Goal: Task Accomplishment & Management: Manage account settings

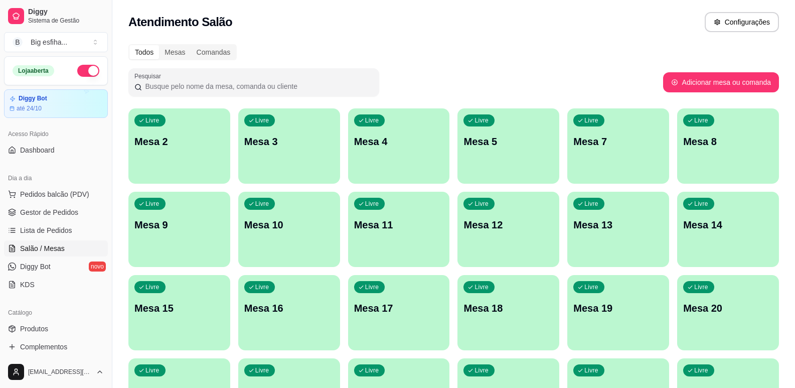
click at [157, 146] on p "Mesa 2" at bounding box center [179, 141] width 90 height 14
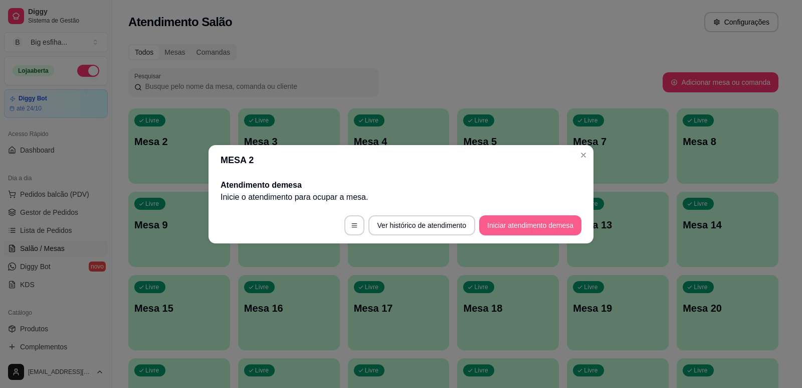
click at [533, 223] on button "Iniciar atendimento de mesa" at bounding box center [530, 225] width 102 height 20
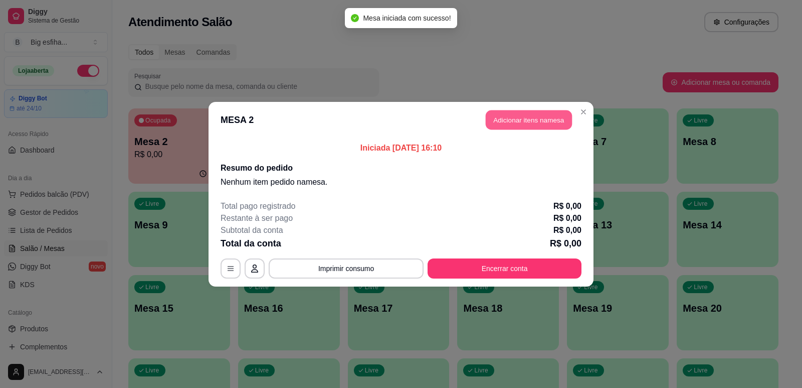
click at [524, 121] on button "Adicionar itens na mesa" at bounding box center [529, 120] width 86 height 20
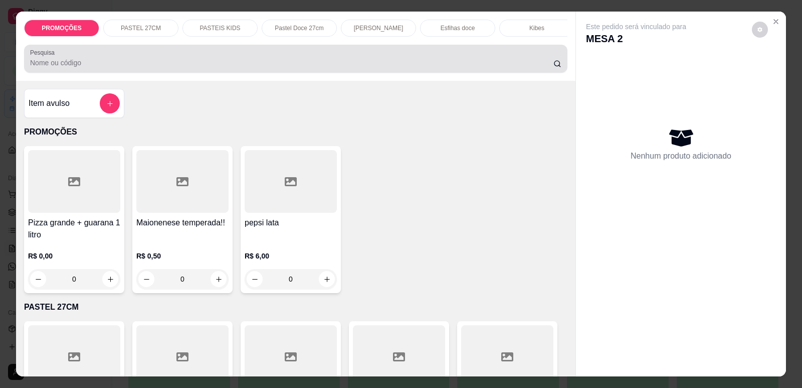
click at [177, 56] on div at bounding box center [296, 59] width 532 height 20
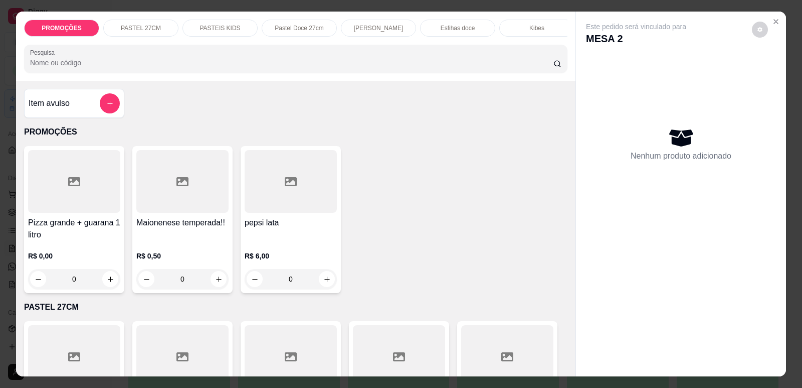
click at [201, 62] on div at bounding box center [296, 59] width 532 height 20
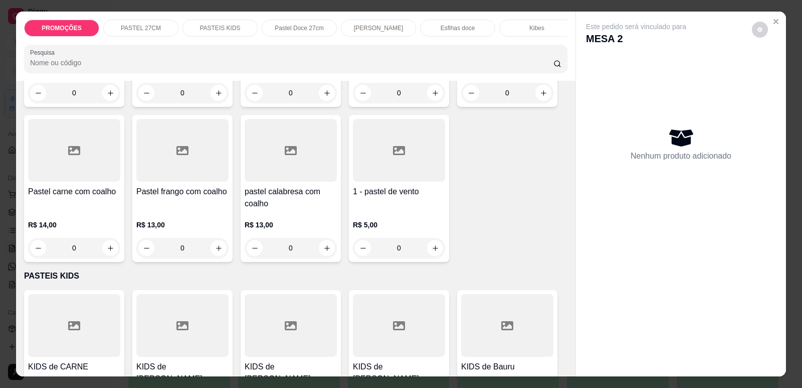
scroll to position [1906, 0]
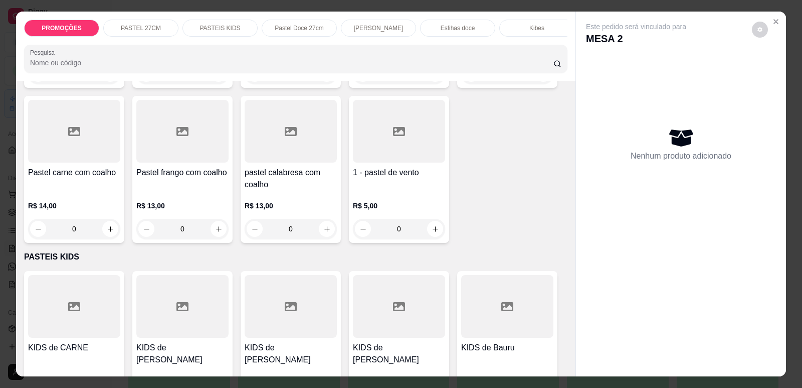
click at [202, 201] on p "R$ 13,00" at bounding box center [182, 206] width 92 height 10
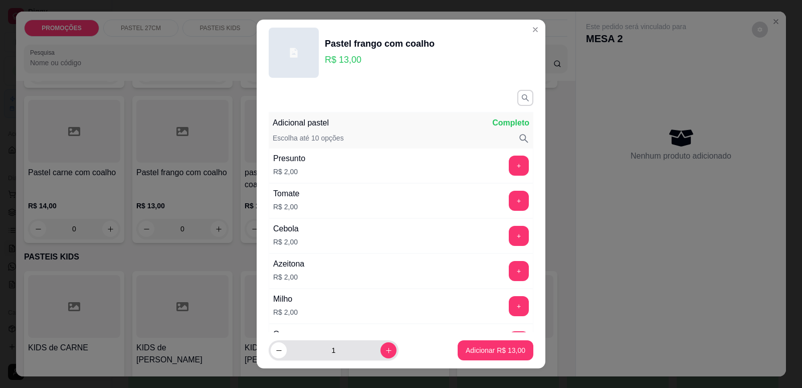
click at [381, 357] on button "increase-product-quantity" at bounding box center [389, 350] width 16 height 16
type input "2"
click at [512, 357] on button "Adicionar R$ 26,00" at bounding box center [496, 351] width 74 height 20
type input "2"
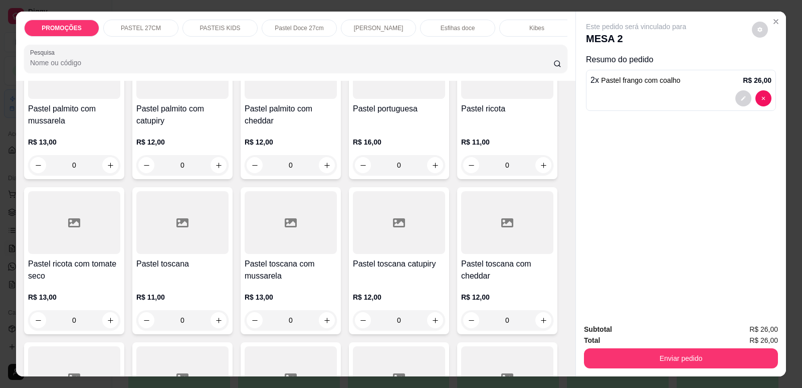
scroll to position [1455, 0]
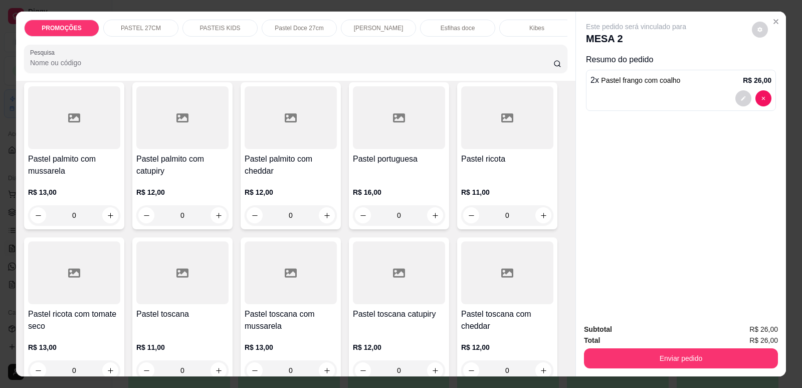
click at [215, 28] on p "PASTEIS KIDS" at bounding box center [220, 28] width 41 height 8
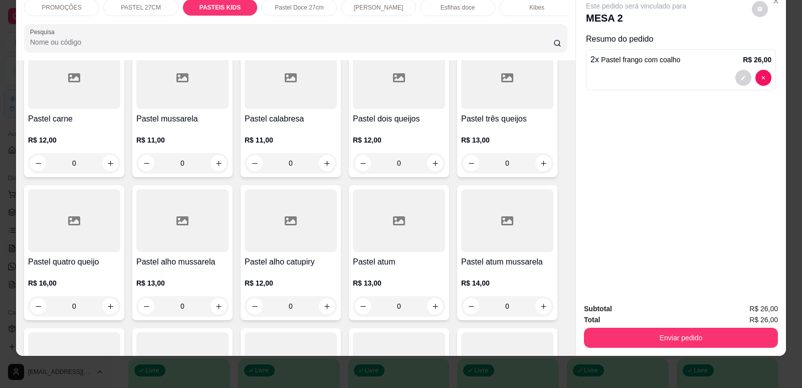
scroll to position [258, 0]
click at [180, 239] on div at bounding box center [182, 220] width 92 height 63
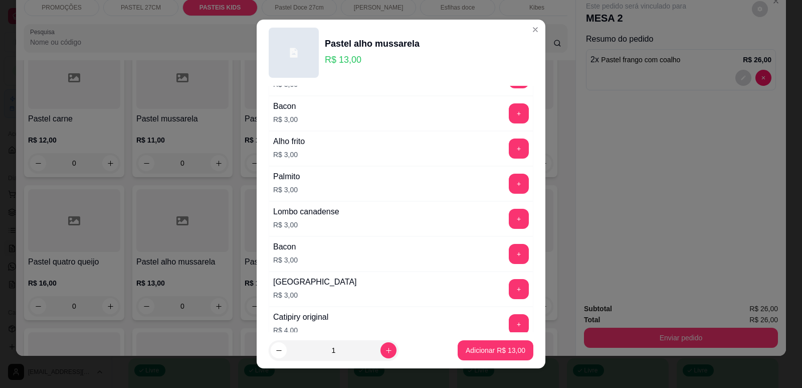
scroll to position [451, 0]
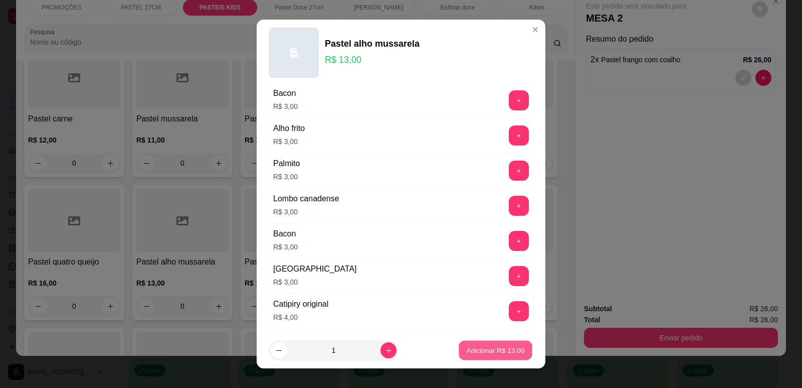
click at [478, 344] on button "Adicionar R$ 13,00" at bounding box center [496, 351] width 74 height 20
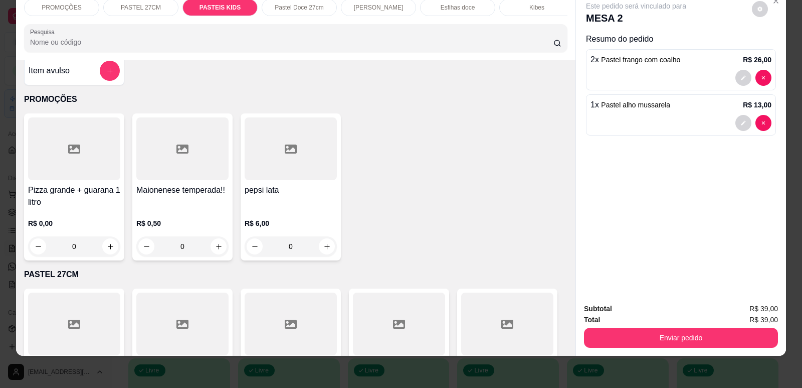
scroll to position [0, 0]
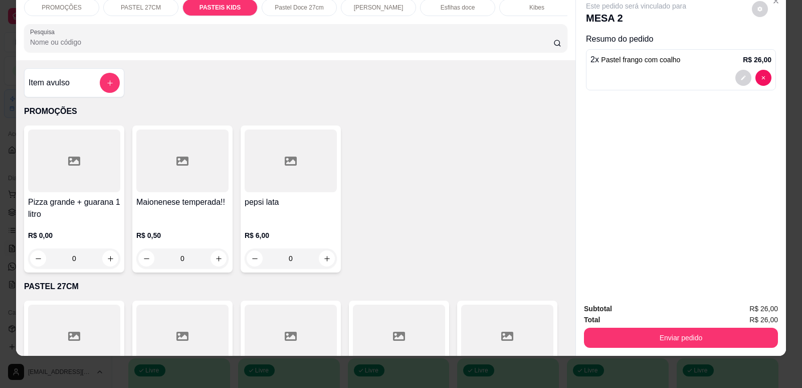
type input "0"
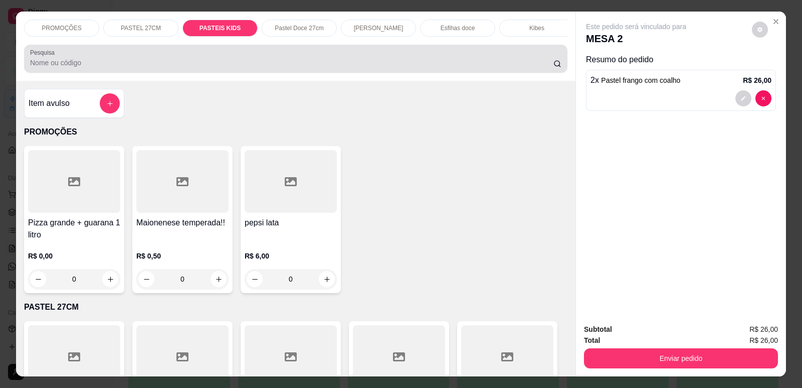
click at [68, 68] on input "Pesquisa" at bounding box center [292, 63] width 524 height 10
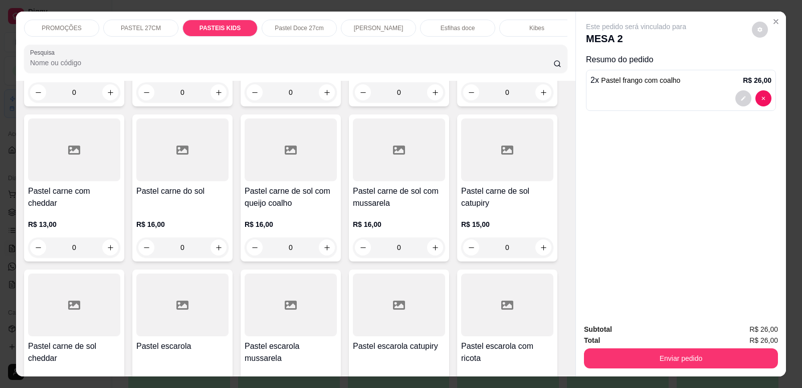
scroll to position [853, 0]
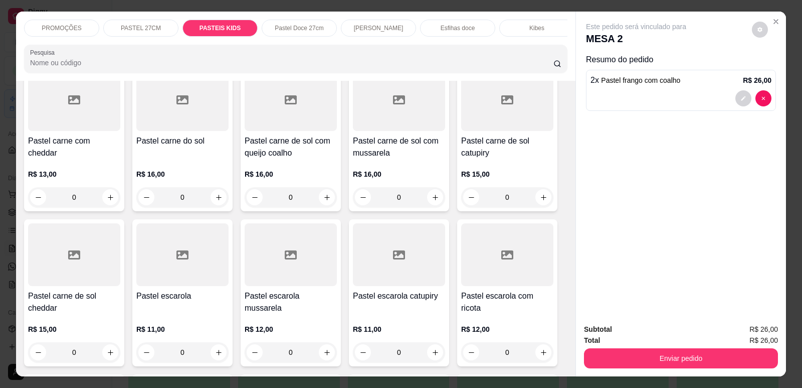
click at [385, 154] on h4 "Pastel carne de sol com mussarela" at bounding box center [399, 147] width 92 height 24
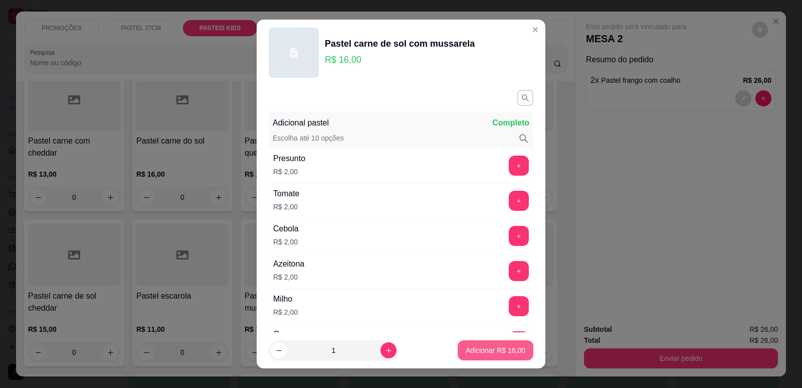
click at [517, 348] on button "Adicionar R$ 16,00" at bounding box center [496, 350] width 76 height 20
type input "1"
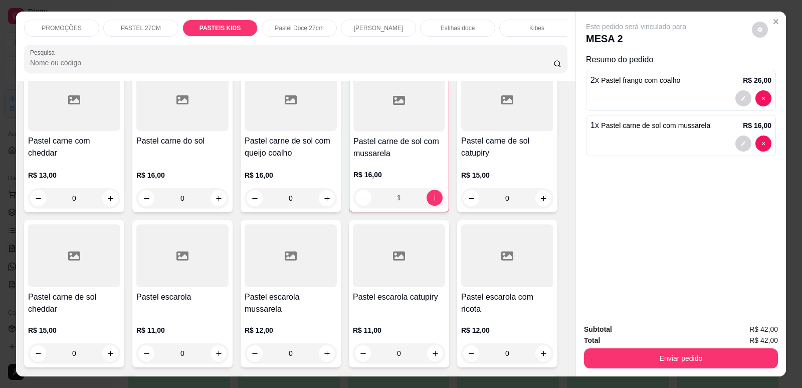
click at [227, 28] on p "PASTEIS KIDS" at bounding box center [220, 28] width 41 height 8
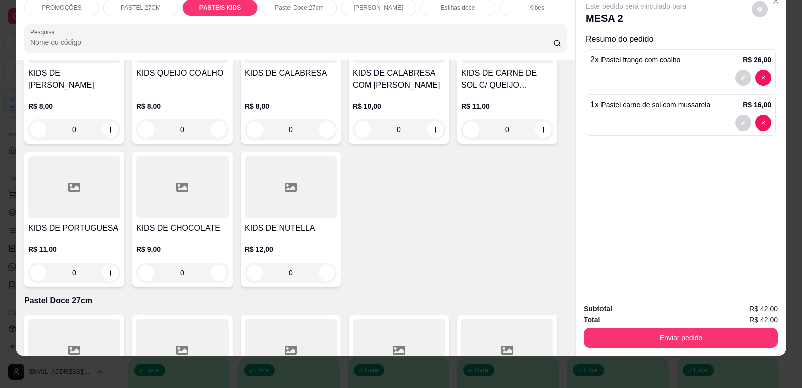
scroll to position [2266, 0]
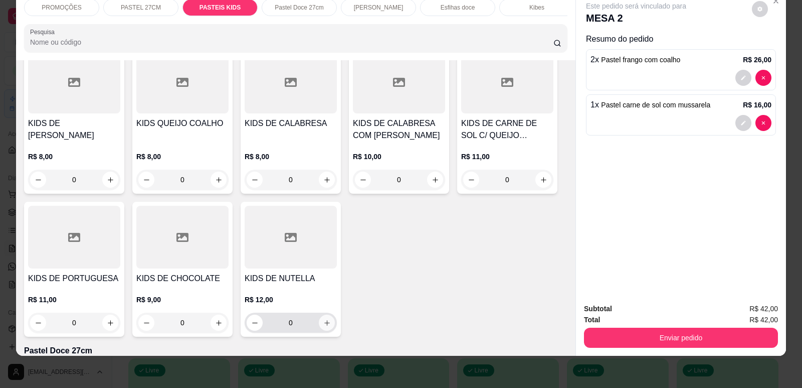
click at [324, 319] on icon "increase-product-quantity" at bounding box center [328, 323] width 8 height 8
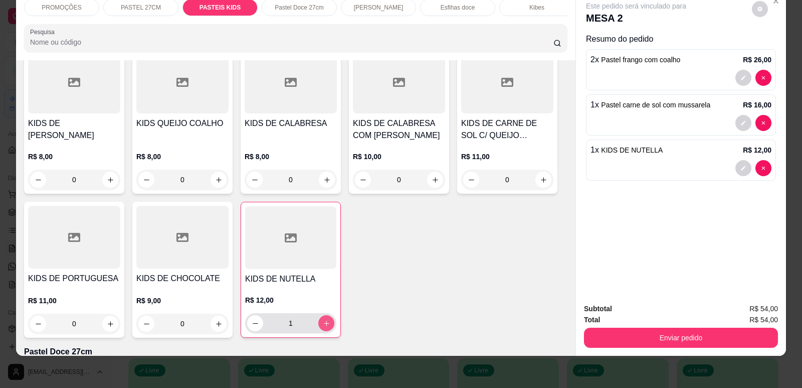
type input "1"
click at [741, 166] on icon "decrease-product-quantity" at bounding box center [744, 168] width 6 height 6
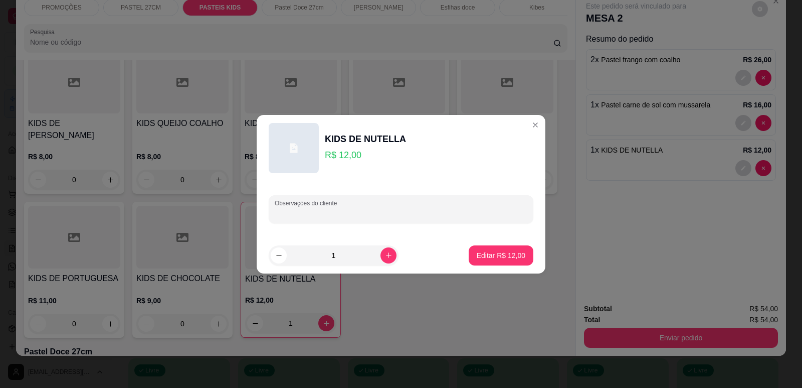
click at [329, 212] on input "Observações do cliente" at bounding box center [401, 213] width 253 height 10
type input "pepperone"
click at [500, 256] on p "Editar R$ 12,00" at bounding box center [500, 255] width 47 height 10
type input "0"
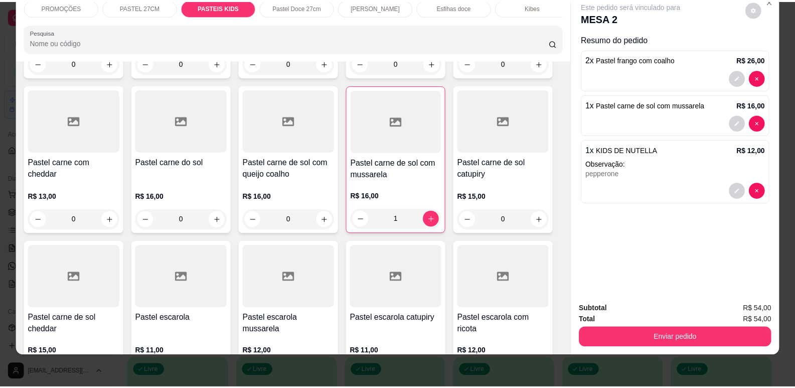
scroll to position [0, 0]
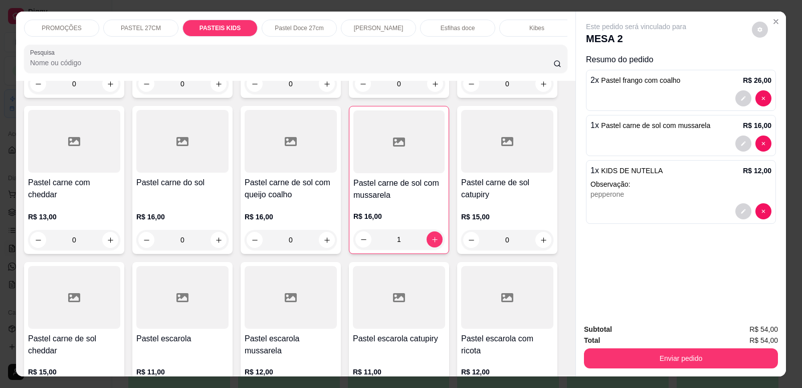
click at [699, 349] on button "Enviar pedido" at bounding box center [681, 358] width 194 height 20
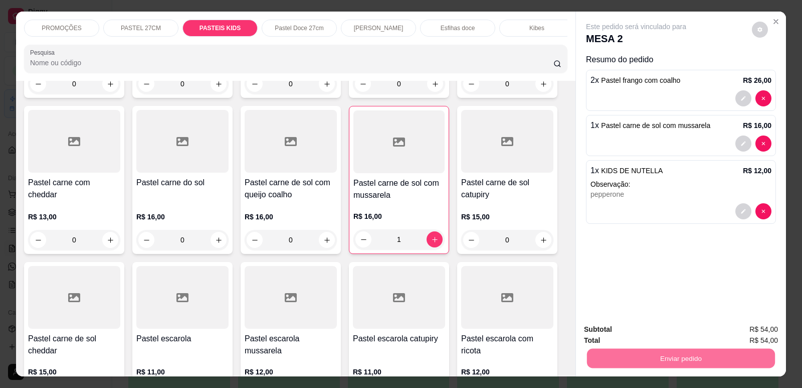
click at [774, 342] on button "Enviar pedido" at bounding box center [752, 333] width 57 height 19
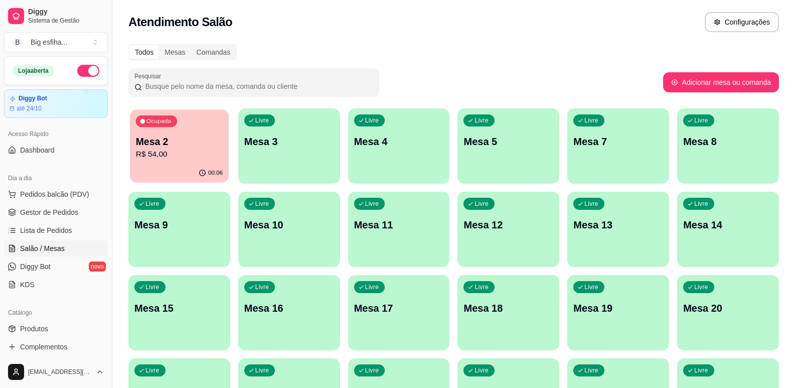
click at [171, 126] on div "Ocupada" at bounding box center [156, 121] width 41 height 12
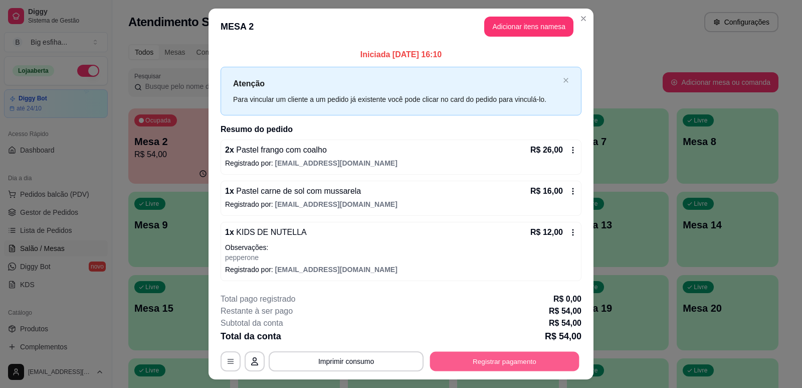
click at [509, 356] on button "Registrar pagamento" at bounding box center [504, 362] width 149 height 20
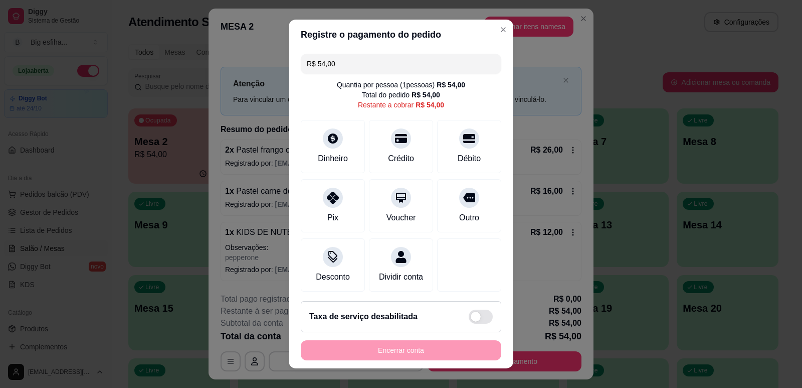
click at [347, 66] on input "R$ 54,00" at bounding box center [401, 64] width 189 height 20
click at [317, 163] on div "Dinheiro" at bounding box center [332, 157] width 33 height 13
type input "R$ 34,00"
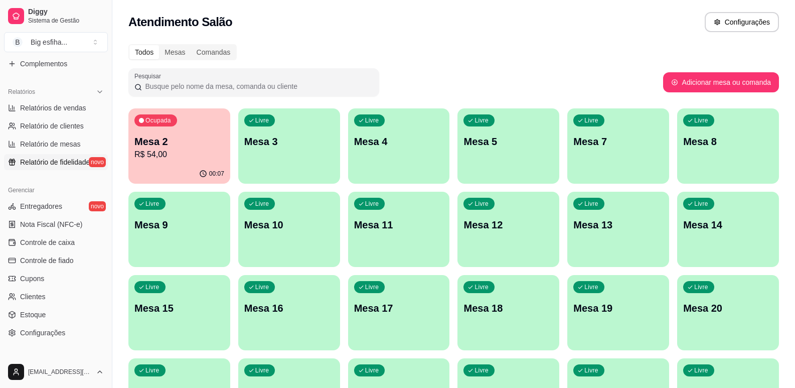
scroll to position [301, 0]
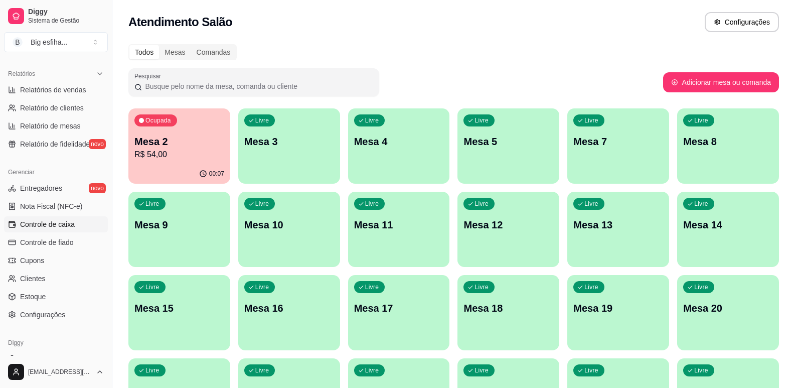
click at [83, 224] on link "Controle de caixa" at bounding box center [56, 224] width 104 height 16
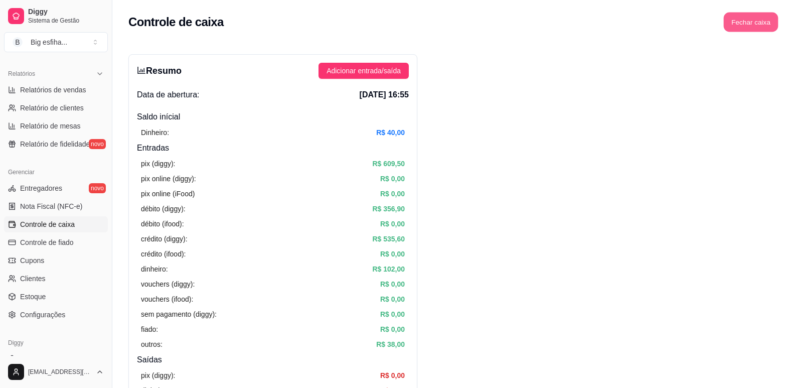
click at [755, 19] on button "Fechar caixa" at bounding box center [751, 23] width 55 height 20
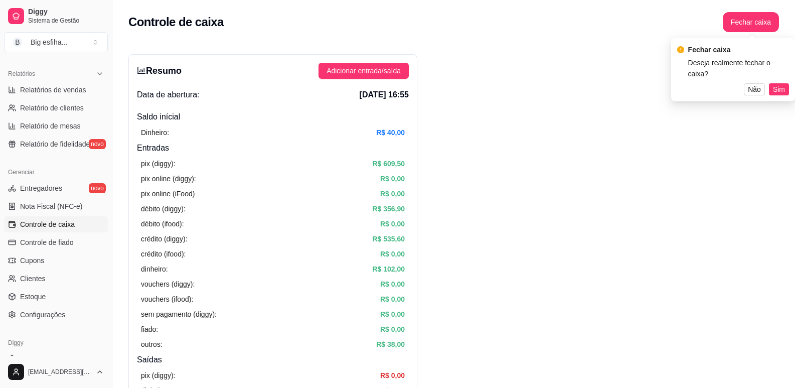
click at [778, 84] on span "Sim" at bounding box center [779, 89] width 12 height 11
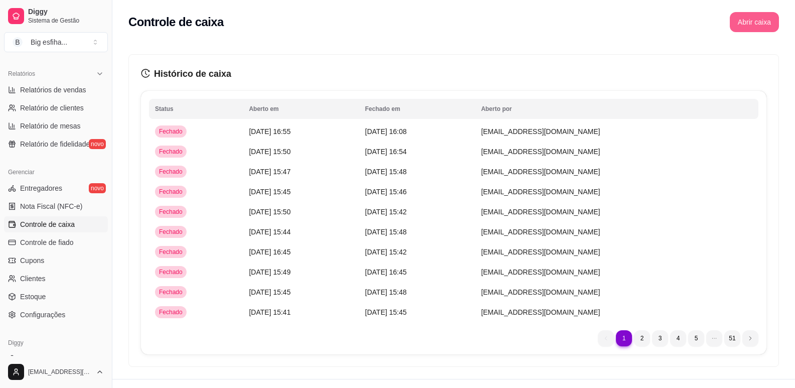
click at [738, 20] on button "Abrir caixa" at bounding box center [754, 22] width 49 height 20
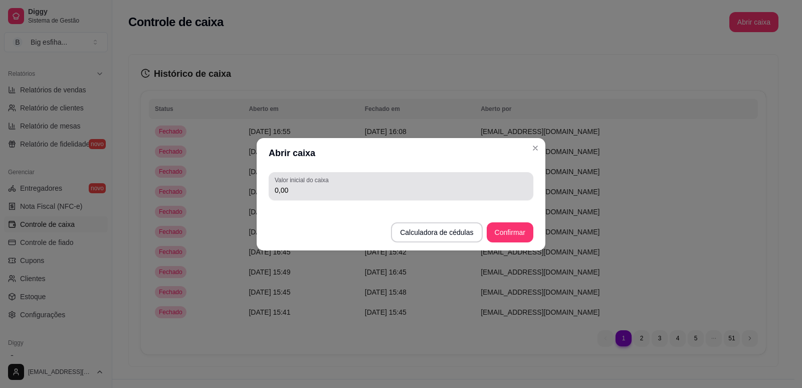
click at [300, 190] on input "0,00" at bounding box center [401, 190] width 253 height 10
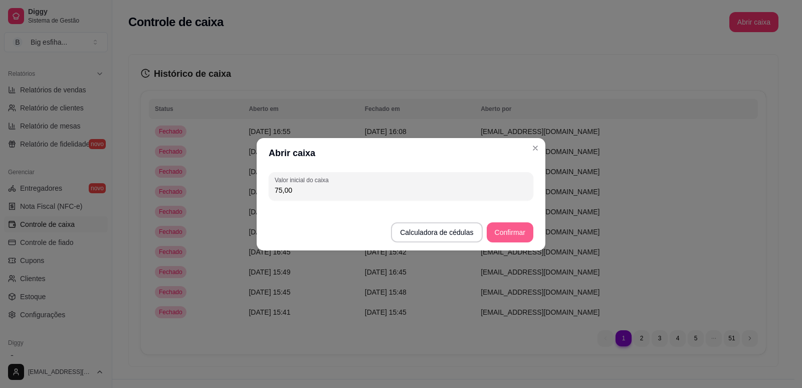
type input "75,00"
click at [506, 236] on button "Confirmar" at bounding box center [510, 232] width 47 height 20
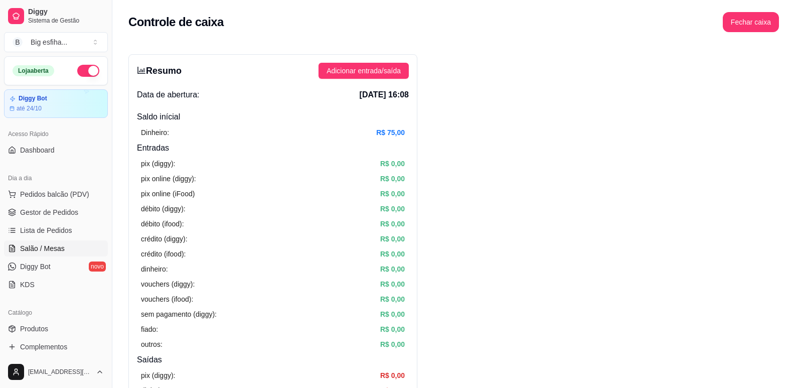
click at [66, 242] on link "Salão / Mesas" at bounding box center [56, 248] width 104 height 16
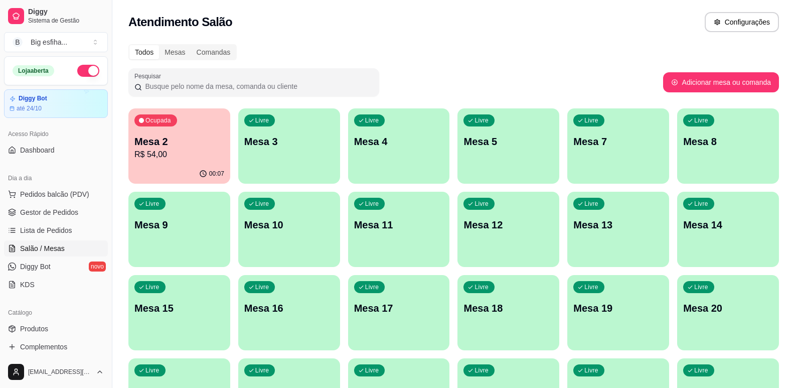
click at [179, 135] on p "Mesa 2" at bounding box center [179, 141] width 90 height 14
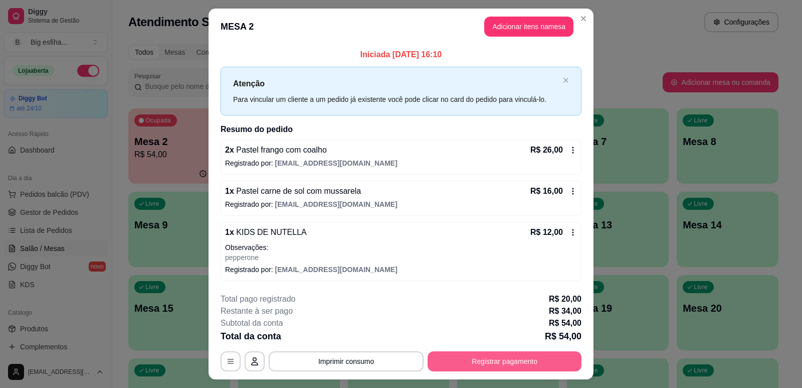
click at [487, 365] on button "Registrar pagamento" at bounding box center [505, 361] width 154 height 20
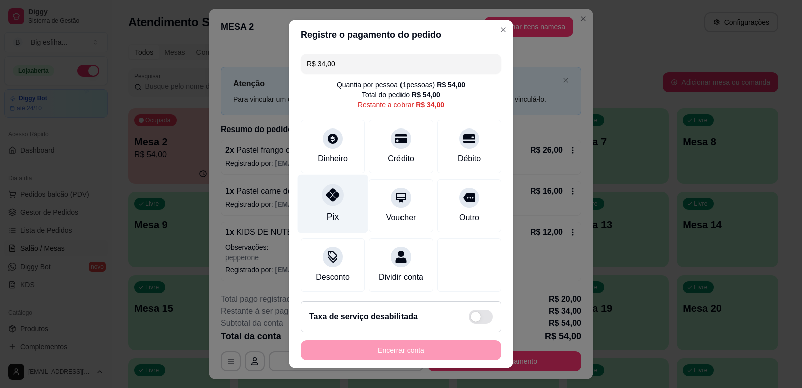
click at [327, 190] on icon at bounding box center [333, 194] width 13 height 13
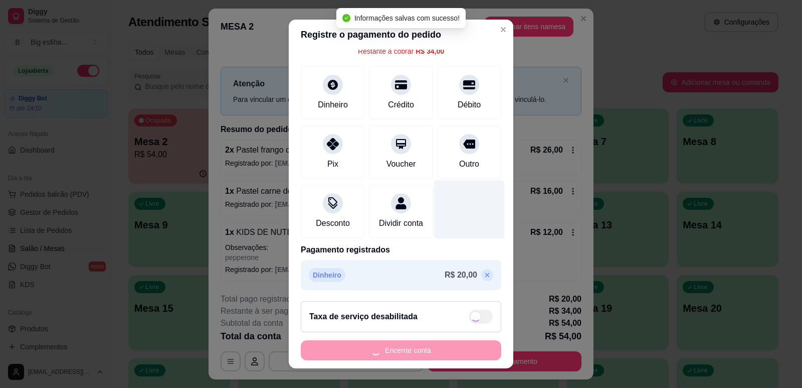
type input "R$ 0,00"
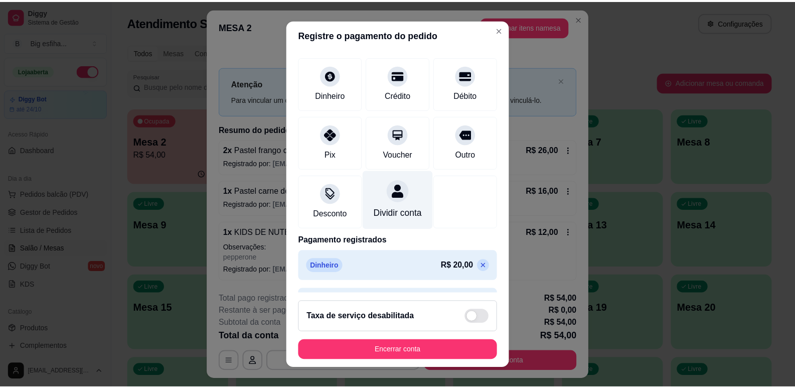
scroll to position [50, 0]
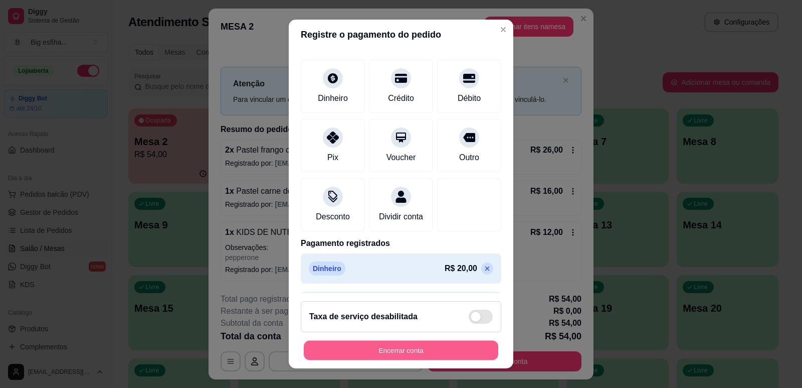
click at [410, 350] on button "Encerrar conta" at bounding box center [401, 351] width 195 height 20
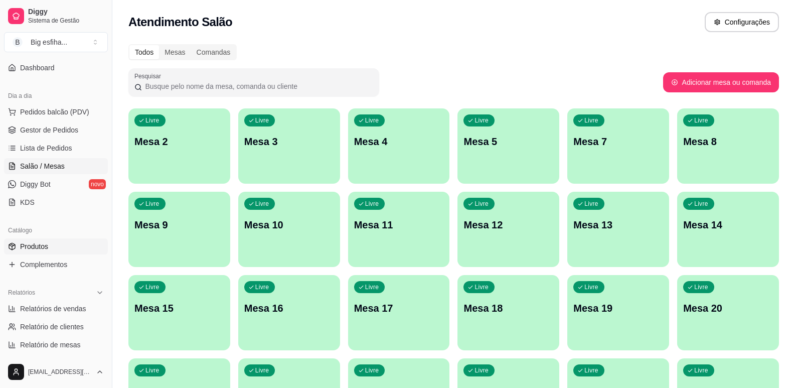
scroll to position [100, 0]
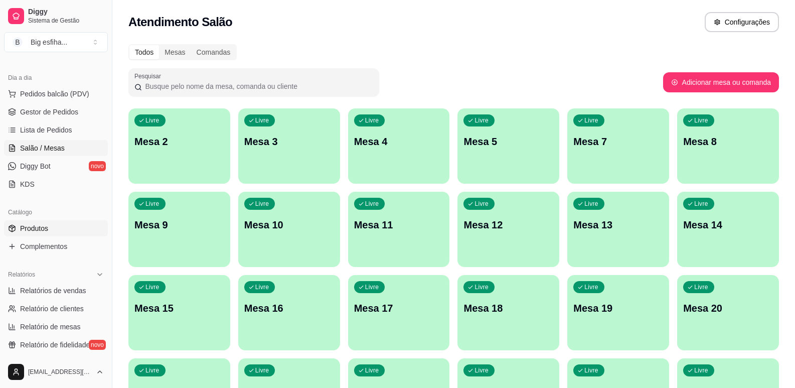
click at [47, 226] on span "Produtos" at bounding box center [34, 228] width 28 height 10
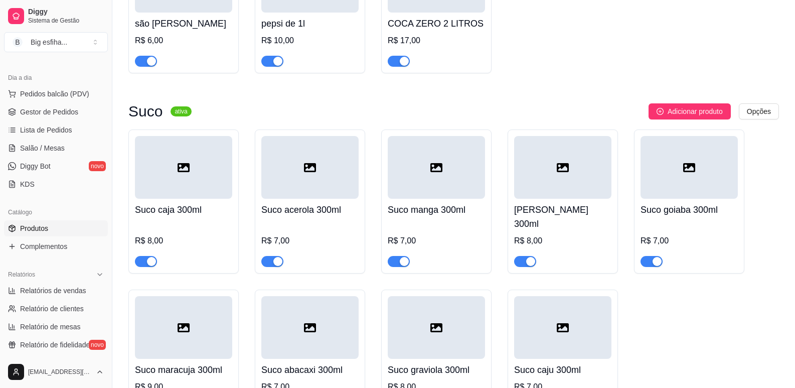
scroll to position [8376, 0]
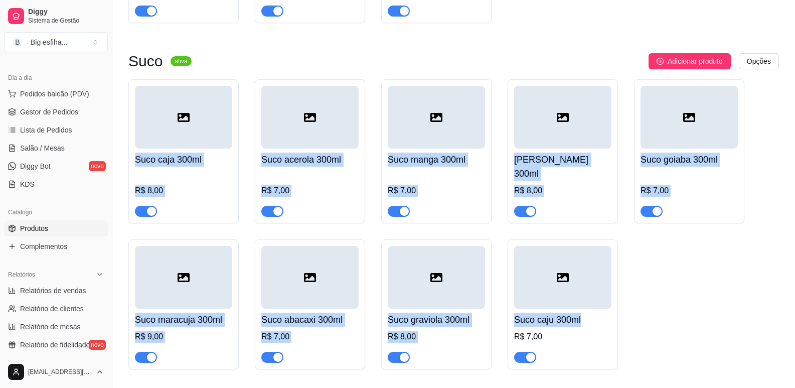
drag, startPoint x: 132, startPoint y: 156, endPoint x: 575, endPoint y: 302, distance: 466.3
click at [595, 307] on div "Suco caja 300ml R$ 8,00 Suco acerola 300ml R$ 7,00 Suco manga 300ml R$ 7,00 Suc…" at bounding box center [453, 224] width 651 height 290
copy div "Suco caja 300ml R$ 8,00 Suco acerola 300ml R$ 7,00 Suco manga 300ml R$ 7,00 Suc…"
click at [70, 149] on link "Salão / Mesas" at bounding box center [56, 148] width 104 height 16
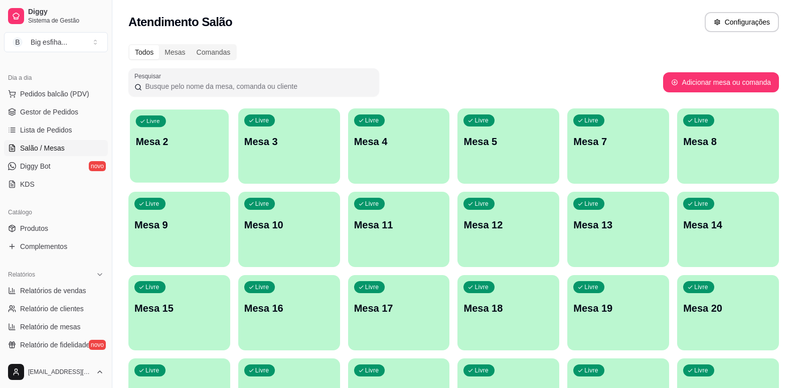
click at [158, 135] on p "Mesa 2" at bounding box center [179, 142] width 87 height 14
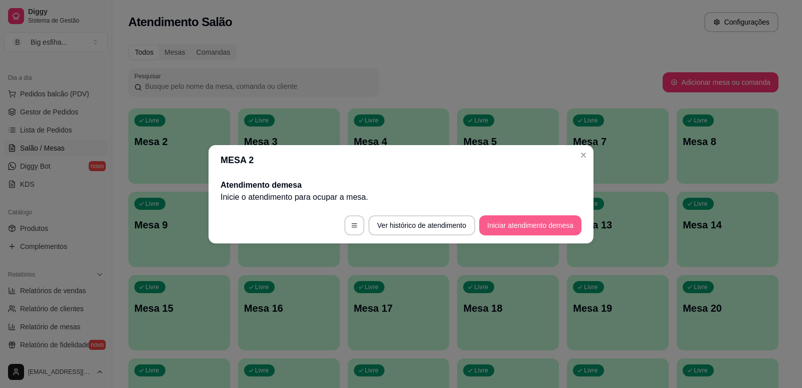
click at [499, 224] on button "Iniciar atendimento de mesa" at bounding box center [530, 225] width 102 height 20
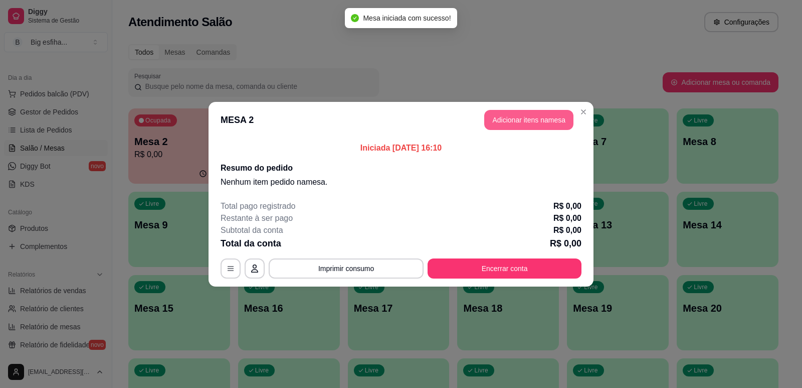
click at [507, 119] on button "Adicionar itens na mesa" at bounding box center [529, 120] width 89 height 20
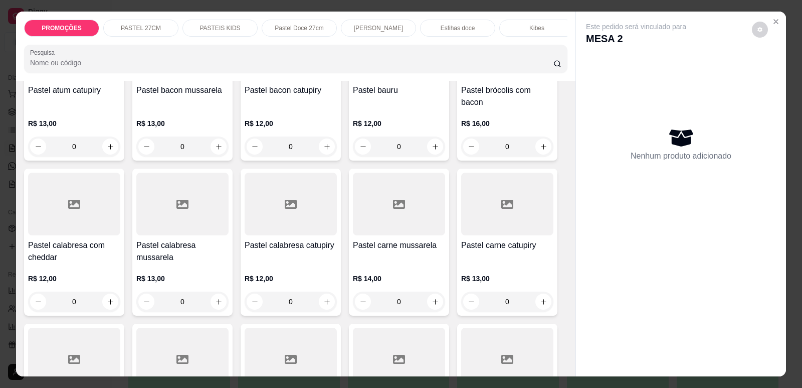
scroll to position [602, 0]
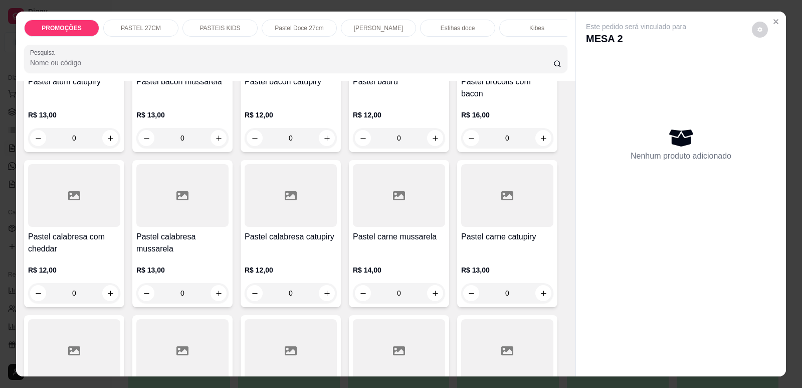
click at [187, 250] on h4 "Pastel calabresa mussarela" at bounding box center [182, 243] width 92 height 24
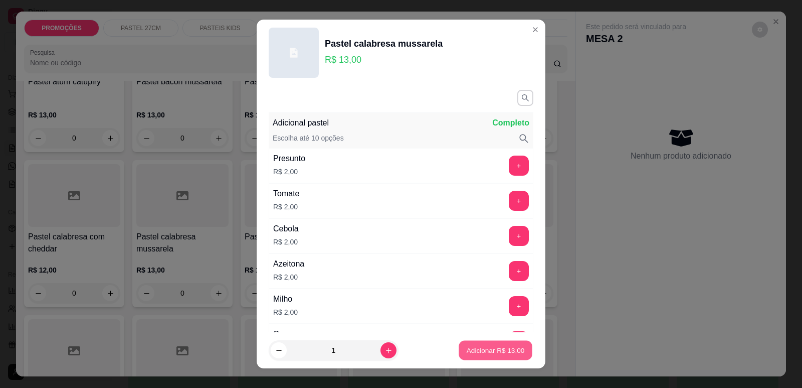
click at [484, 348] on p "Adicionar R$ 13,00" at bounding box center [496, 351] width 58 height 10
type input "1"
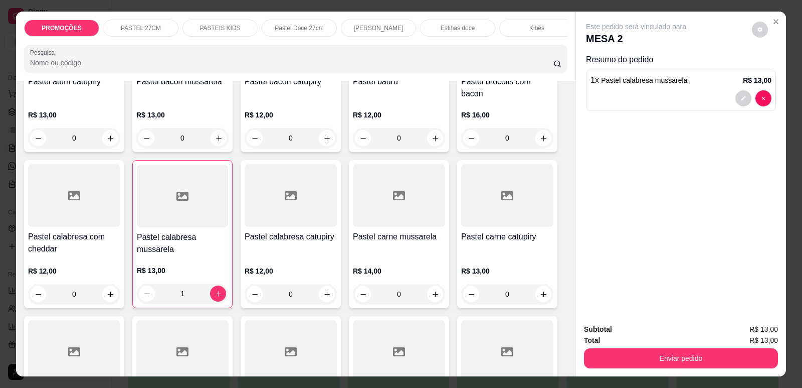
scroll to position [0, 403]
click at [525, 26] on p "Suco" at bounding box center [530, 28] width 14 height 8
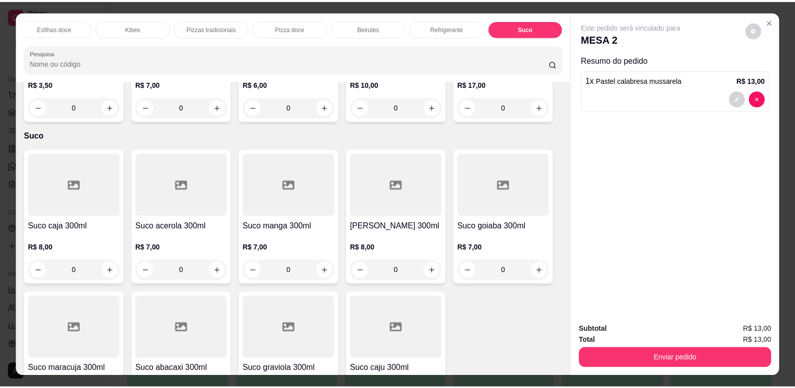
scroll to position [21, 0]
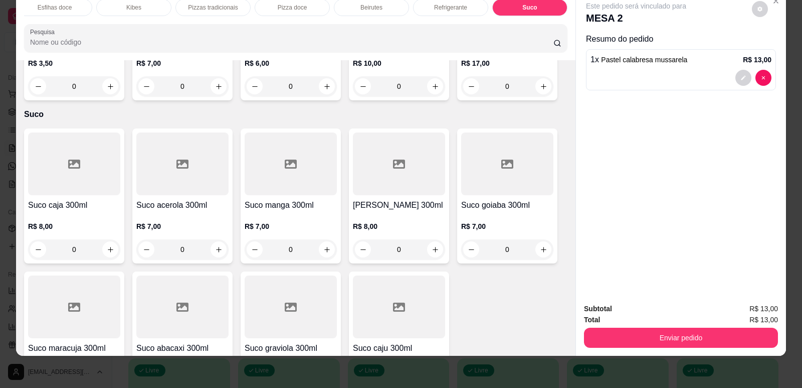
click at [311, 239] on div "0" at bounding box center [291, 249] width 92 height 20
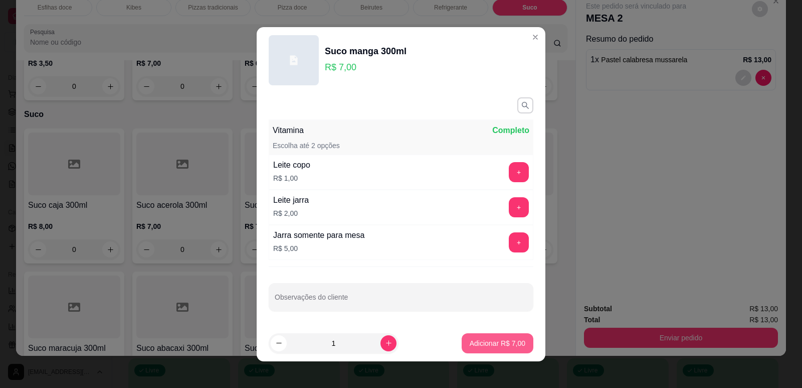
click at [481, 333] on div "Adicionar R$ 7,00" at bounding box center [498, 343] width 72 height 20
click at [490, 345] on p "Adicionar R$ 7,00" at bounding box center [497, 343] width 54 height 10
type input "1"
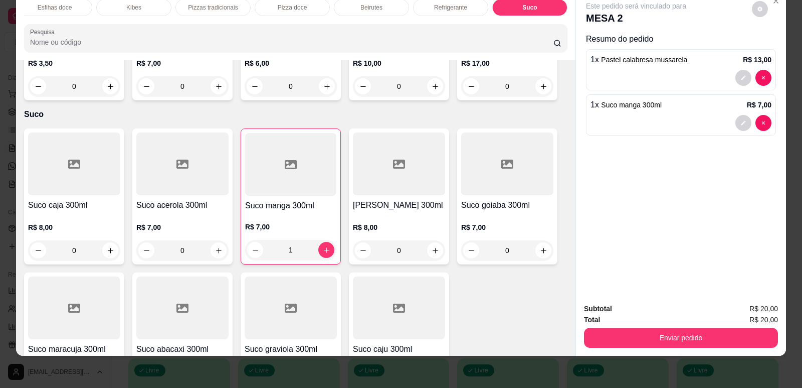
click at [643, 332] on button "Enviar pedido" at bounding box center [681, 338] width 194 height 20
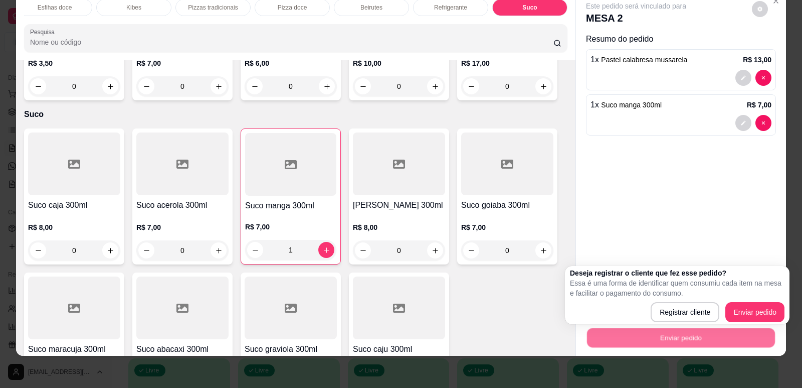
click at [756, 322] on div "Deseja registrar o cliente que fez esse pedido? Essa é uma forma de identificar…" at bounding box center [677, 295] width 225 height 58
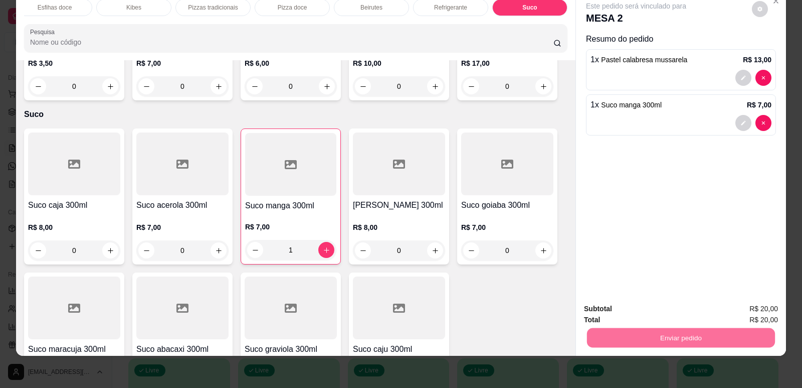
click at [755, 315] on button "Enviar pedido" at bounding box center [752, 312] width 55 height 19
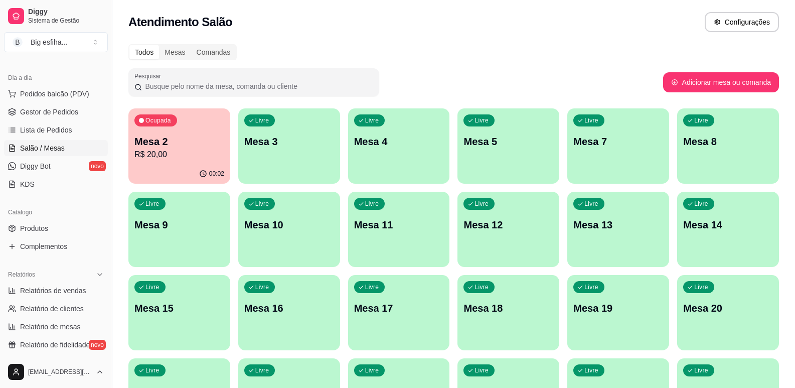
click at [39, 217] on div "Catálogo" at bounding box center [56, 212] width 104 height 16
click at [53, 224] on link "Produtos" at bounding box center [56, 228] width 104 height 16
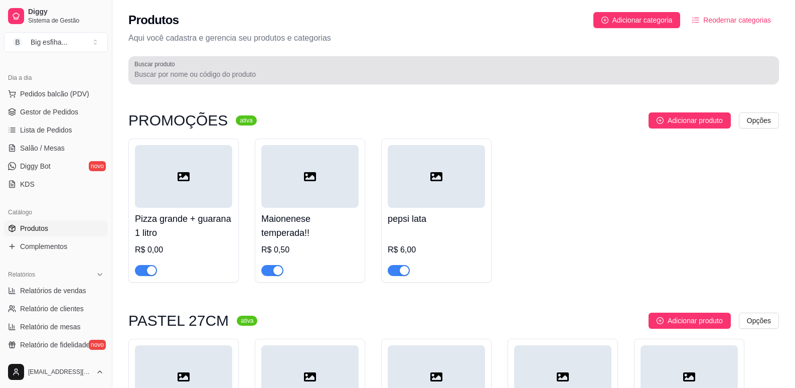
click at [236, 81] on div "Buscar produto" at bounding box center [453, 70] width 651 height 28
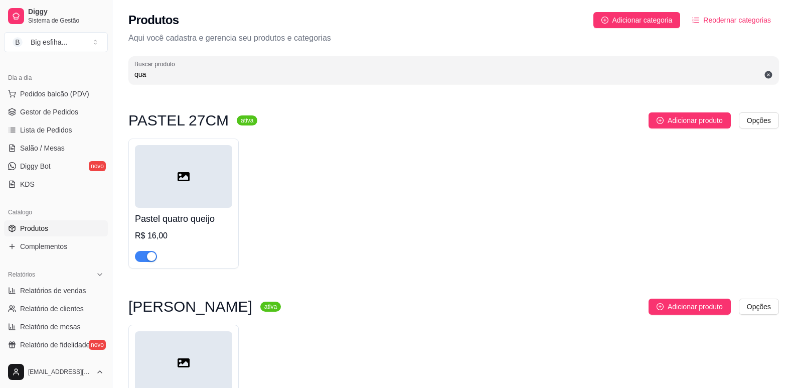
type input "qua"
click at [148, 260] on div "button" at bounding box center [151, 256] width 9 height 9
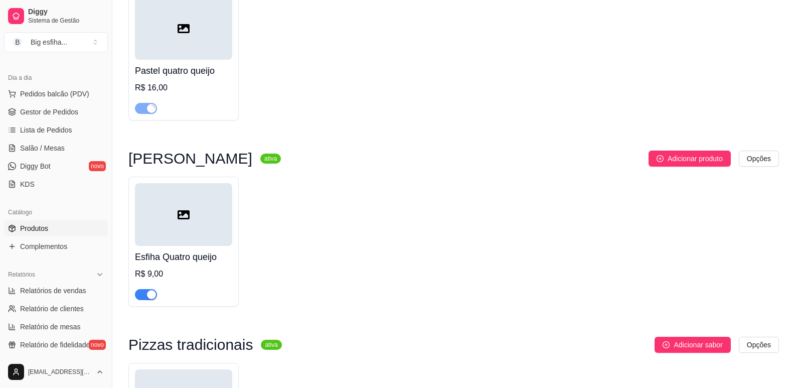
scroll to position [150, 0]
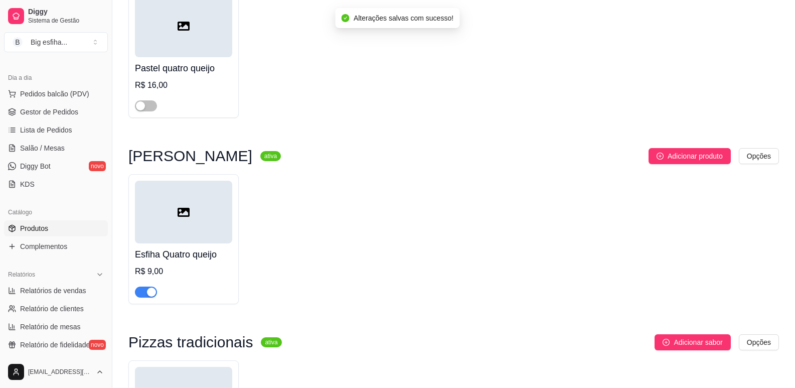
click at [151, 296] on div "button" at bounding box center [151, 291] width 9 height 9
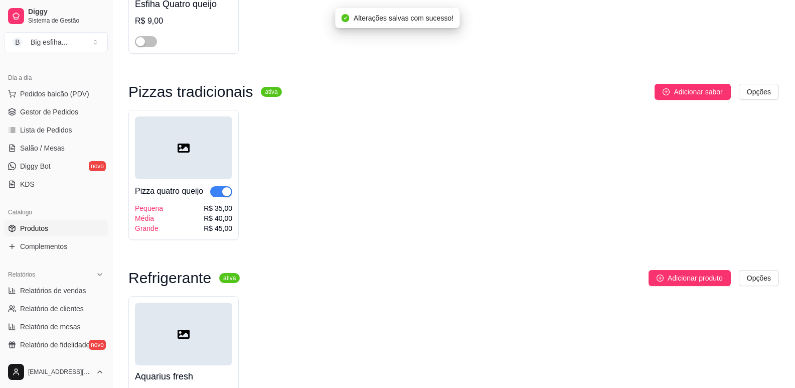
scroll to position [401, 0]
click at [222, 193] on button "button" at bounding box center [221, 191] width 22 height 11
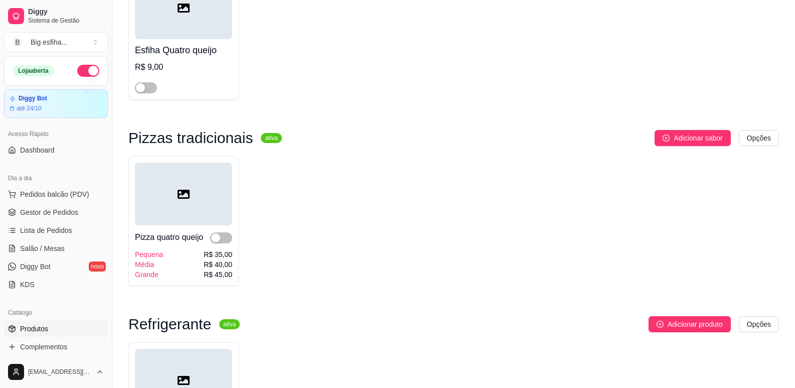
scroll to position [341, 0]
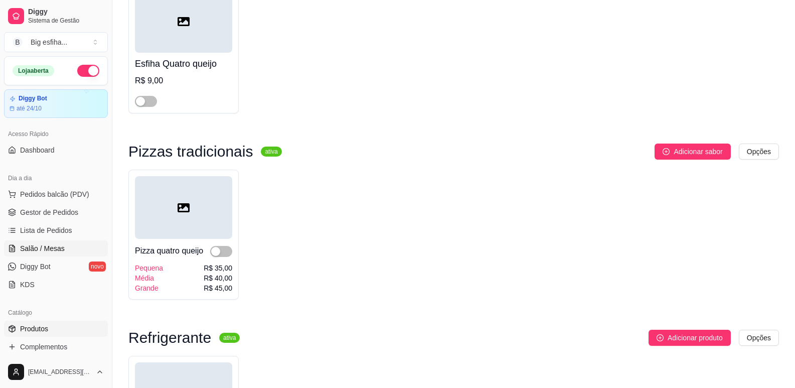
click at [61, 246] on span "Salão / Mesas" at bounding box center [42, 248] width 45 height 10
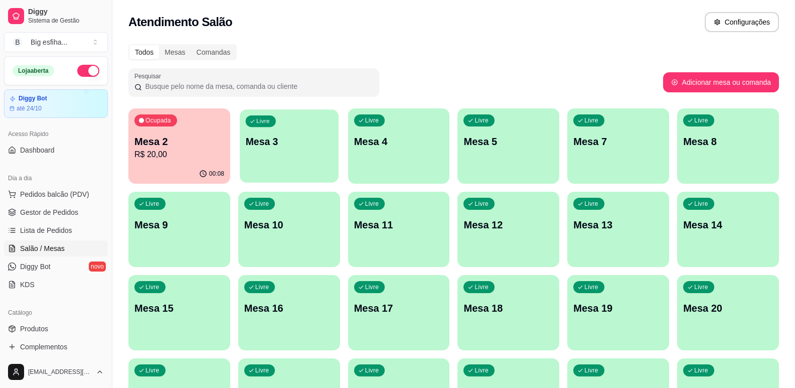
click at [300, 125] on div "Livre Mesa 3" at bounding box center [289, 139] width 99 height 61
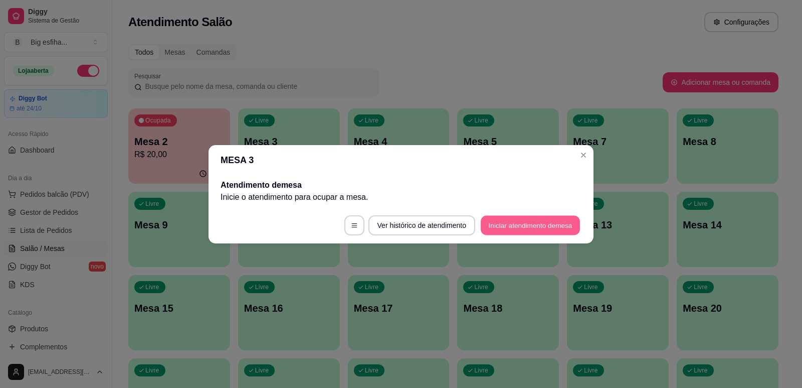
click at [501, 223] on button "Iniciar atendimento de mesa" at bounding box center [530, 225] width 99 height 20
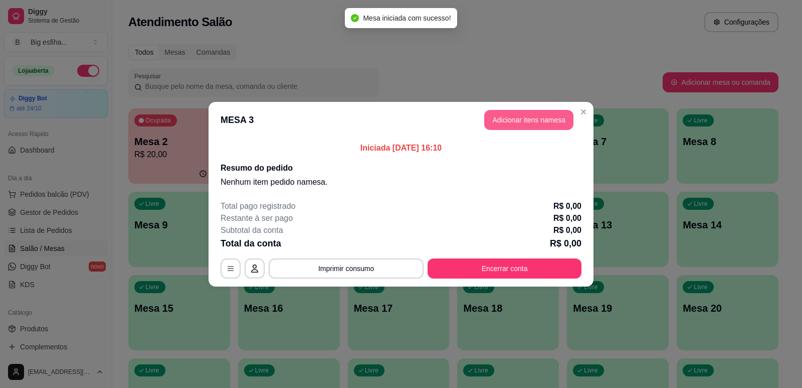
click at [549, 116] on button "Adicionar itens na mesa" at bounding box center [529, 120] width 89 height 20
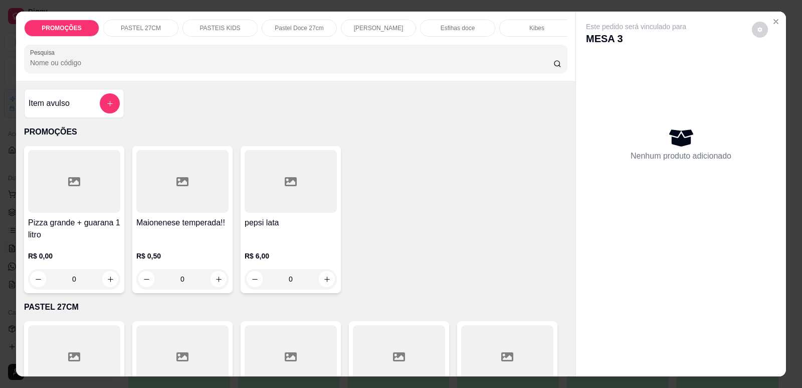
click at [366, 25] on p "[PERSON_NAME]" at bounding box center [379, 28] width 50 height 8
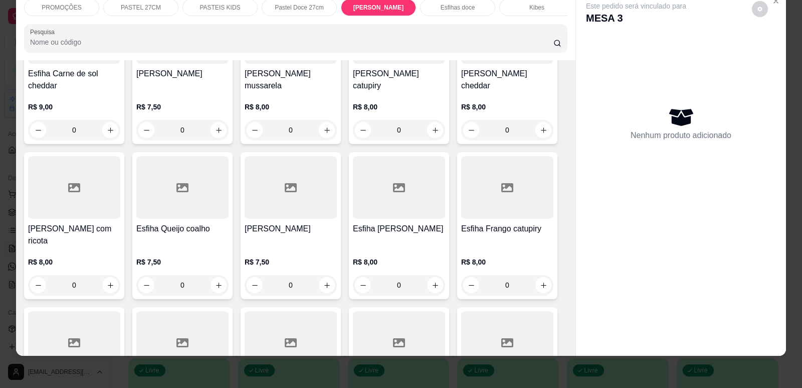
scroll to position [3708, 0]
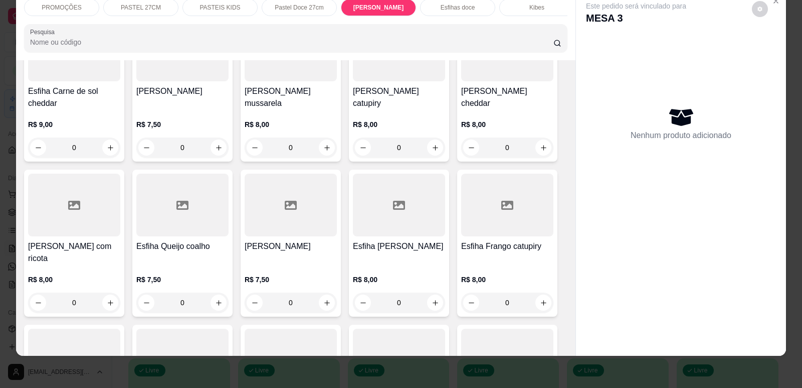
click at [389, 210] on div at bounding box center [399, 205] width 92 height 63
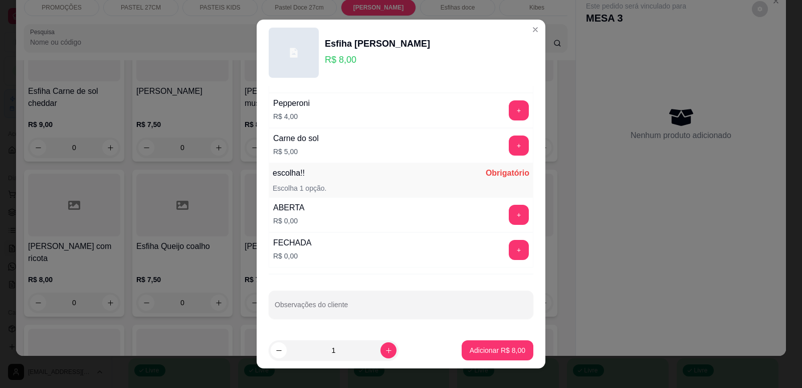
scroll to position [13, 0]
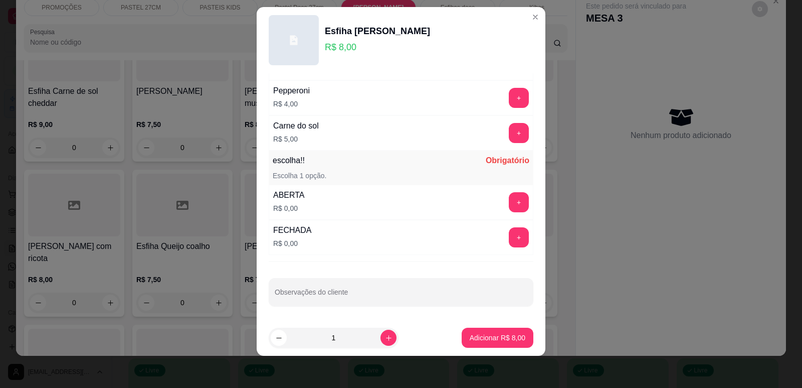
click at [509, 233] on button "+" at bounding box center [519, 237] width 20 height 20
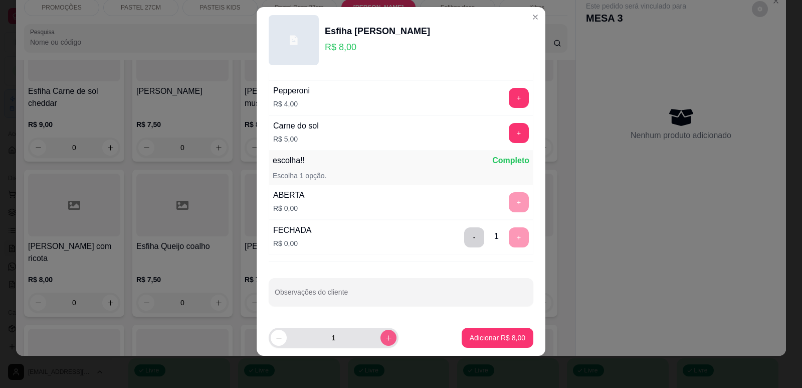
click at [385, 337] on icon "increase-product-quantity" at bounding box center [389, 338] width 8 height 8
type input "2"
click at [467, 335] on p "Adicionar R$ 16,00" at bounding box center [496, 338] width 58 height 10
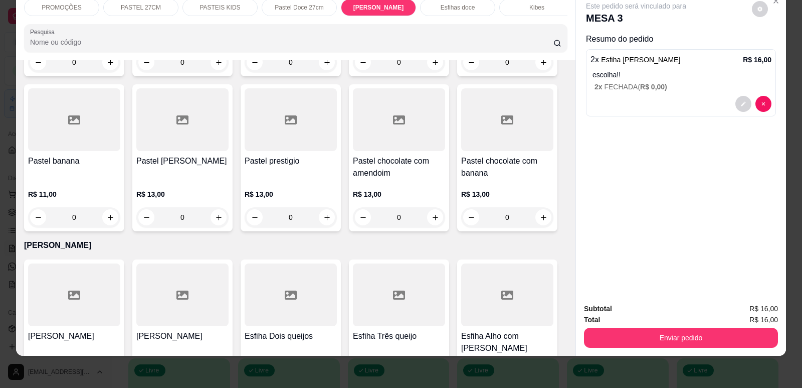
scroll to position [2905, 0]
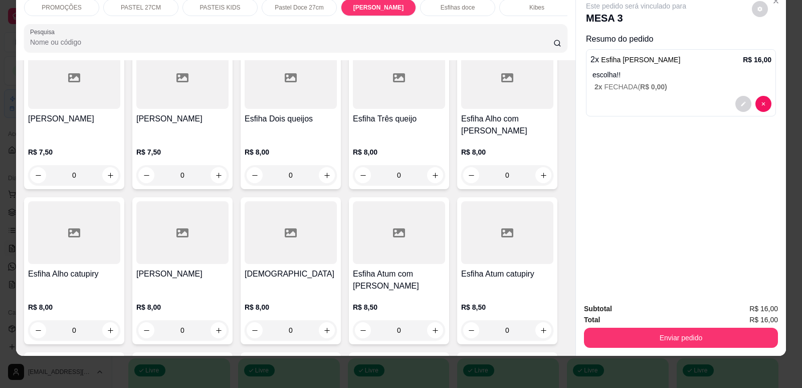
click at [177, 113] on h4 "[PERSON_NAME]" at bounding box center [182, 119] width 92 height 12
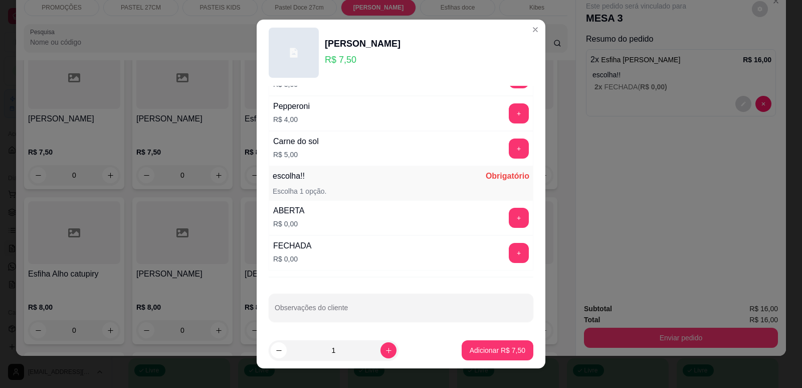
scroll to position [792, 0]
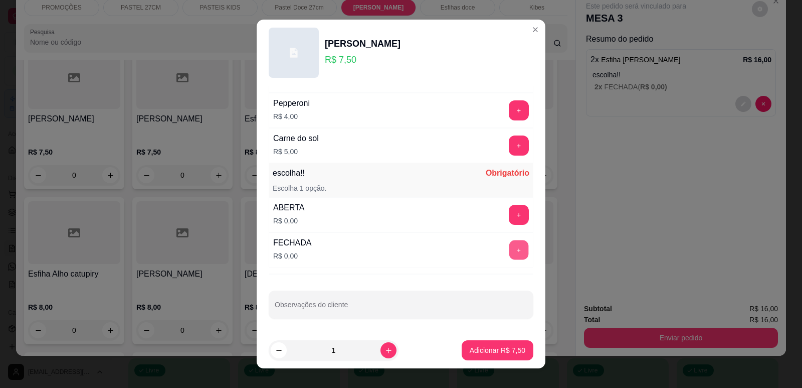
click at [510, 254] on button "+" at bounding box center [520, 250] width 20 height 20
click at [501, 346] on p "Adicionar R$ 7,50" at bounding box center [497, 351] width 54 height 10
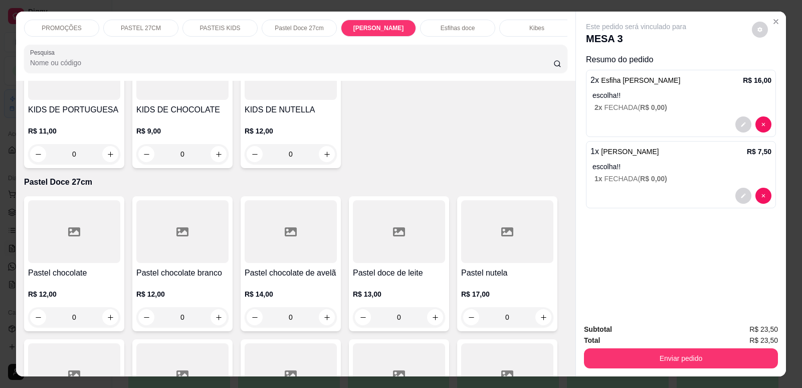
scroll to position [2002, 0]
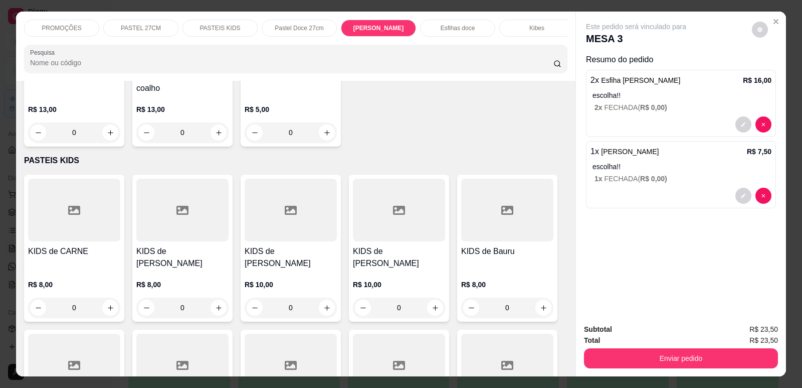
click at [138, 32] on p "PASTEL 27CM" at bounding box center [141, 28] width 40 height 8
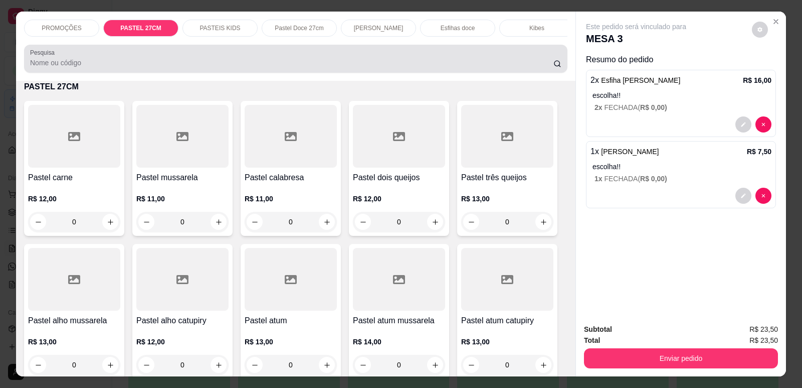
scroll to position [21, 0]
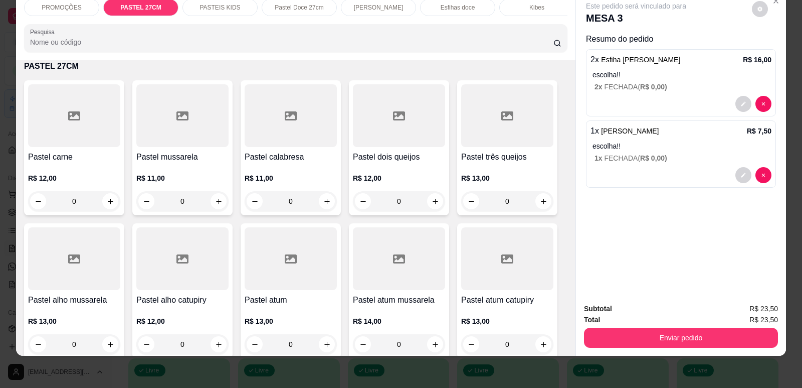
click at [134, 5] on p "PASTEL 27CM" at bounding box center [140, 8] width 41 height 8
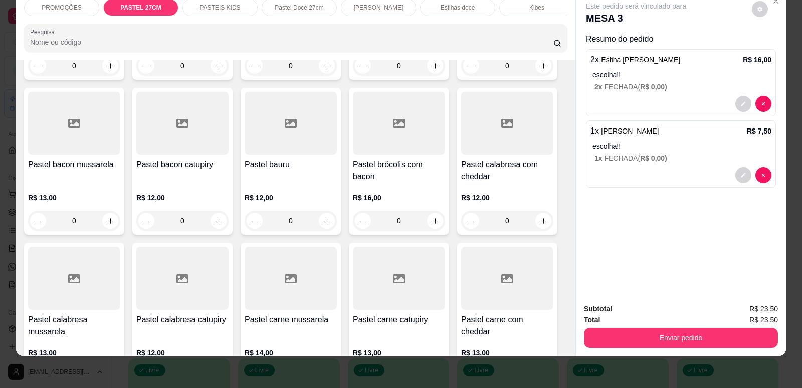
scroll to position [521, 0]
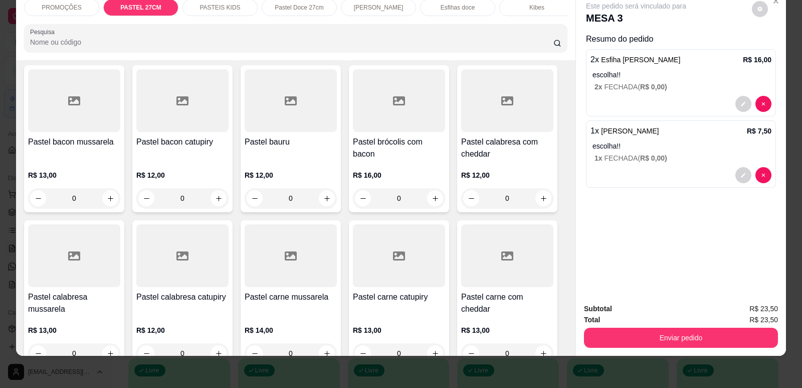
click at [293, 160] on div "Pastel bauru" at bounding box center [291, 148] width 92 height 24
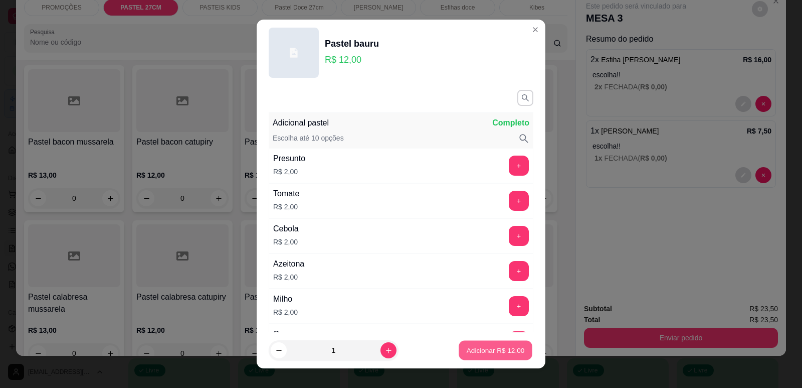
click at [512, 348] on p "Adicionar R$ 12,00" at bounding box center [496, 351] width 58 height 10
type input "1"
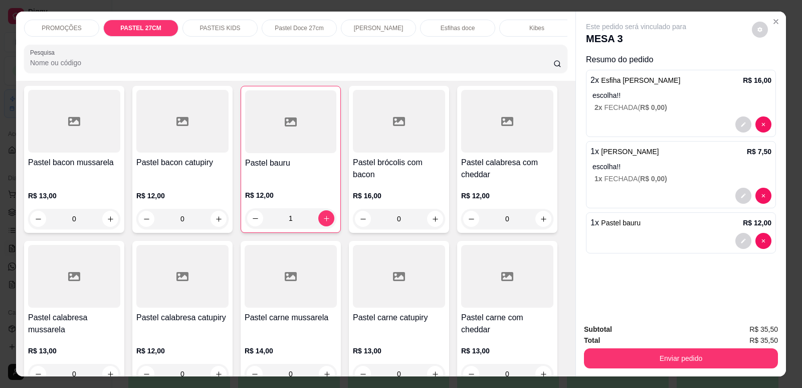
scroll to position [0, 403]
click at [430, 29] on div "Refrigerante" at bounding box center [450, 28] width 75 height 17
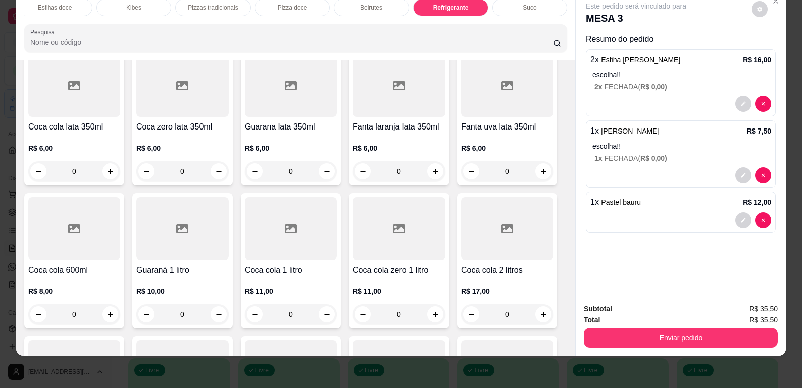
scroll to position [5950, 0]
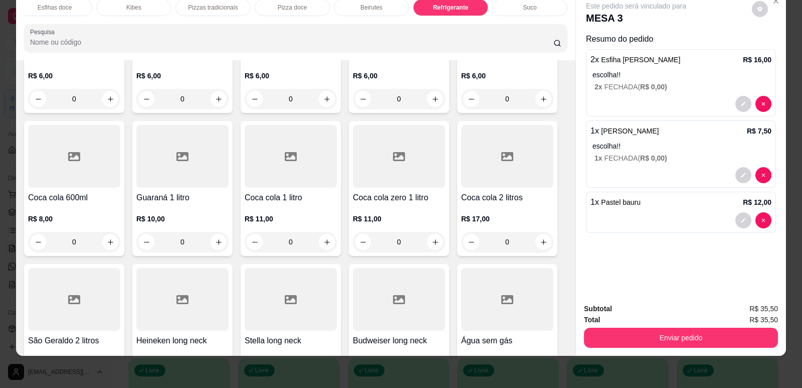
click at [72, 288] on div at bounding box center [74, 299] width 92 height 63
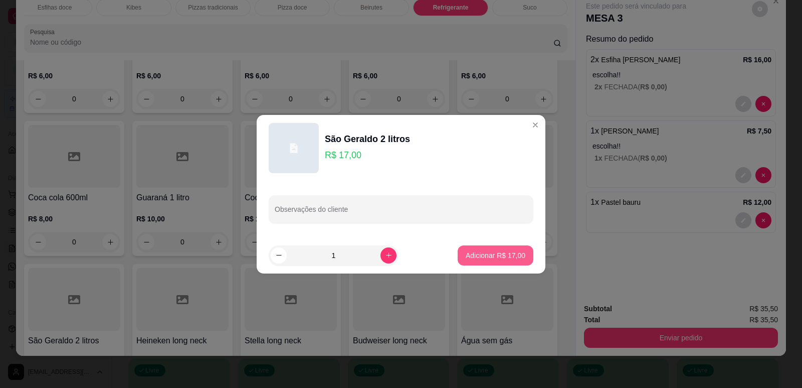
click at [490, 250] on button "Adicionar R$ 17,00" at bounding box center [496, 255] width 76 height 20
type input "1"
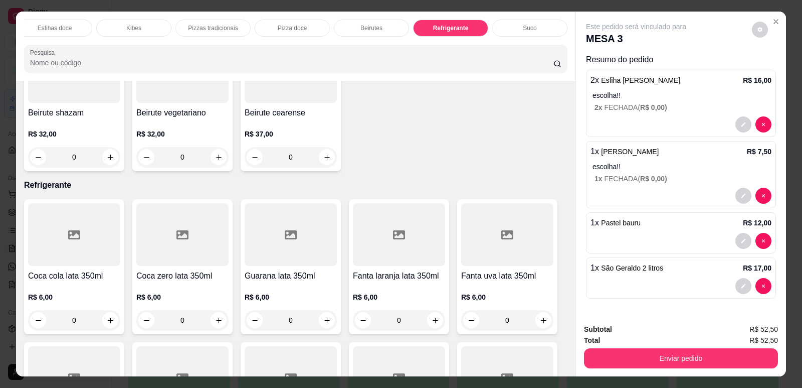
scroll to position [0, 0]
click at [389, 27] on p "[PERSON_NAME]" at bounding box center [379, 28] width 50 height 8
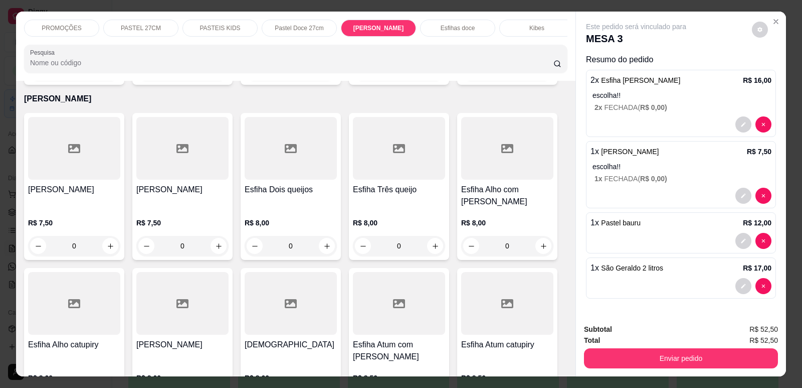
scroll to position [21, 0]
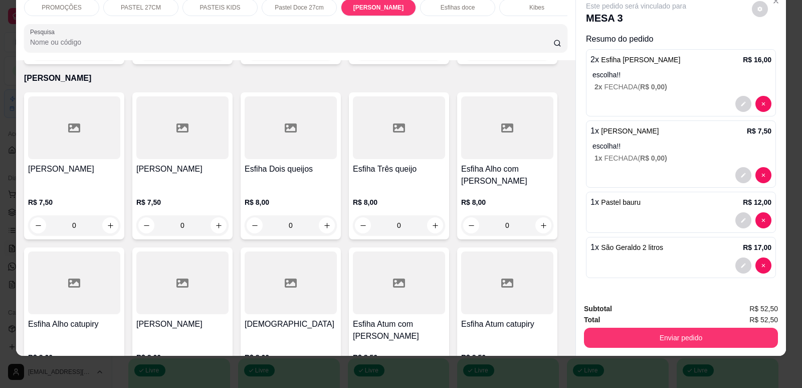
click at [85, 120] on div at bounding box center [74, 127] width 92 height 63
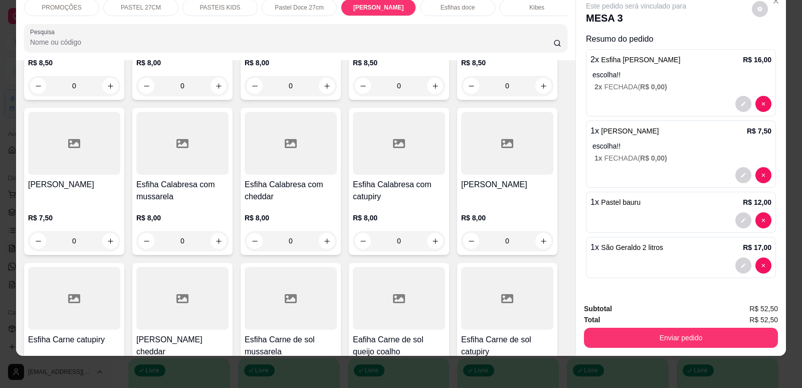
scroll to position [3306, 0]
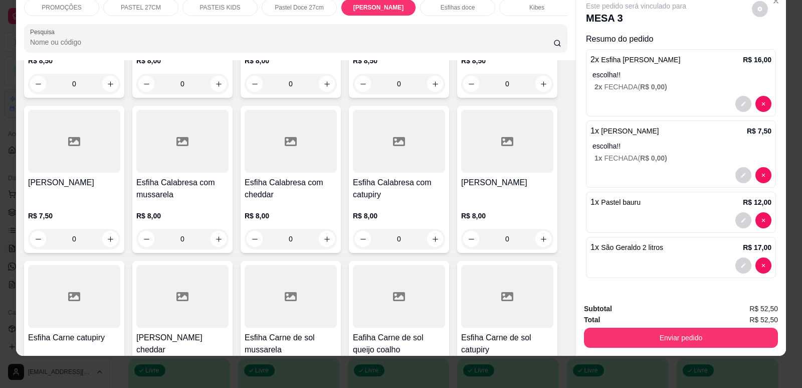
click at [510, 157] on div "Esfiha Carne mussarela R$ 8,00 0" at bounding box center [507, 179] width 100 height 147
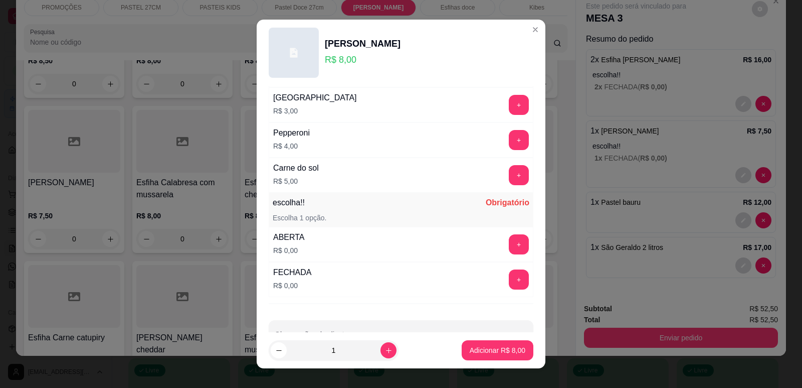
scroll to position [792, 0]
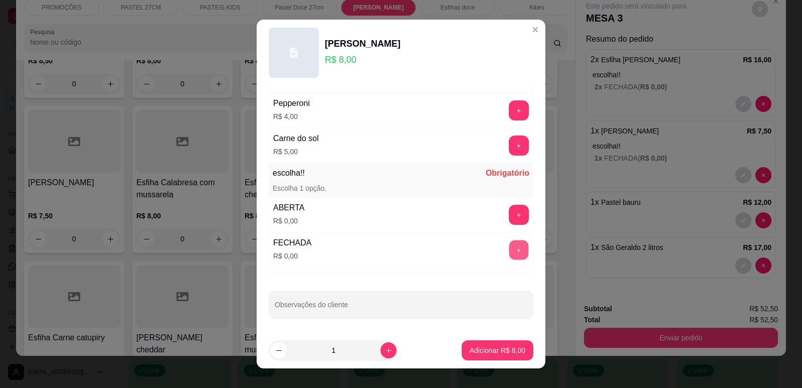
click at [510, 245] on button "+" at bounding box center [520, 250] width 20 height 20
click at [502, 343] on button "Adicionar R$ 8,00" at bounding box center [498, 350] width 72 height 20
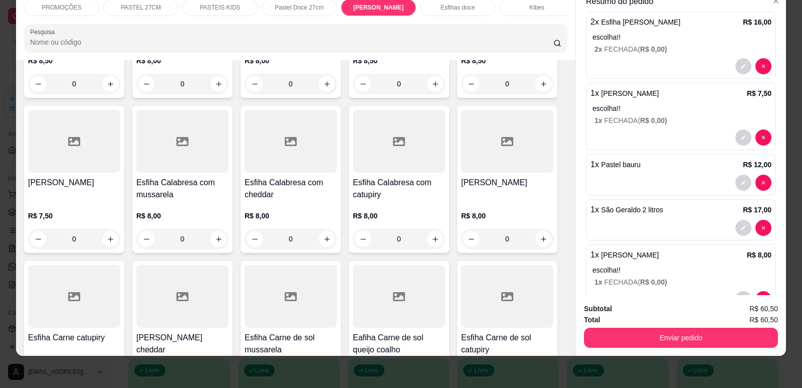
scroll to position [68, 0]
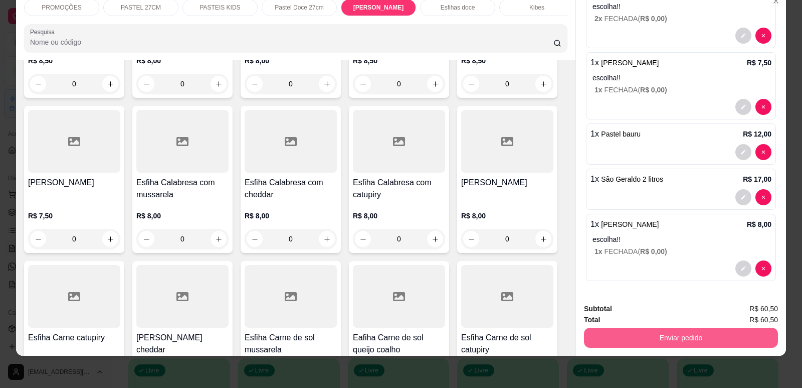
click at [701, 337] on button "Enviar pedido" at bounding box center [681, 338] width 194 height 20
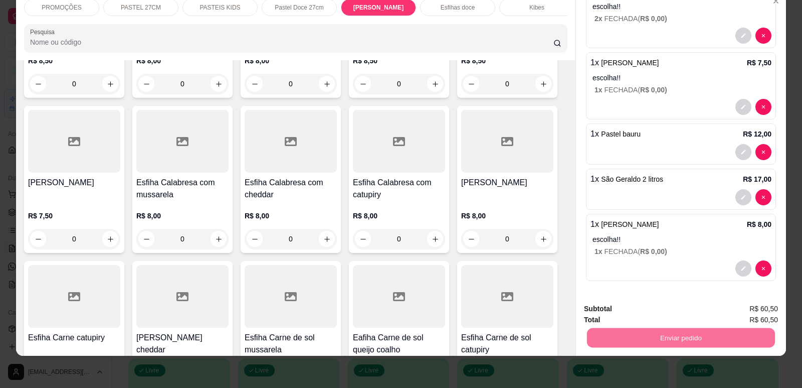
click at [757, 315] on button "Enviar pedido" at bounding box center [752, 312] width 55 height 19
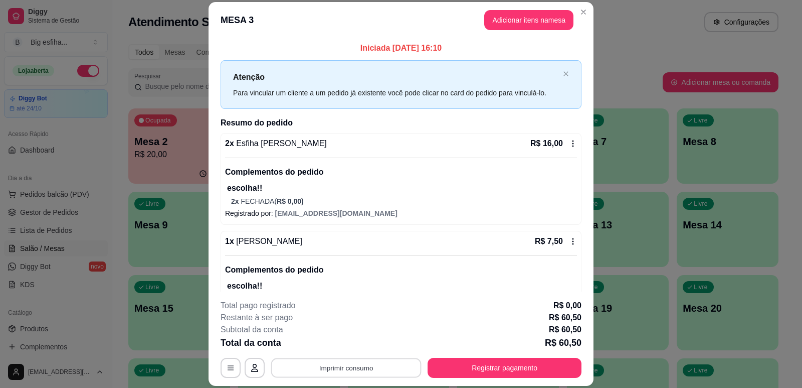
click at [353, 368] on button "Imprimir consumo" at bounding box center [346, 368] width 150 height 20
click at [357, 343] on button "IMPRESSORA" at bounding box center [345, 345] width 73 height 16
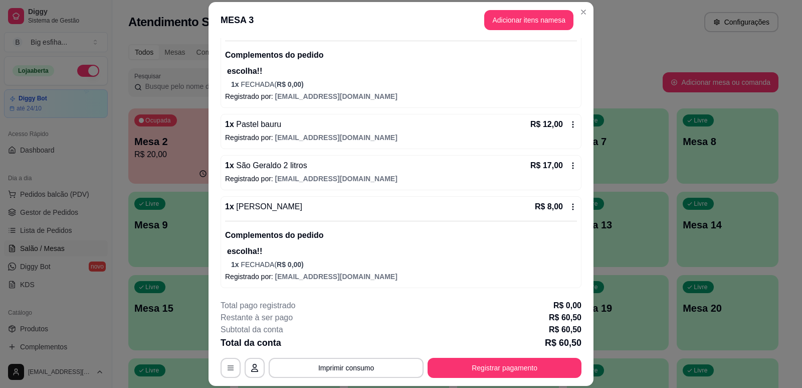
scroll to position [215, 0]
click at [551, 364] on button "Registrar pagamento" at bounding box center [505, 368] width 154 height 20
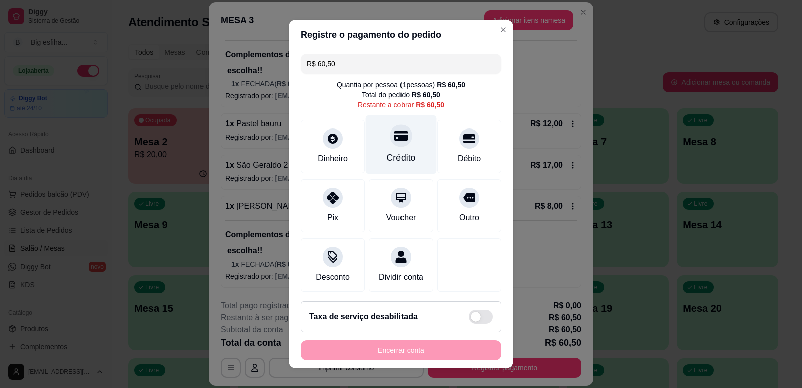
click at [396, 150] on div "Crédito" at bounding box center [401, 144] width 71 height 59
type input "R$ 0,00"
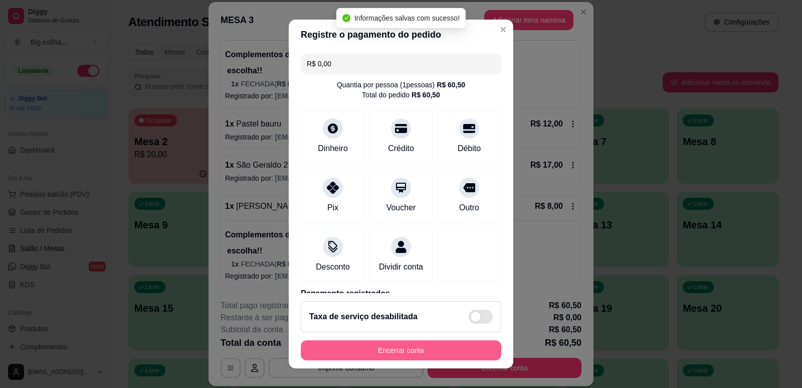
click at [376, 344] on button "Encerrar conta" at bounding box center [401, 350] width 201 height 20
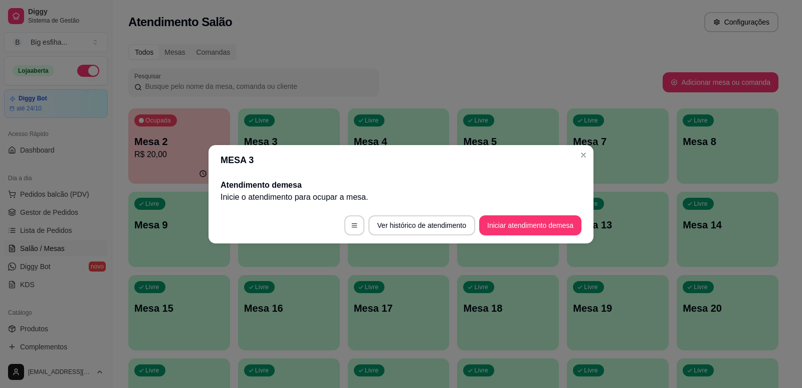
scroll to position [0, 0]
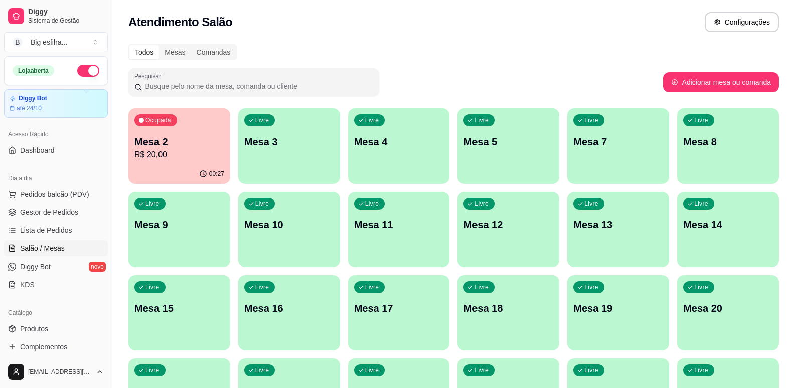
click at [292, 141] on p "Mesa 3" at bounding box center [289, 141] width 90 height 14
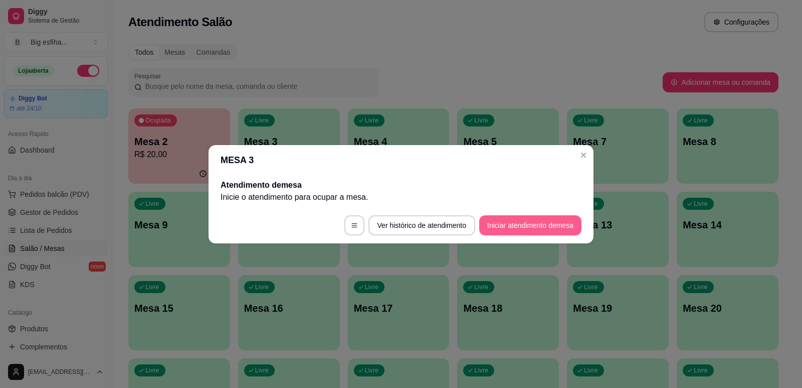
click at [505, 229] on button "Iniciar atendimento de mesa" at bounding box center [530, 225] width 102 height 20
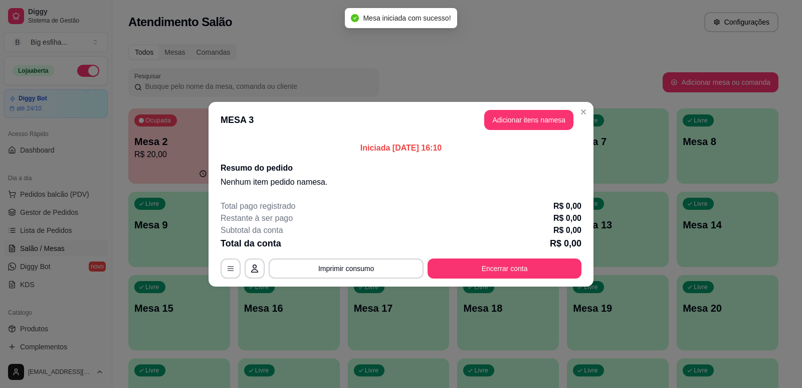
click at [528, 130] on header "MESA 3 Adicionar itens na mesa" at bounding box center [401, 120] width 385 height 36
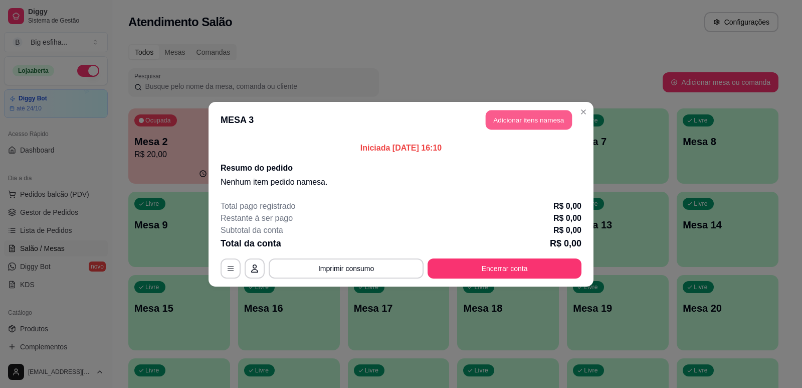
click at [540, 120] on button "Adicionar itens na mesa" at bounding box center [529, 120] width 86 height 20
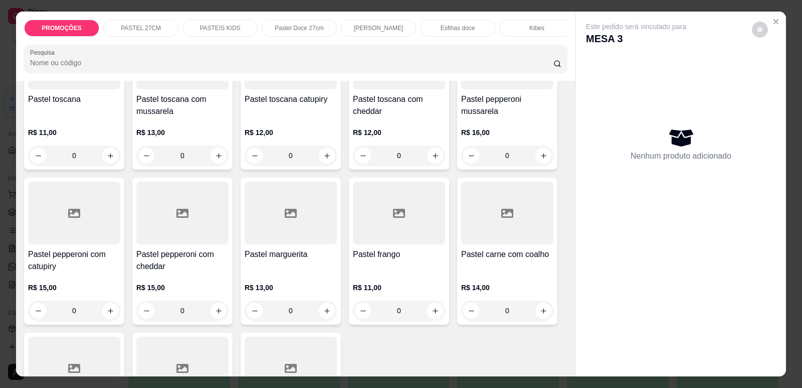
scroll to position [1755, 0]
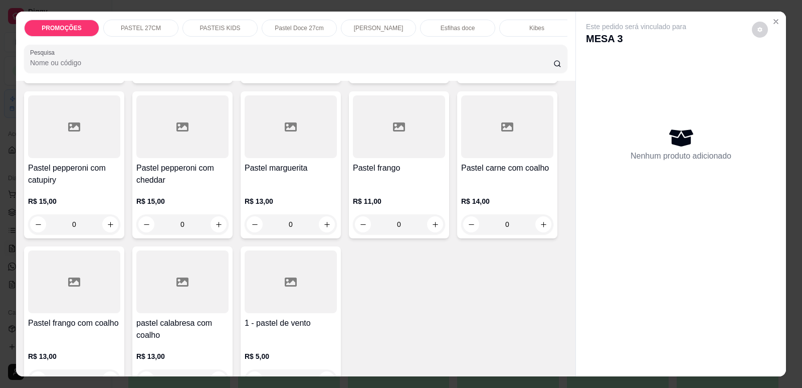
click at [196, 341] on div "R$ 13,00 0" at bounding box center [182, 365] width 92 height 48
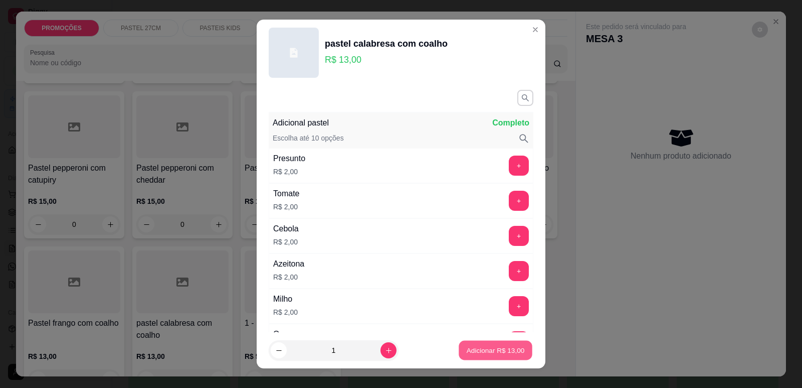
click at [501, 350] on p "Adicionar R$ 13,00" at bounding box center [496, 351] width 58 height 10
type input "1"
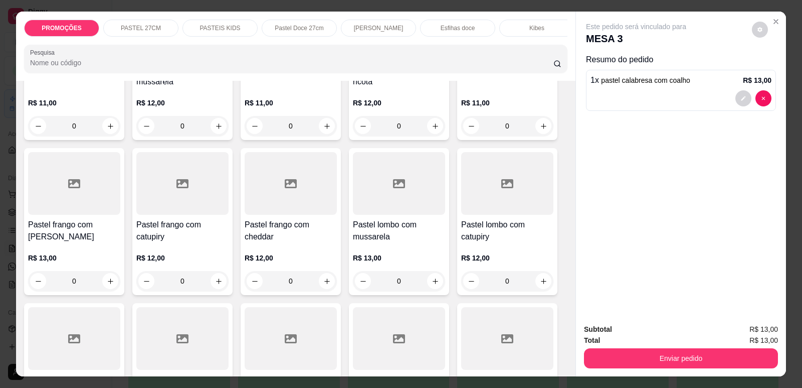
scroll to position [1053, 0]
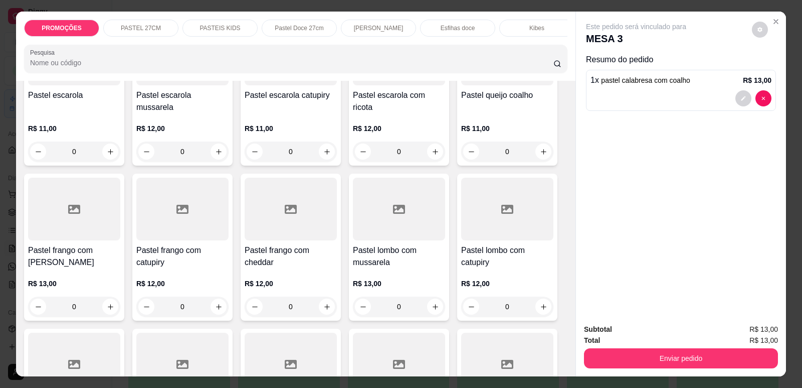
click at [81, 235] on div at bounding box center [74, 209] width 92 height 63
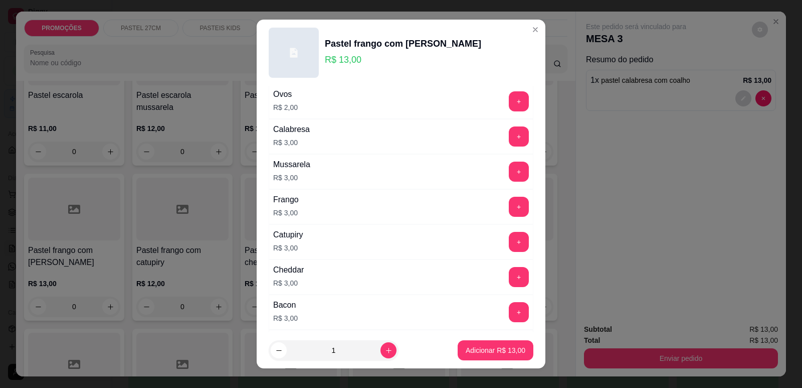
scroll to position [251, 0]
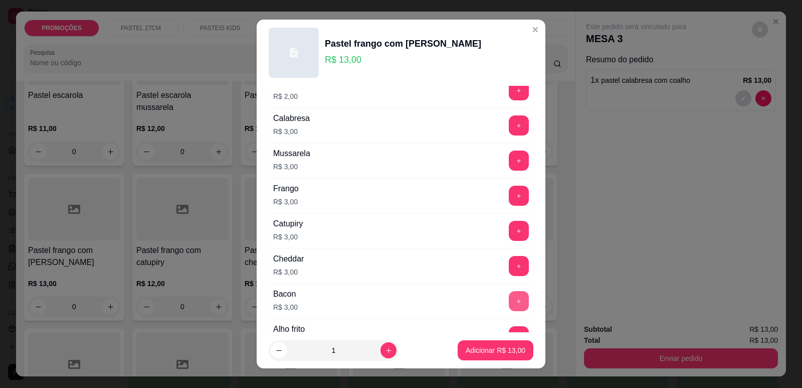
click at [509, 298] on button "+" at bounding box center [519, 301] width 20 height 20
click at [506, 351] on p "Adicionar R$ 16,00" at bounding box center [496, 350] width 60 height 10
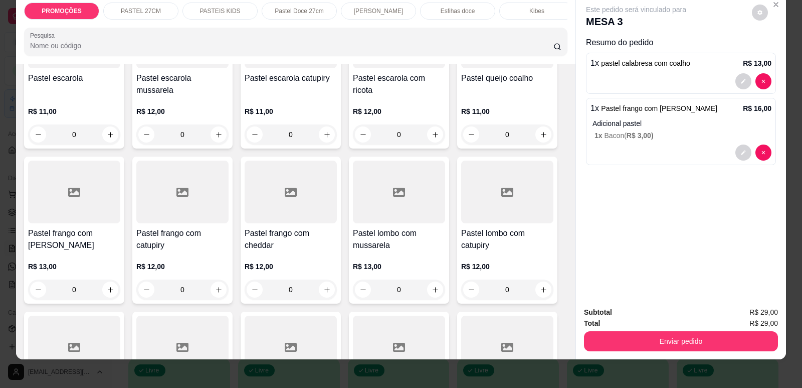
scroll to position [21, 0]
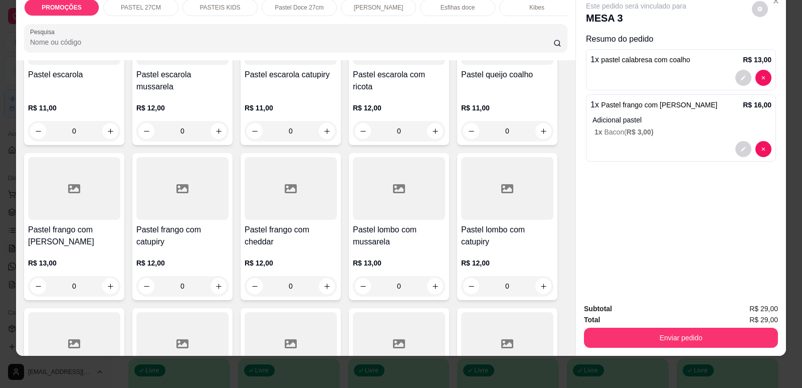
drag, startPoint x: 737, startPoint y: 324, endPoint x: 763, endPoint y: 336, distance: 29.2
click at [740, 325] on div "Subtotal R$ 29,00 Total R$ 29,00 Enviar pedido" at bounding box center [681, 325] width 194 height 45
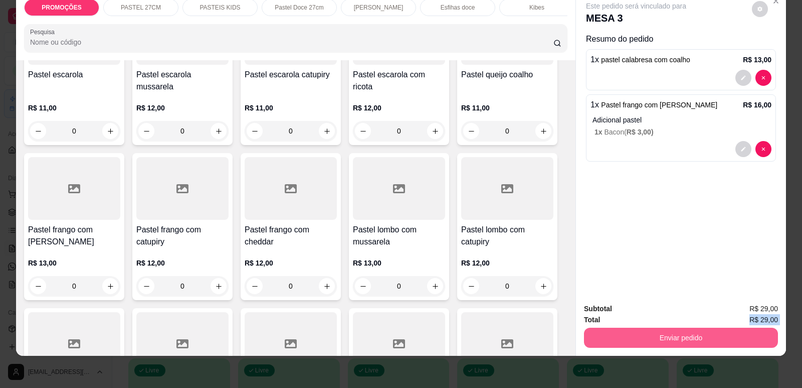
click at [711, 349] on div "Subtotal R$ 29,00 Total R$ 29,00 Enviar pedido" at bounding box center [681, 325] width 210 height 61
click at [730, 333] on button "Enviar pedido" at bounding box center [681, 338] width 188 height 20
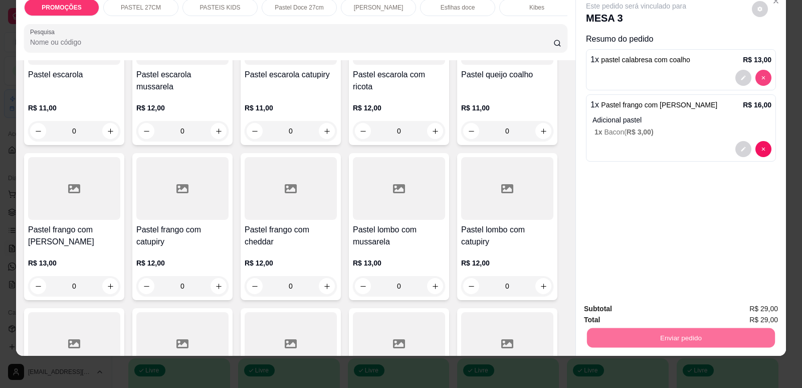
click at [762, 72] on button "decrease-product-quantity" at bounding box center [764, 78] width 16 height 16
click at [639, 335] on button "Enviar pedido" at bounding box center [681, 338] width 188 height 20
click at [736, 310] on button "Enviar pedido" at bounding box center [752, 312] width 57 height 19
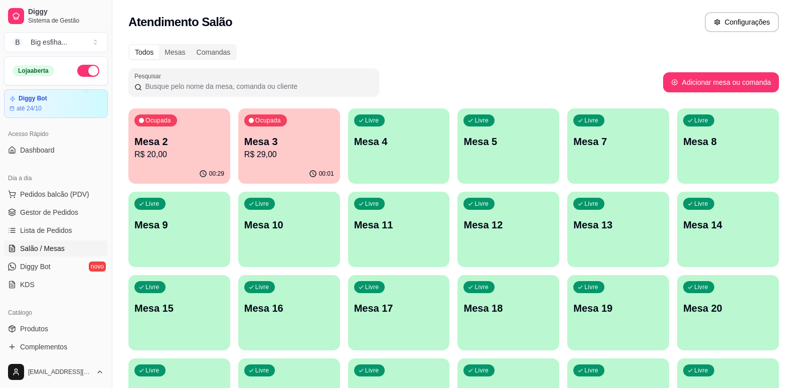
click at [397, 135] on p "Mesa 4" at bounding box center [399, 141] width 90 height 14
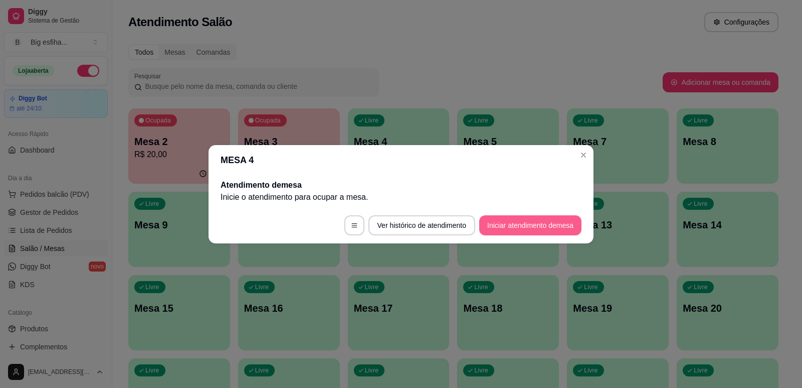
click at [539, 223] on button "Iniciar atendimento de mesa" at bounding box center [530, 225] width 102 height 20
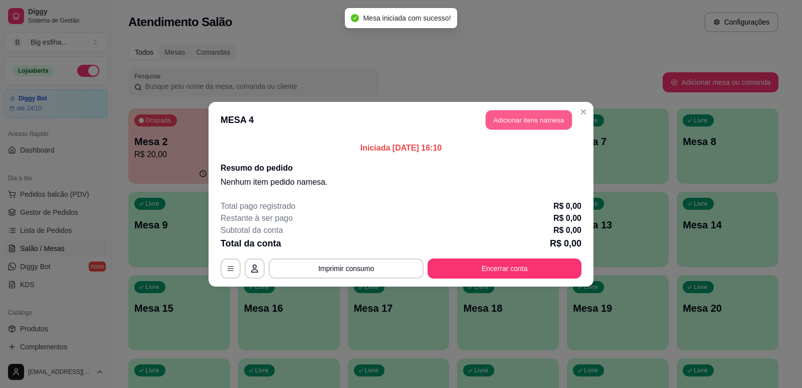
click at [528, 120] on button "Adicionar itens na mesa" at bounding box center [529, 120] width 86 height 20
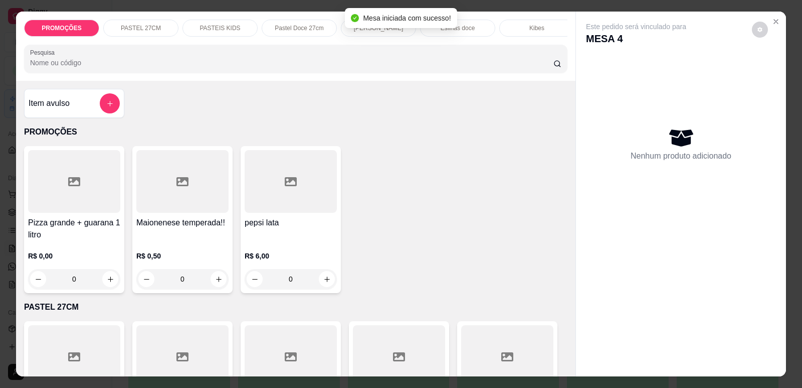
click at [143, 56] on div at bounding box center [296, 59] width 532 height 20
click at [142, 68] on input "Pesquisa" at bounding box center [292, 63] width 524 height 10
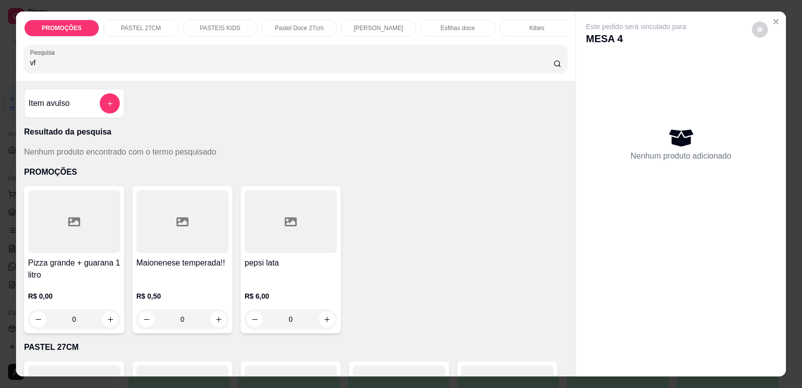
type input "v"
type input "d"
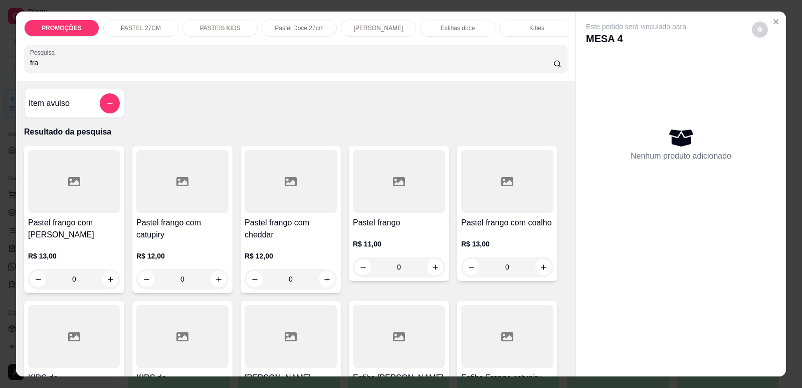
type input "fra"
click at [381, 229] on h4 "Pastel frango" at bounding box center [399, 223] width 92 height 12
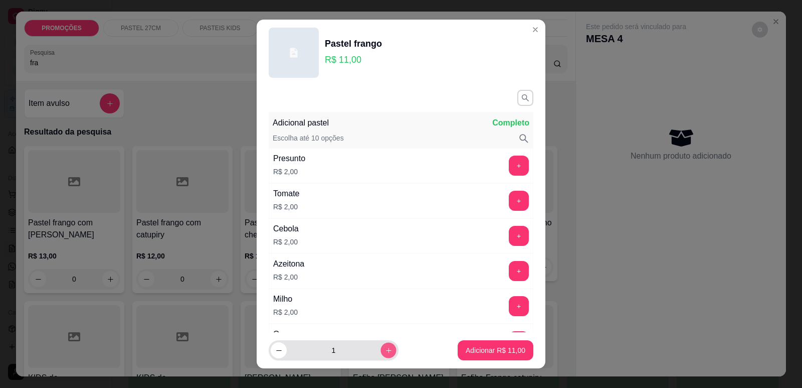
click at [381, 351] on button "increase-product-quantity" at bounding box center [389, 351] width 16 height 16
type input "2"
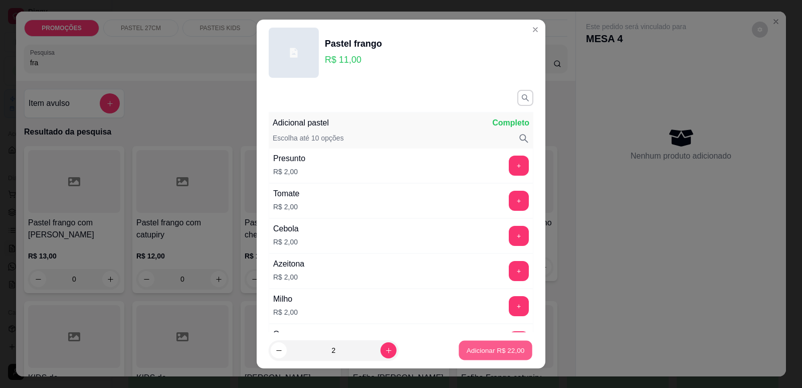
click at [467, 354] on p "Adicionar R$ 22,00" at bounding box center [496, 351] width 58 height 10
type input "2"
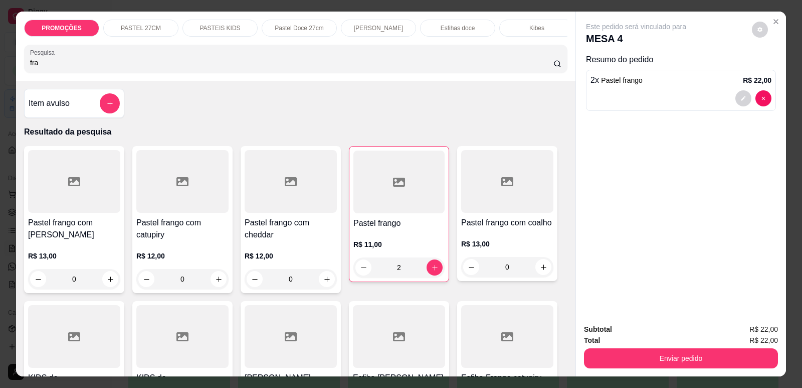
click at [479, 33] on div "Esfihas doce" at bounding box center [457, 28] width 75 height 17
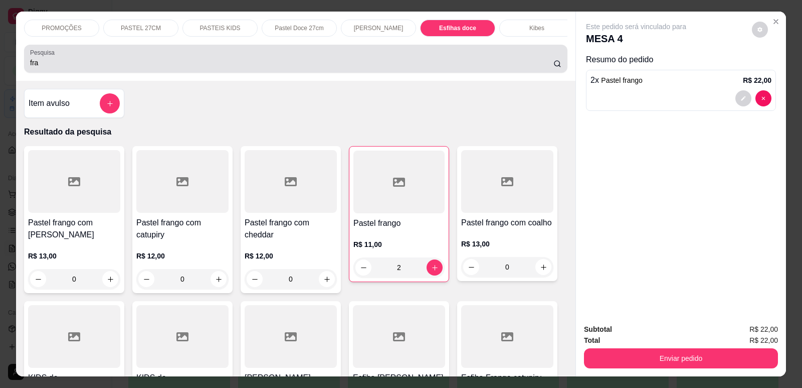
click at [485, 49] on div "fra" at bounding box center [296, 59] width 532 height 20
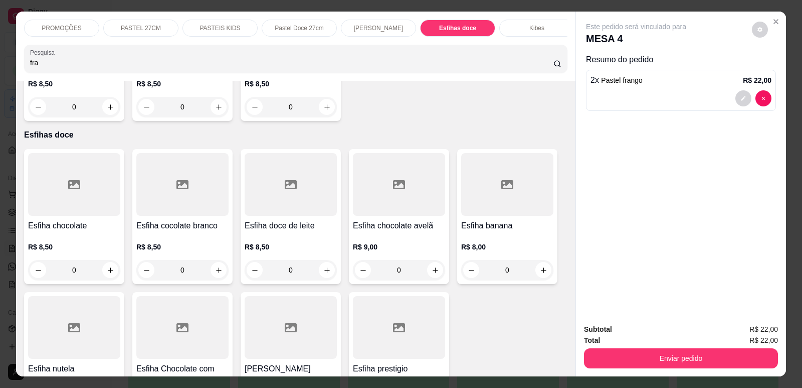
scroll to position [0, 403]
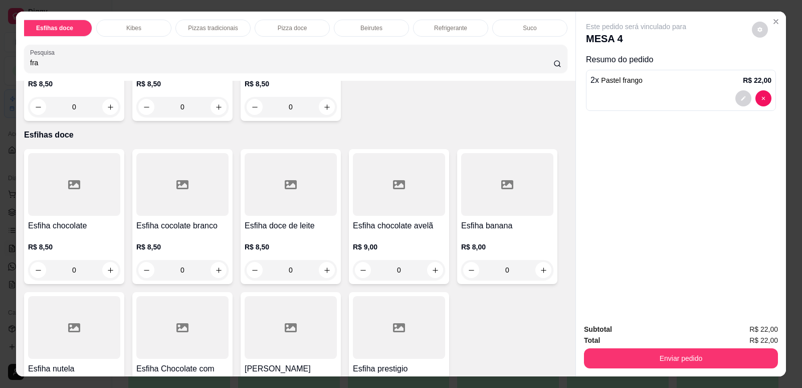
click at [448, 22] on div "Refrigerante" at bounding box center [450, 28] width 75 height 17
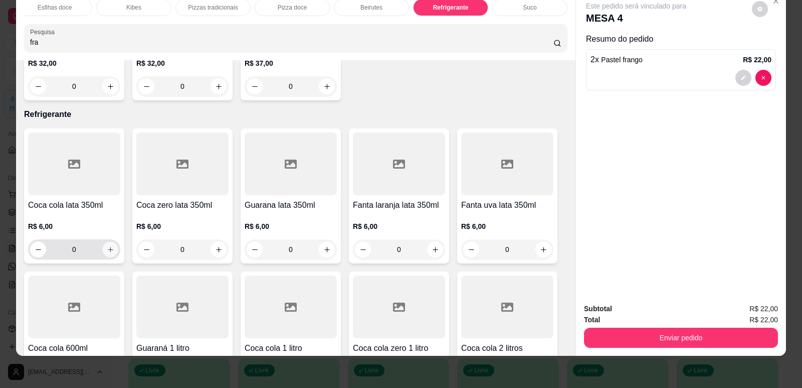
click at [107, 246] on icon "increase-product-quantity" at bounding box center [111, 250] width 8 height 8
type input "1"
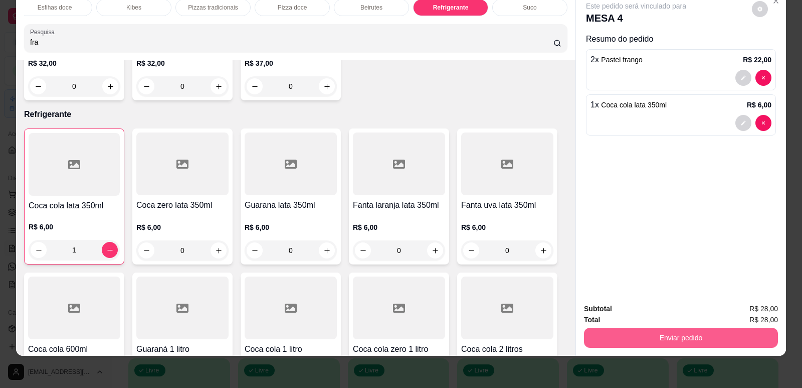
click at [690, 332] on button "Enviar pedido" at bounding box center [681, 338] width 194 height 20
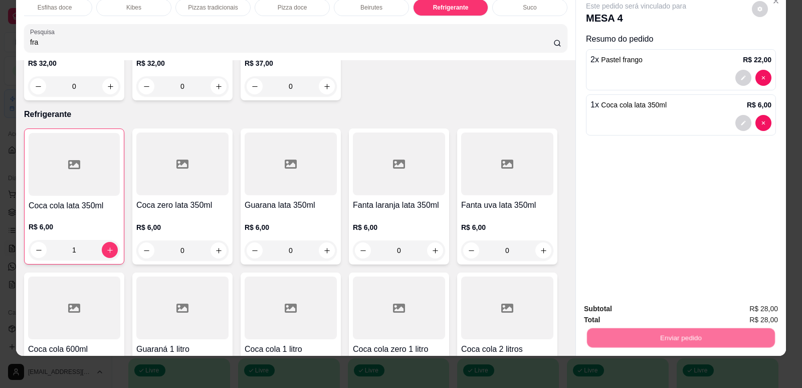
click at [748, 314] on button "Enviar pedido" at bounding box center [752, 312] width 57 height 19
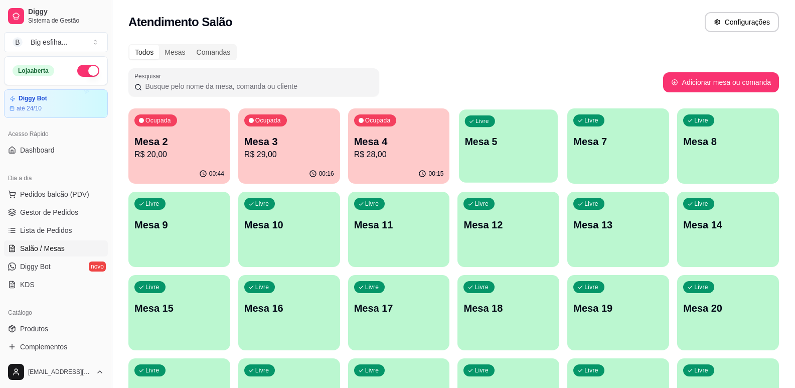
click at [467, 113] on div "Livre Mesa 5" at bounding box center [508, 139] width 99 height 61
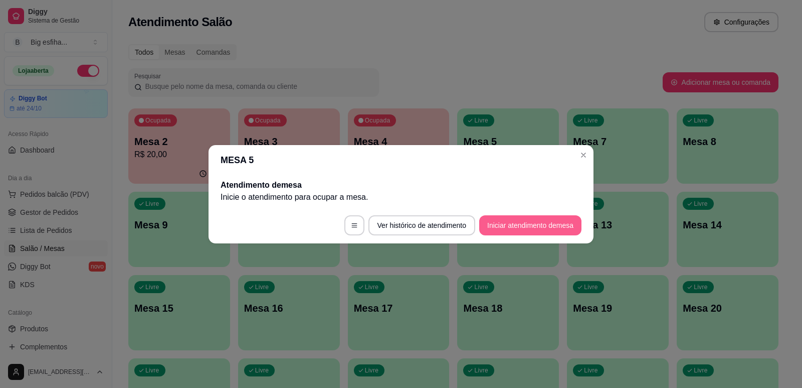
click at [543, 232] on button "Iniciar atendimento de mesa" at bounding box center [530, 225] width 102 height 20
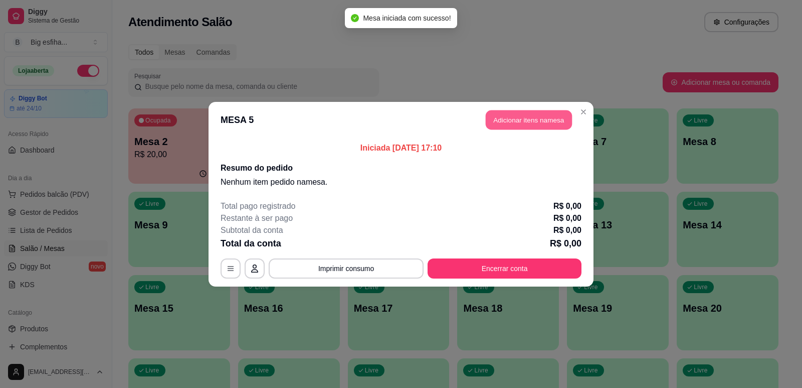
click at [534, 123] on button "Adicionar itens na mesa" at bounding box center [529, 120] width 86 height 20
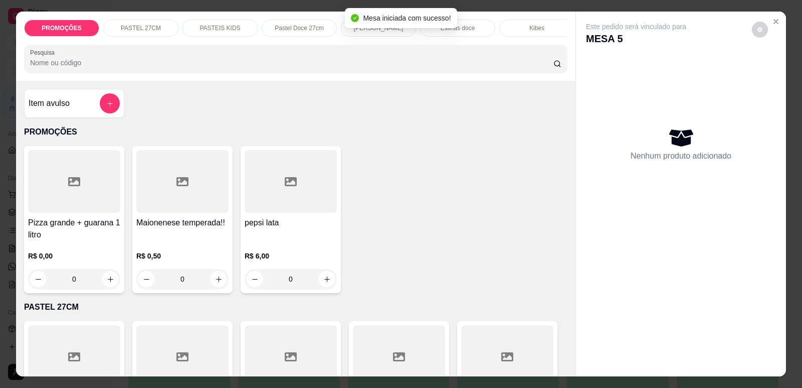
click at [371, 30] on p "[PERSON_NAME]" at bounding box center [379, 28] width 50 height 8
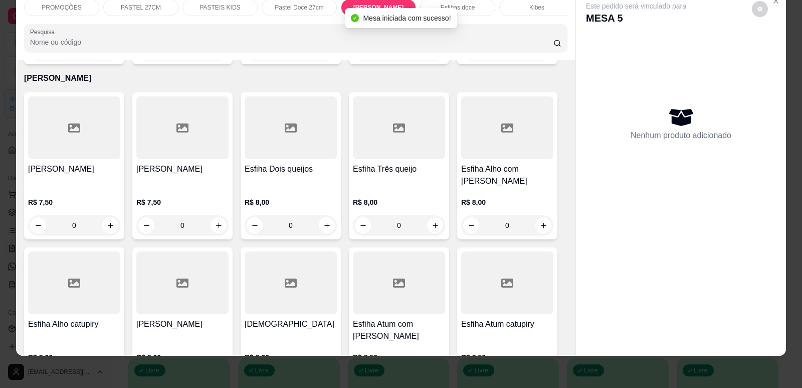
click at [74, 136] on div at bounding box center [74, 127] width 92 height 63
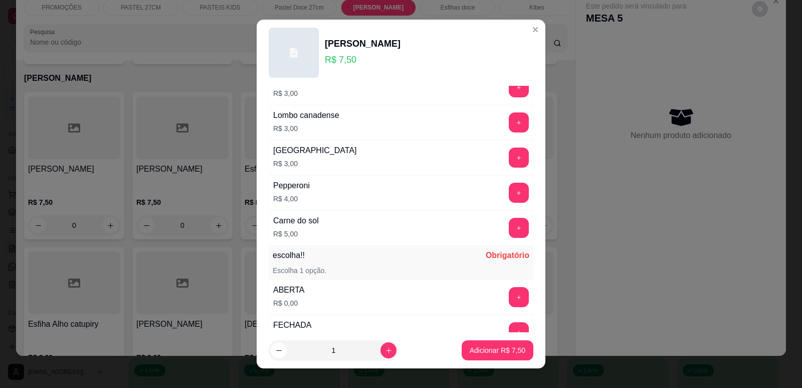
scroll to position [792, 0]
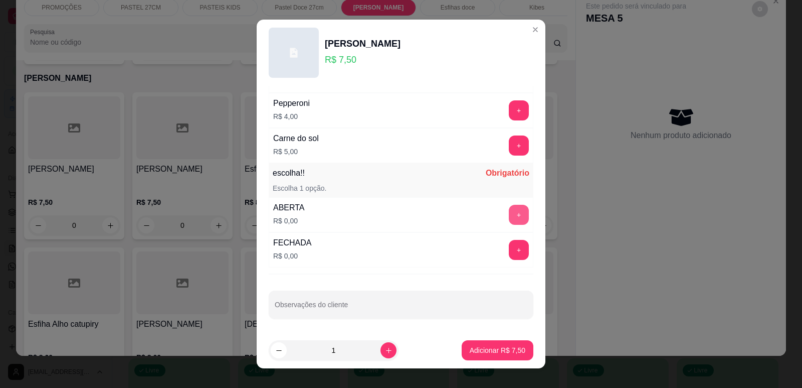
click at [509, 220] on button "+" at bounding box center [519, 215] width 20 height 20
click at [490, 355] on p "Adicionar R$ 7,50" at bounding box center [497, 351] width 54 height 10
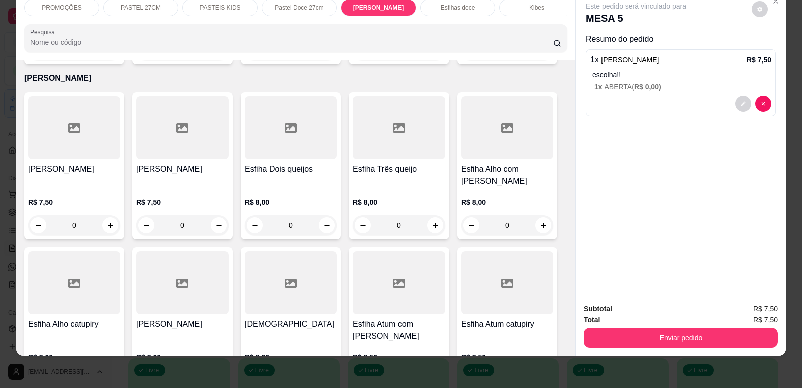
drag, startPoint x: 518, startPoint y: 4, endPoint x: 416, endPoint y: 114, distance: 150.1
click at [518, 5] on div "Kibes" at bounding box center [537, 7] width 75 height 17
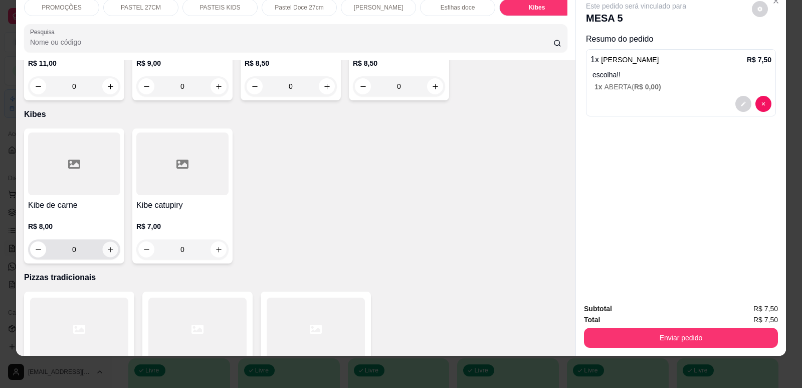
click at [109, 246] on icon "increase-product-quantity" at bounding box center [111, 250] width 8 height 8
type input "1"
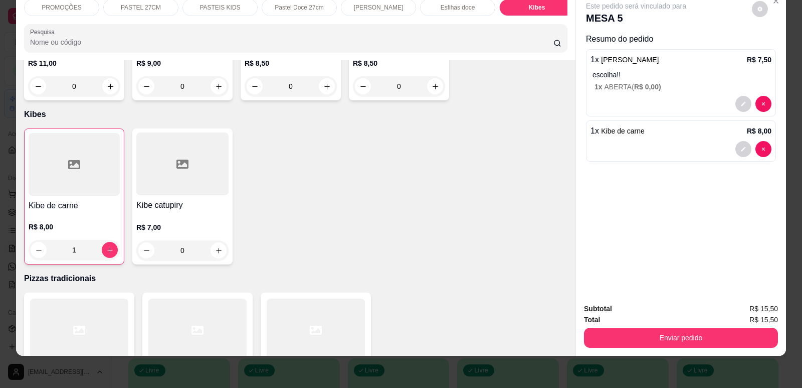
scroll to position [0, 0]
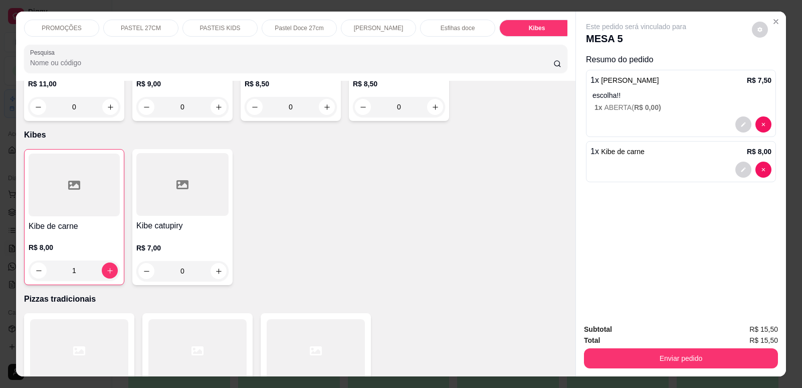
click at [454, 45] on div "PROMOÇÕES PASTEL 27CM PASTEIS KIDS Pastel Doce 27cm Esfihas Salgadas Esfihas do…" at bounding box center [296, 46] width 560 height 69
click at [449, 35] on div "Esfihas doce" at bounding box center [457, 28] width 75 height 17
click at [453, 49] on div at bounding box center [296, 59] width 532 height 20
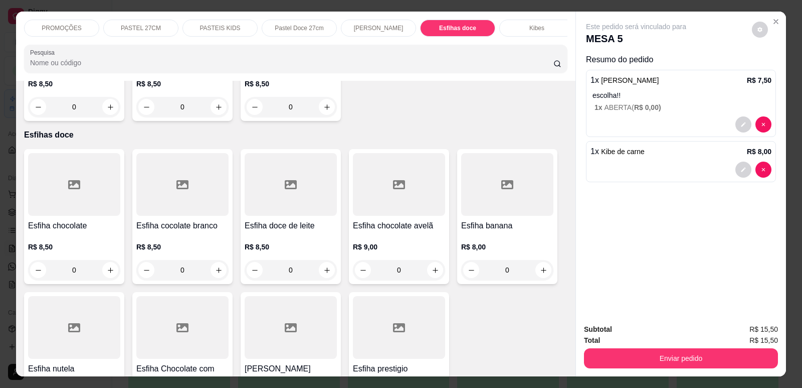
scroll to position [0, 403]
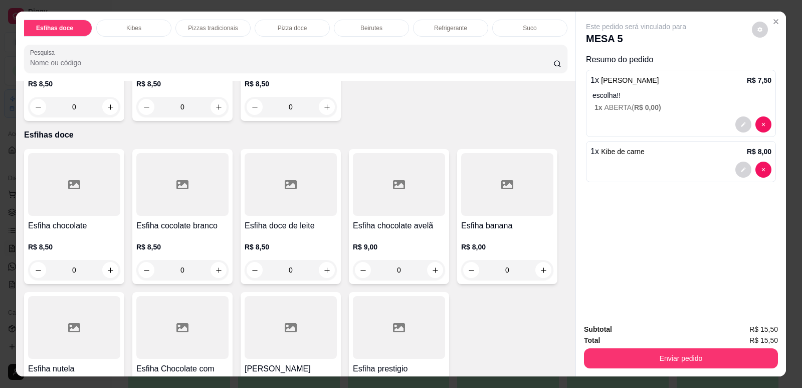
click at [435, 27] on p "Refrigerante" at bounding box center [450, 28] width 33 height 8
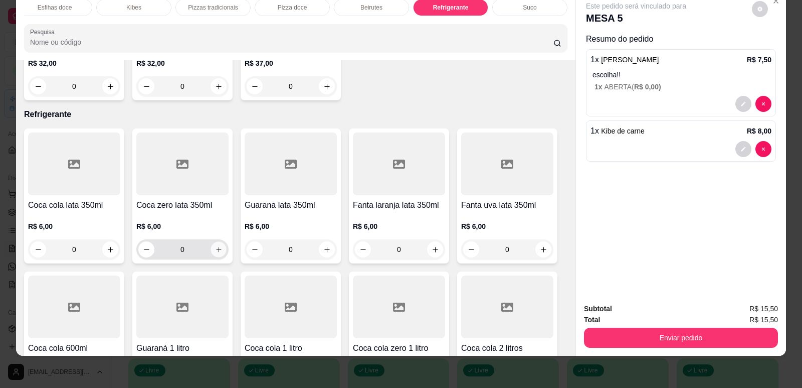
click at [211, 242] on button "increase-product-quantity" at bounding box center [219, 250] width 16 height 16
type input "1"
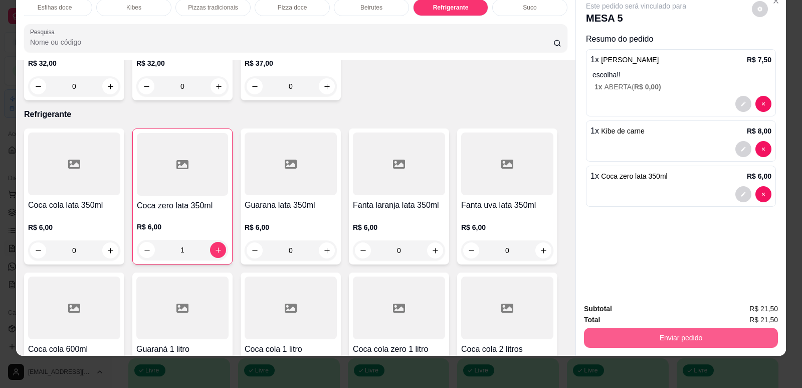
click at [657, 339] on button "Enviar pedido" at bounding box center [681, 338] width 194 height 20
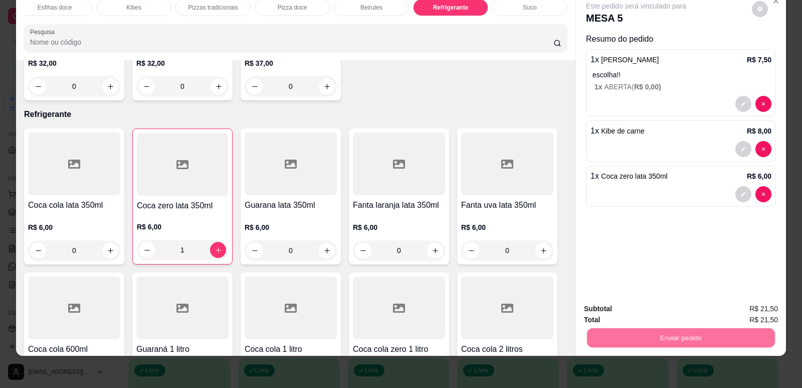
click at [736, 307] on button "Enviar pedido" at bounding box center [752, 312] width 55 height 19
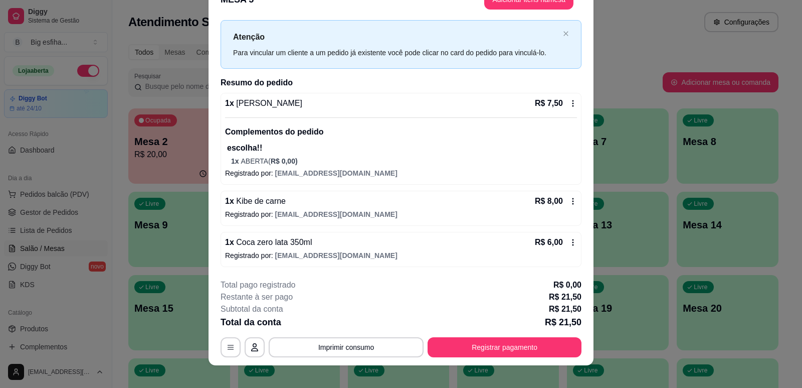
scroll to position [30, 0]
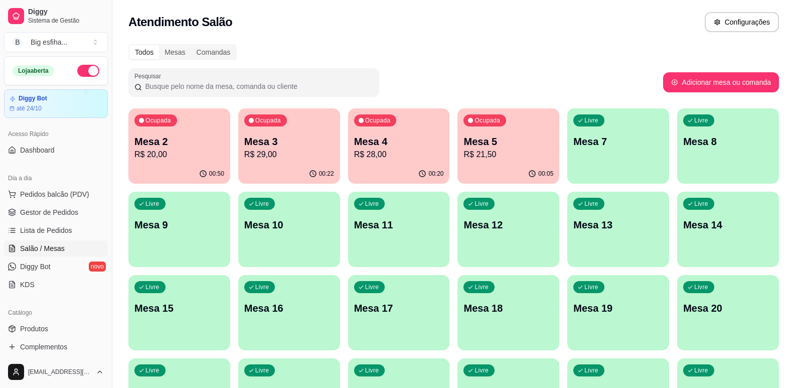
click at [256, 156] on p "R$ 29,00" at bounding box center [289, 154] width 90 height 12
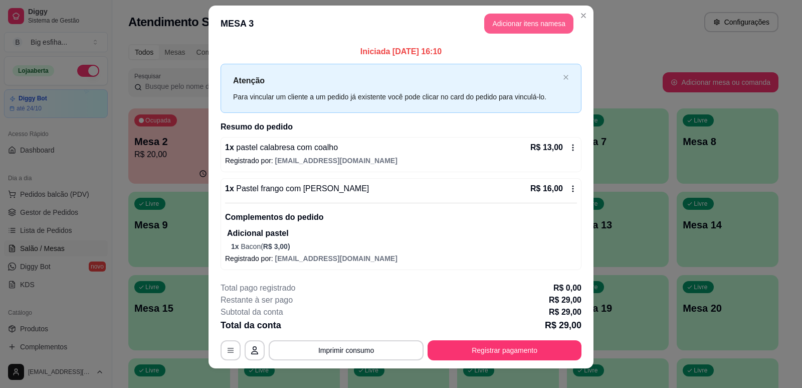
scroll to position [0, 0]
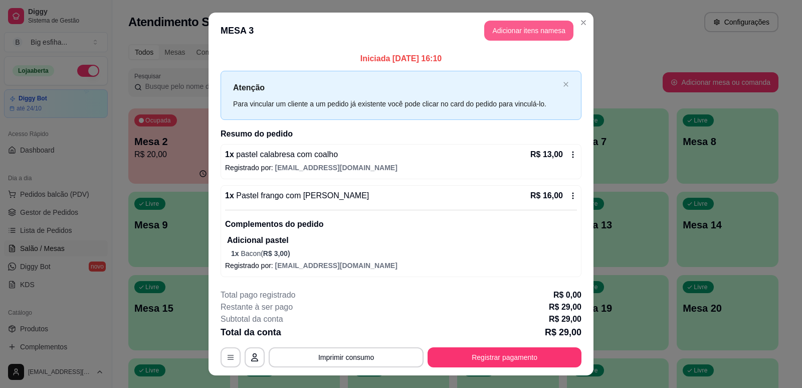
click at [536, 35] on button "Adicionar itens na mesa" at bounding box center [529, 31] width 89 height 20
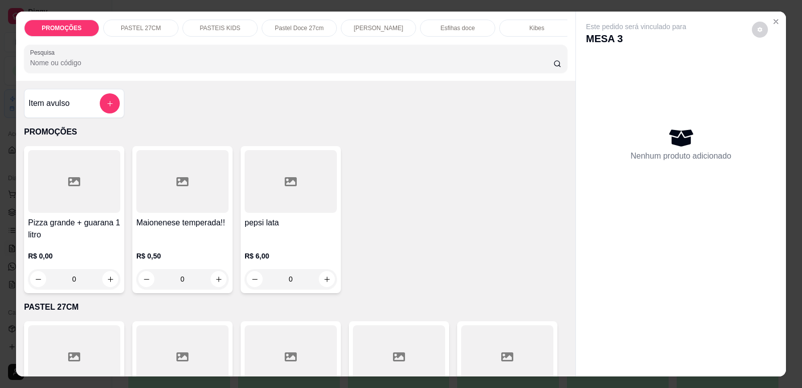
scroll to position [0, 403]
click at [426, 23] on div "Refrigerante" at bounding box center [450, 28] width 75 height 17
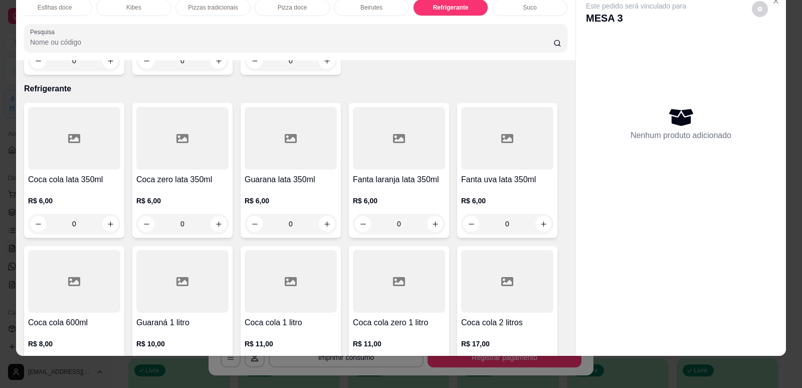
scroll to position [5900, 0]
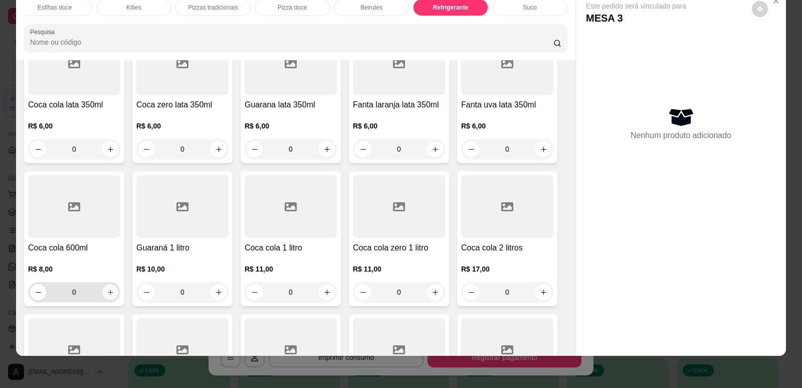
click at [108, 284] on button "increase-product-quantity" at bounding box center [110, 292] width 16 height 16
type input "1"
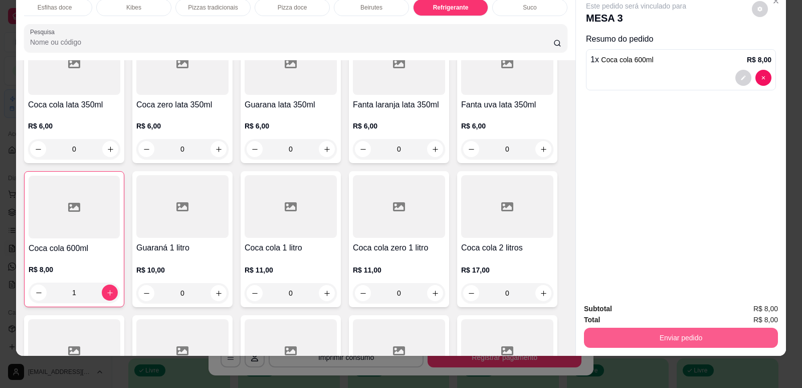
click at [671, 328] on button "Enviar pedido" at bounding box center [681, 338] width 194 height 20
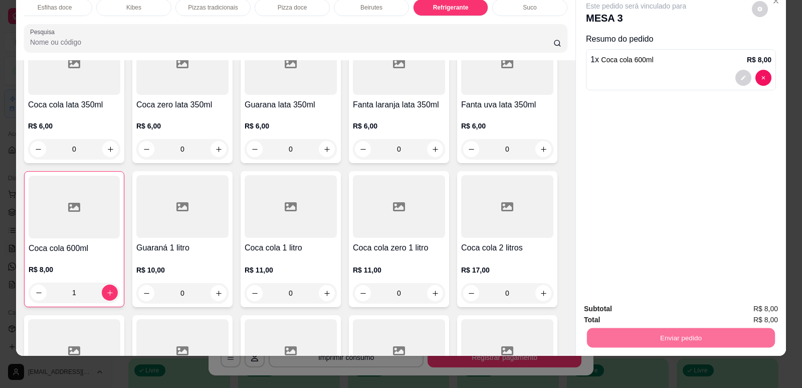
click at [746, 318] on button "Enviar pedido" at bounding box center [752, 312] width 57 height 19
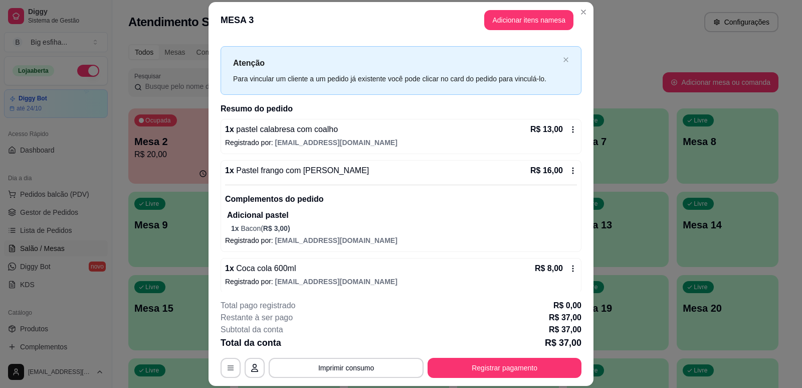
scroll to position [20, 0]
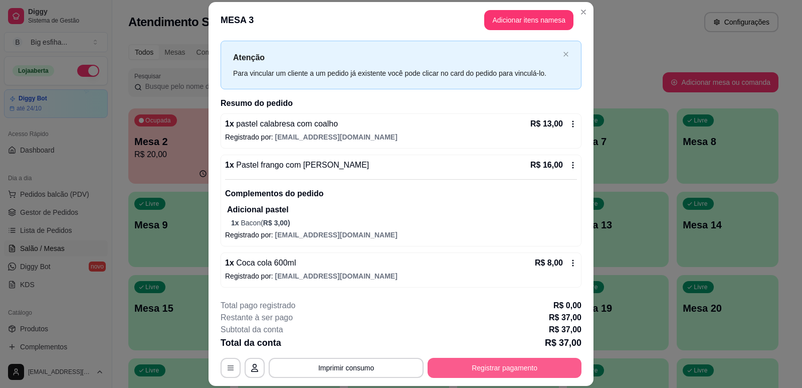
click at [552, 369] on button "Registrar pagamento" at bounding box center [505, 368] width 154 height 20
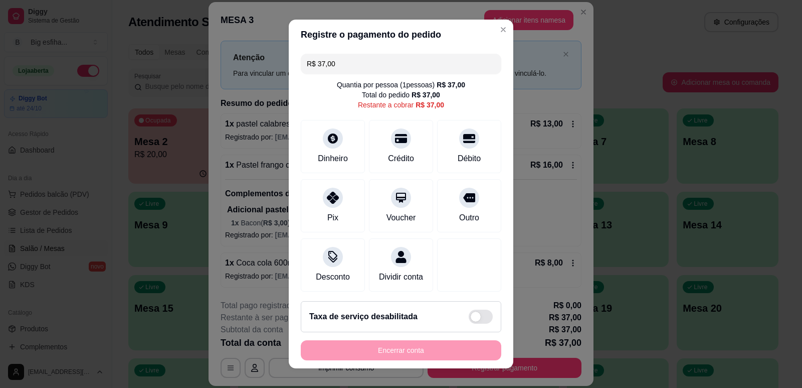
click at [360, 63] on input "R$ 37,00" at bounding box center [401, 64] width 189 height 20
type input "R$ 17,00"
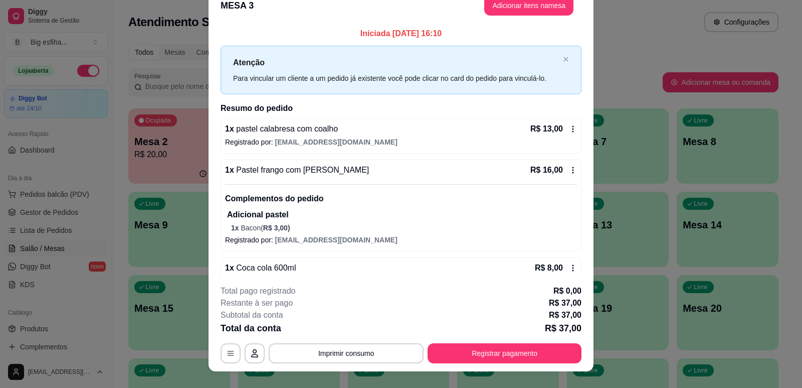
scroll to position [0, 0]
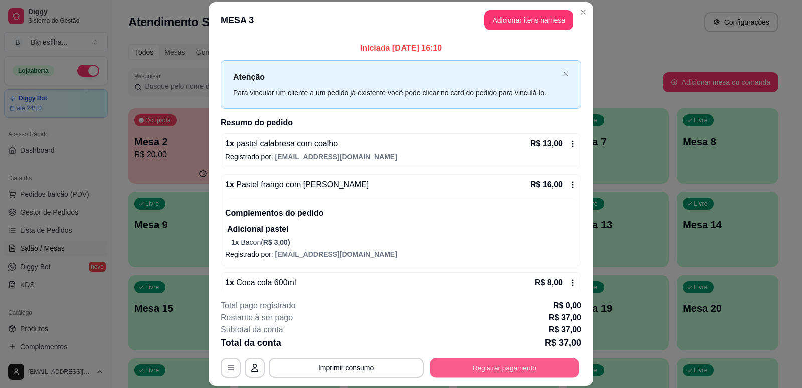
click at [541, 369] on button "Registrar pagamento" at bounding box center [504, 368] width 149 height 20
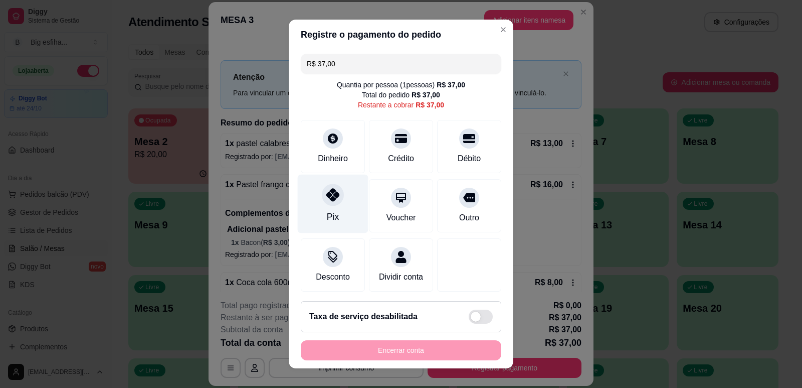
click at [327, 212] on div "Pix" at bounding box center [333, 216] width 12 height 13
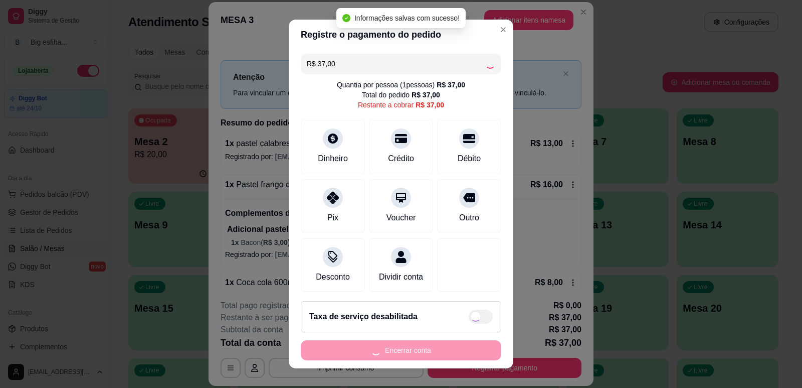
type input "R$ 0,00"
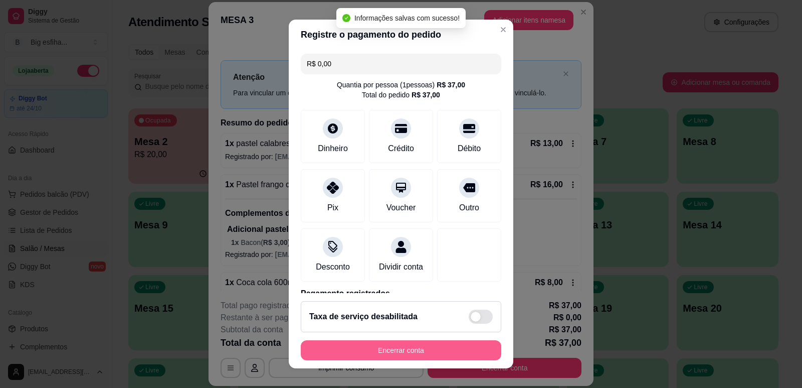
click at [377, 349] on button "Encerrar conta" at bounding box center [401, 350] width 201 height 20
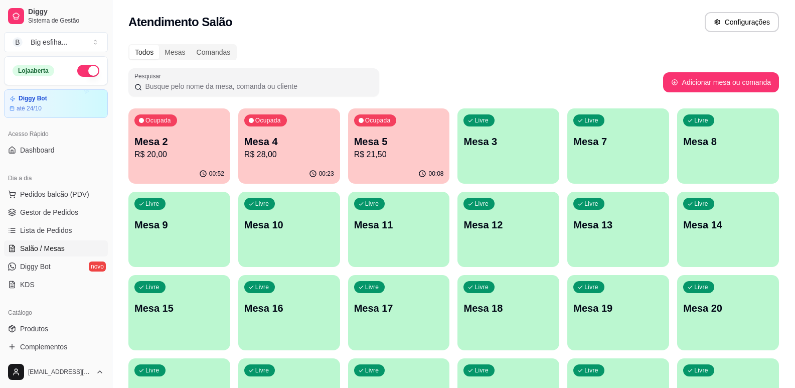
click at [409, 159] on p "R$ 21,50" at bounding box center [399, 154] width 90 height 12
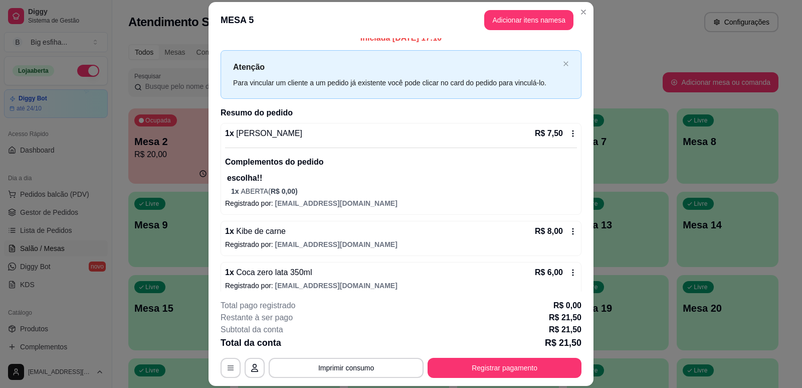
scroll to position [20, 0]
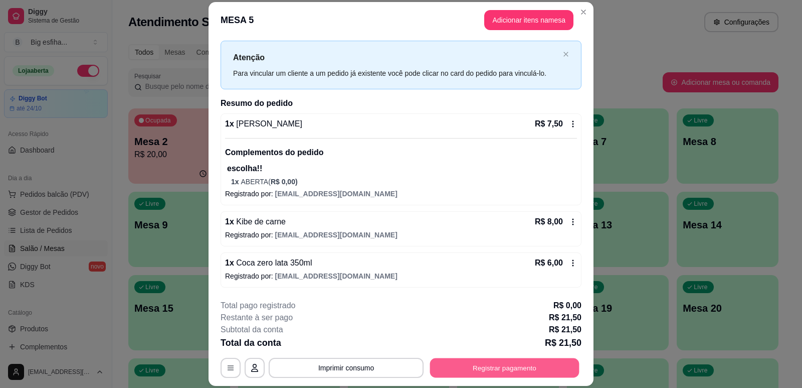
click at [517, 368] on button "Registrar pagamento" at bounding box center [504, 368] width 149 height 20
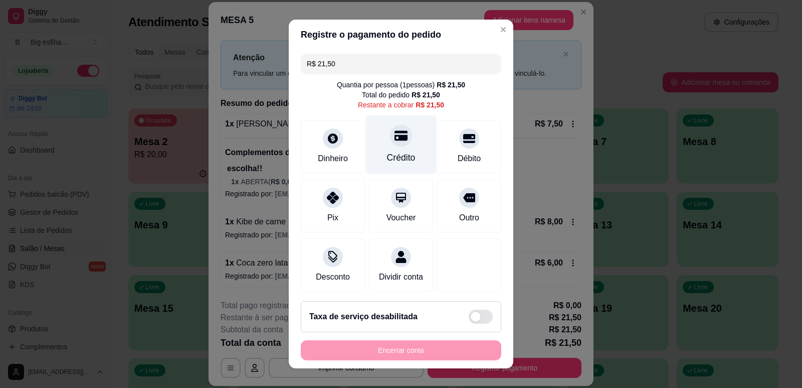
click at [392, 142] on div at bounding box center [401, 135] width 22 height 22
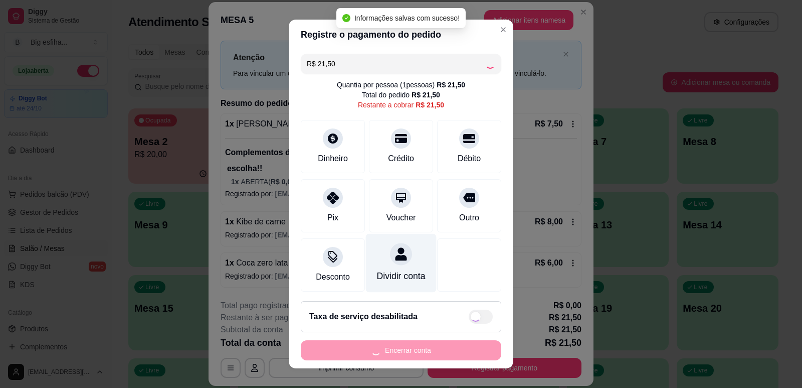
type input "R$ 0,00"
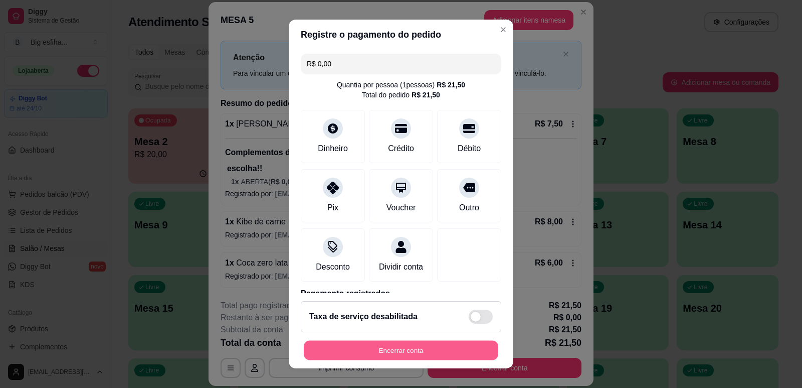
click at [408, 348] on button "Encerrar conta" at bounding box center [401, 351] width 195 height 20
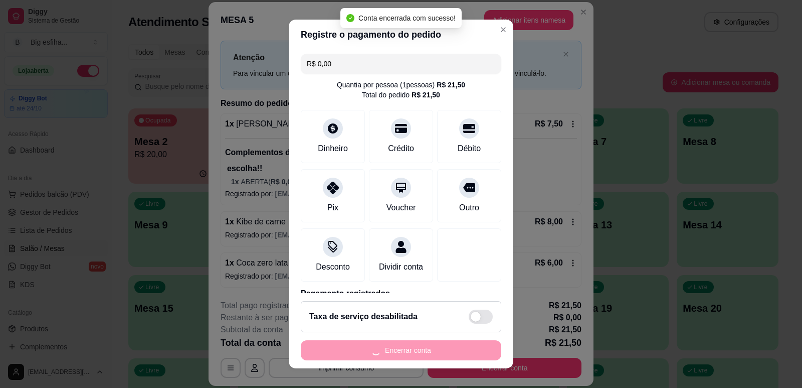
scroll to position [0, 0]
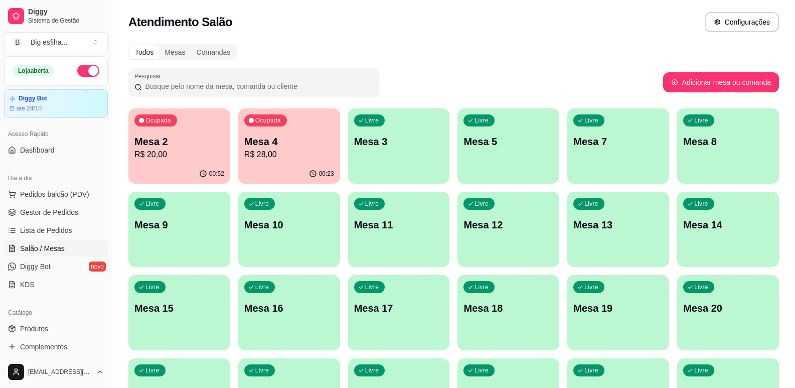
click at [283, 147] on p "Mesa 4" at bounding box center [289, 141] width 90 height 14
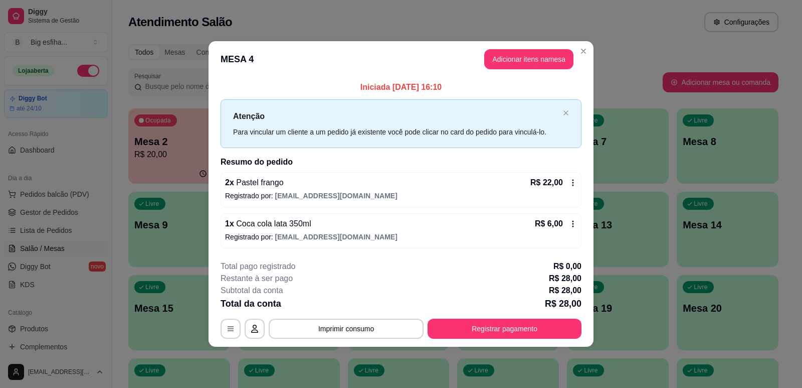
drag, startPoint x: 496, startPoint y: 318, endPoint x: 529, endPoint y: 321, distance: 33.2
click at [499, 319] on div "**********" at bounding box center [401, 299] width 361 height 78
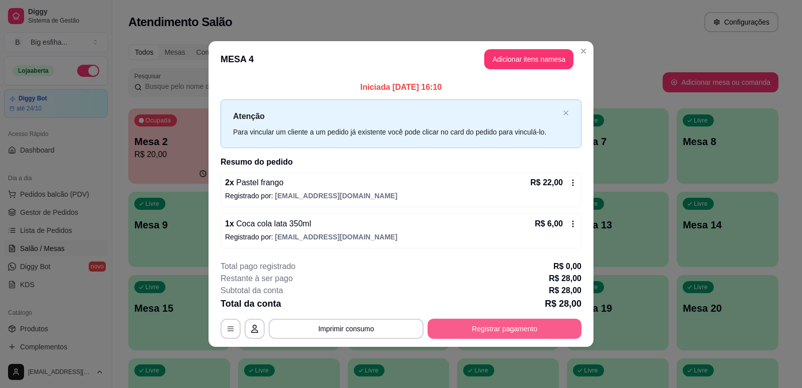
click at [565, 326] on button "Registrar pagamento" at bounding box center [505, 328] width 154 height 20
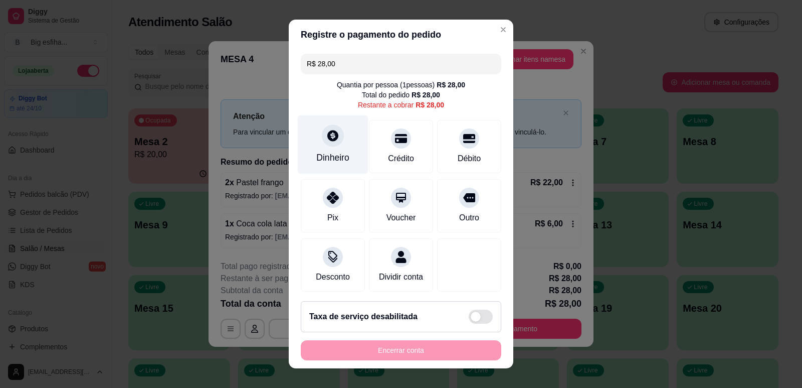
click at [328, 133] on icon at bounding box center [333, 135] width 13 height 13
click at [339, 196] on div "Quantia recebida 0,00 Quantia à ser cobrada R$ 28,00" at bounding box center [401, 185] width 225 height 57
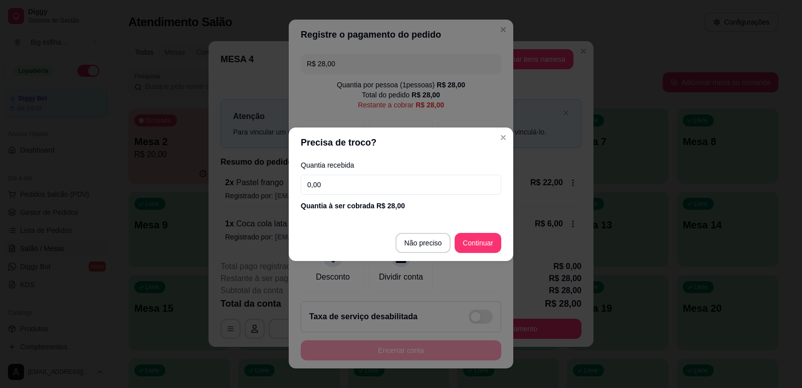
click at [339, 188] on input "0,00" at bounding box center [401, 185] width 201 height 20
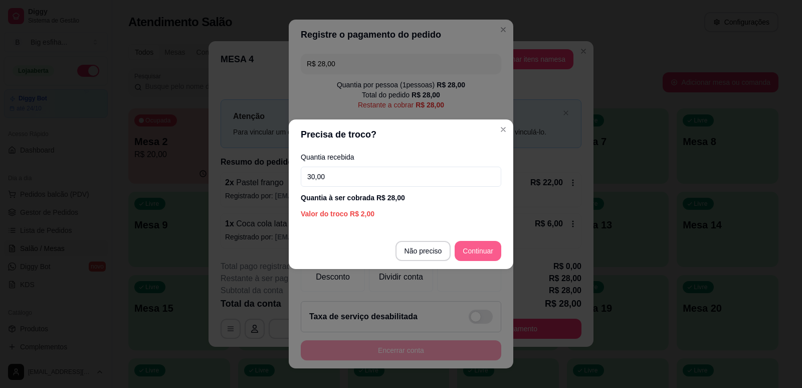
type input "30,00"
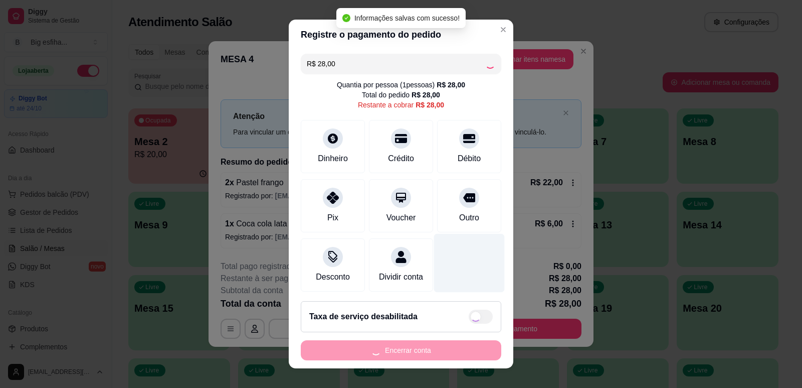
type input "R$ 0,00"
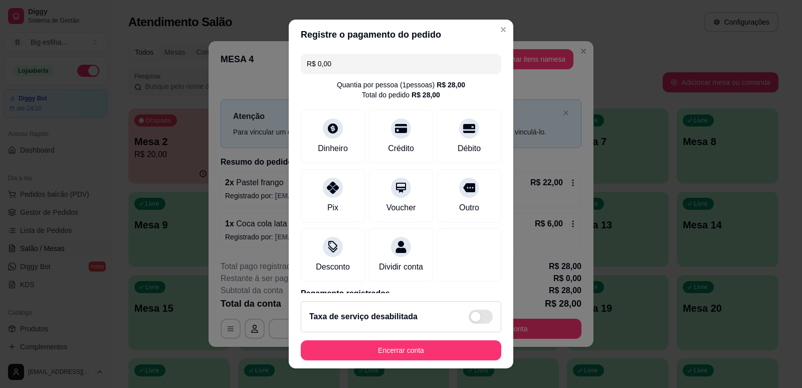
drag, startPoint x: 396, startPoint y: 336, endPoint x: 404, endPoint y: 345, distance: 12.5
click at [397, 338] on footer "Taxa de serviço desabilitada Encerrar conta" at bounding box center [401, 330] width 225 height 75
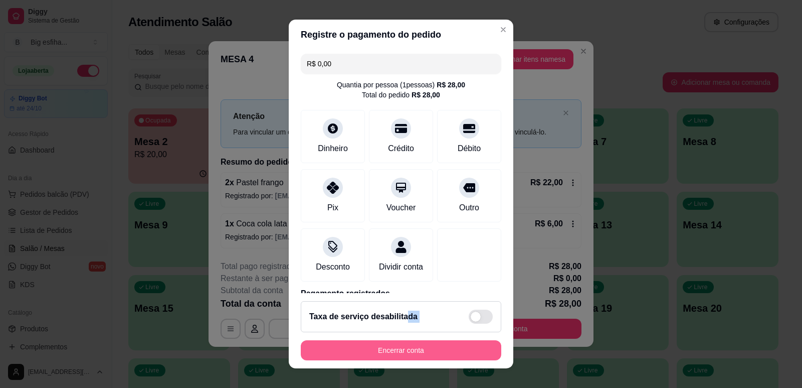
click at [404, 345] on button "Encerrar conta" at bounding box center [401, 350] width 201 height 20
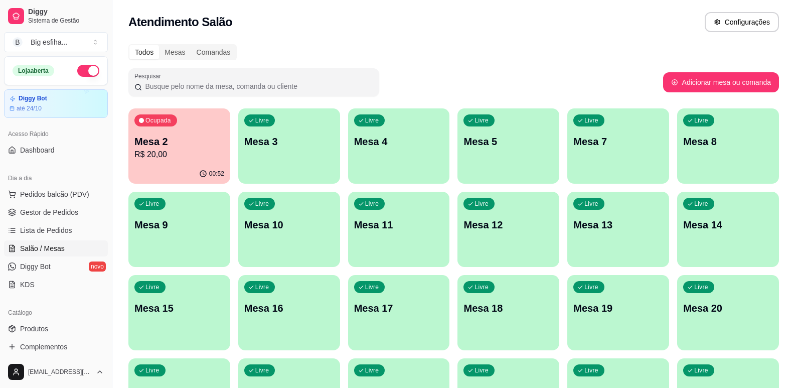
click at [198, 133] on div "Ocupada Mesa 2 R$ 20,00" at bounding box center [179, 136] width 102 height 56
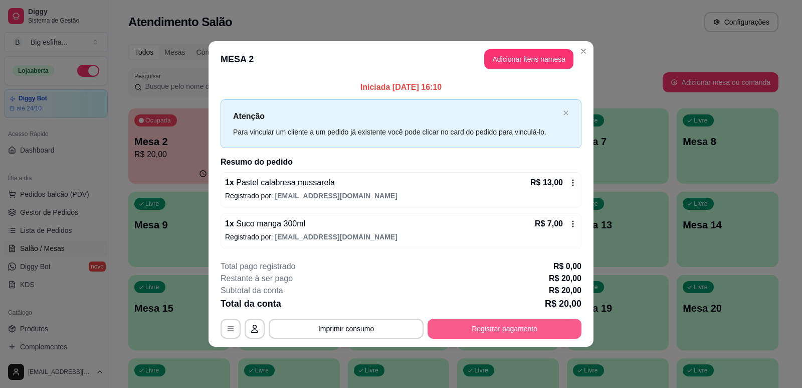
click at [533, 327] on button "Registrar pagamento" at bounding box center [505, 328] width 154 height 20
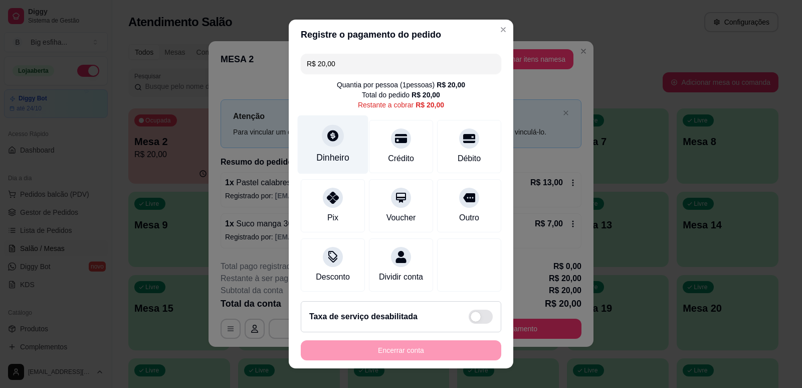
click at [329, 136] on icon at bounding box center [333, 135] width 13 height 13
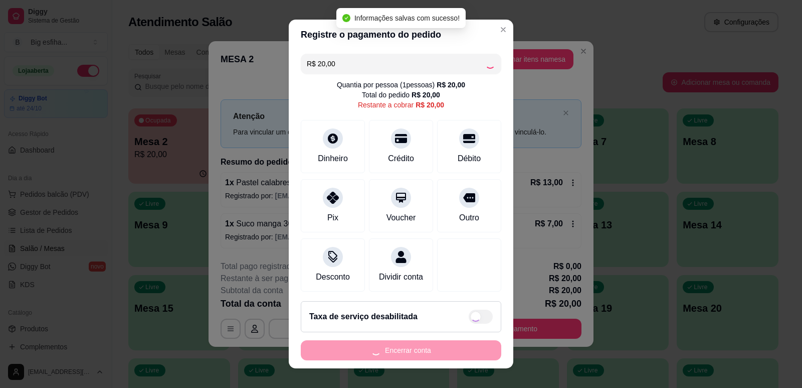
type input "R$ 0,00"
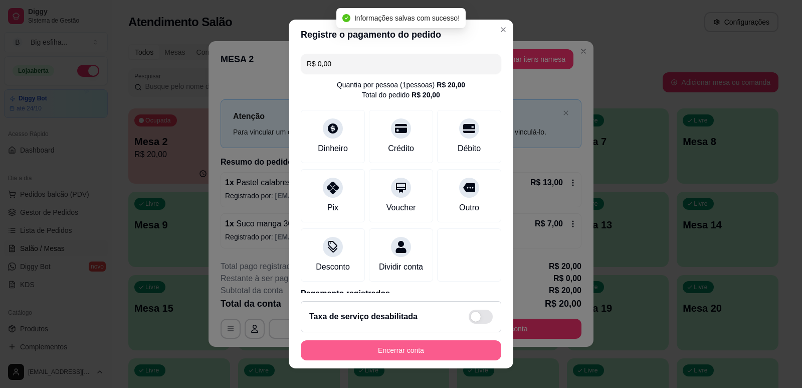
click at [383, 349] on button "Encerrar conta" at bounding box center [401, 350] width 201 height 20
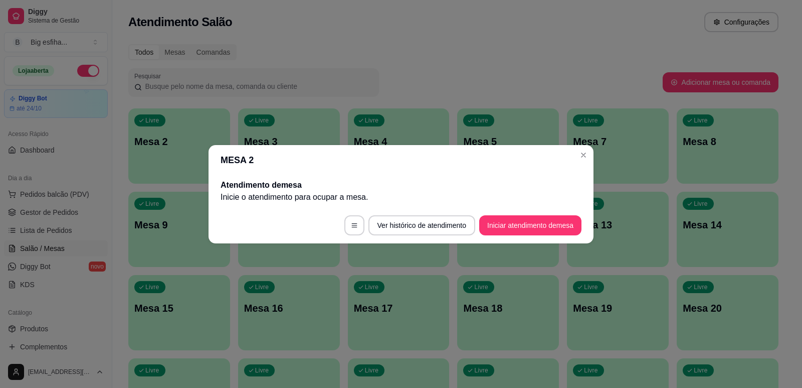
click at [328, 298] on div "MESA 2 Atendimento de mesa Inicie o atendimento para ocupar a mesa . Ver histór…" at bounding box center [401, 194] width 802 height 388
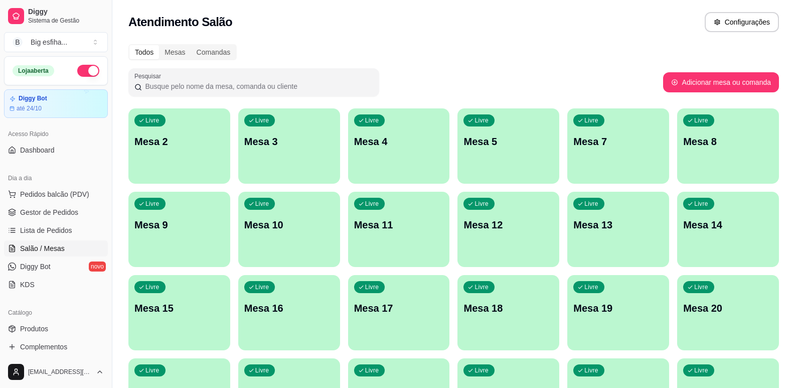
click at [184, 158] on div "Livre Mesa 2" at bounding box center [179, 139] width 102 height 63
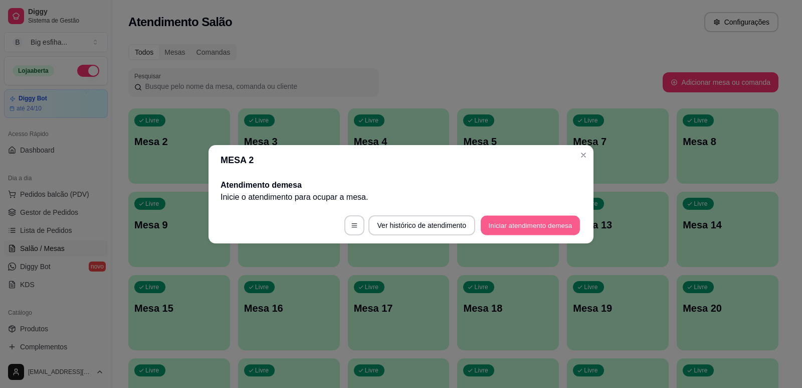
click at [538, 219] on button "Iniciar atendimento de mesa" at bounding box center [530, 225] width 99 height 20
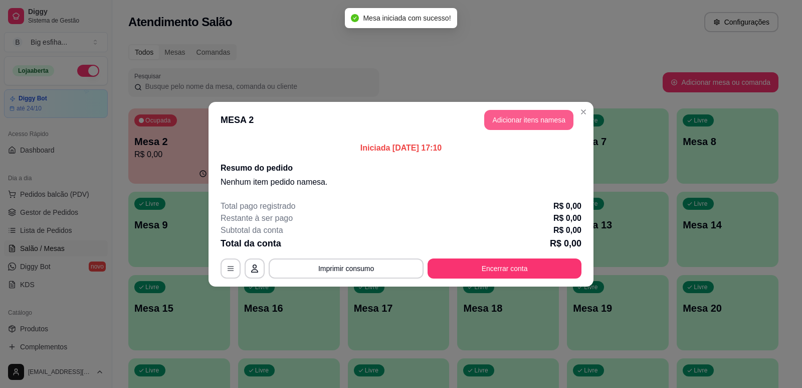
click at [525, 121] on button "Adicionar itens na mesa" at bounding box center [529, 120] width 89 height 20
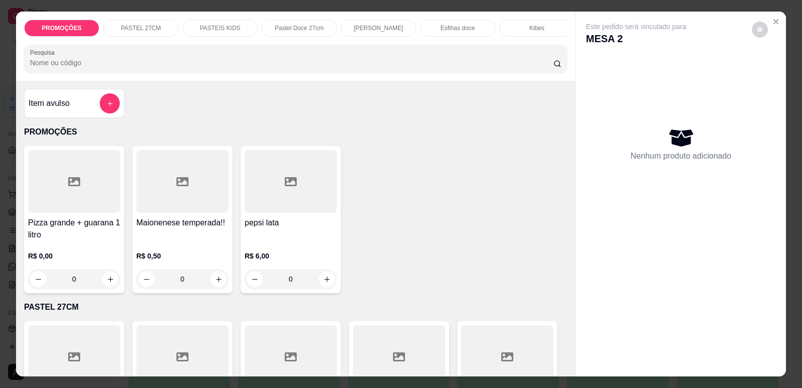
click at [130, 68] on input "Pesquisa" at bounding box center [292, 63] width 524 height 10
click at [43, 57] on label "Pesquisa" at bounding box center [44, 52] width 28 height 9
click at [43, 64] on input "Pesquisa" at bounding box center [292, 63] width 524 height 10
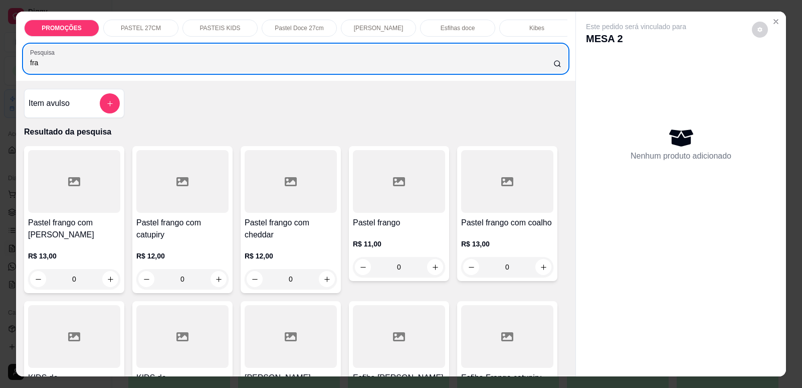
type input "fra"
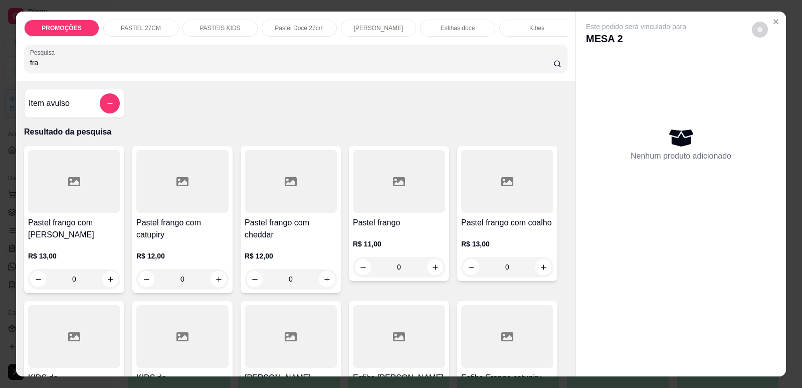
click at [366, 229] on h4 "Pastel frango" at bounding box center [399, 223] width 92 height 12
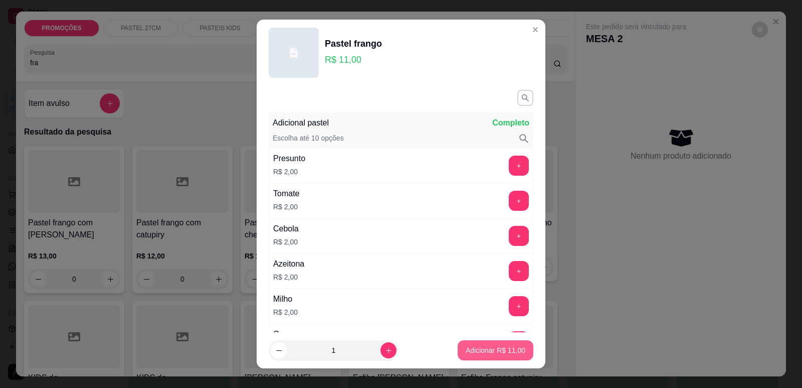
click at [481, 346] on p "Adicionar R$ 11,00" at bounding box center [496, 350] width 60 height 10
type input "1"
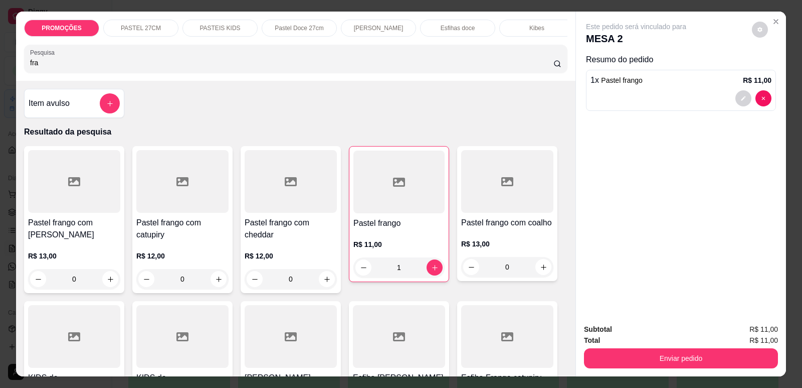
click at [70, 68] on input "fra" at bounding box center [292, 63] width 524 height 10
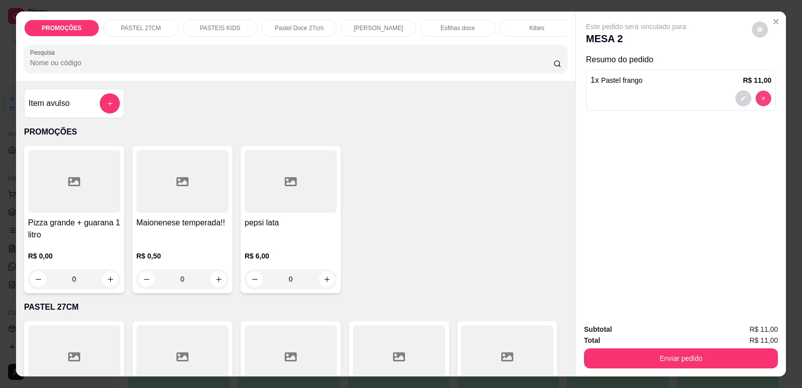
type input "0"
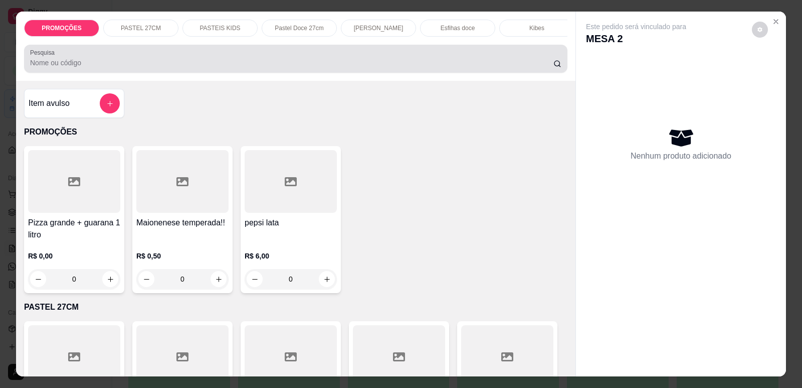
click at [163, 68] on input "Pesquisa" at bounding box center [292, 63] width 524 height 10
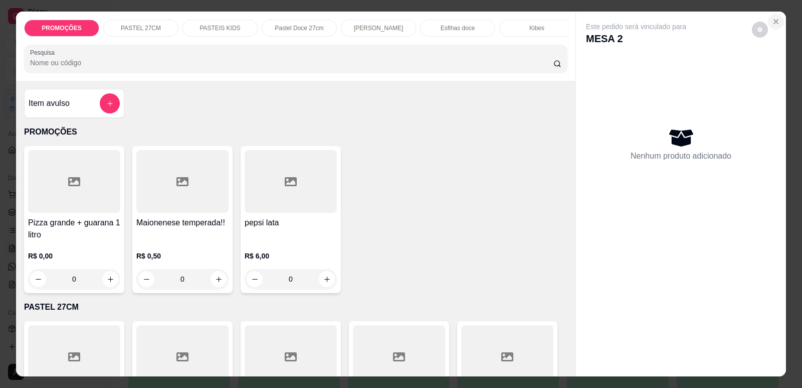
click at [776, 24] on icon "Close" at bounding box center [776, 22] width 8 height 8
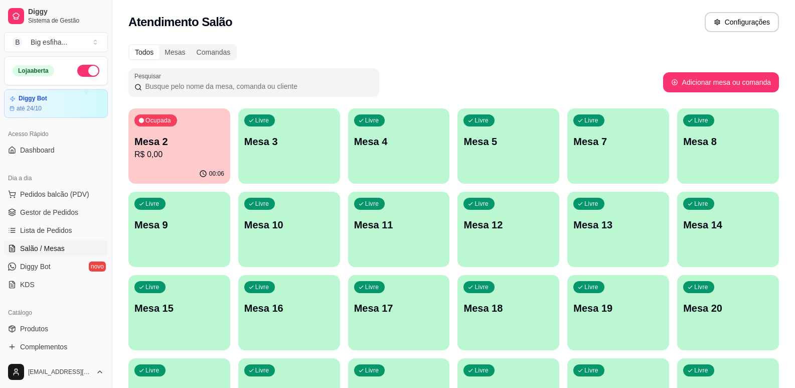
click at [304, 164] on div "Livre Mesa 3" at bounding box center [289, 139] width 102 height 63
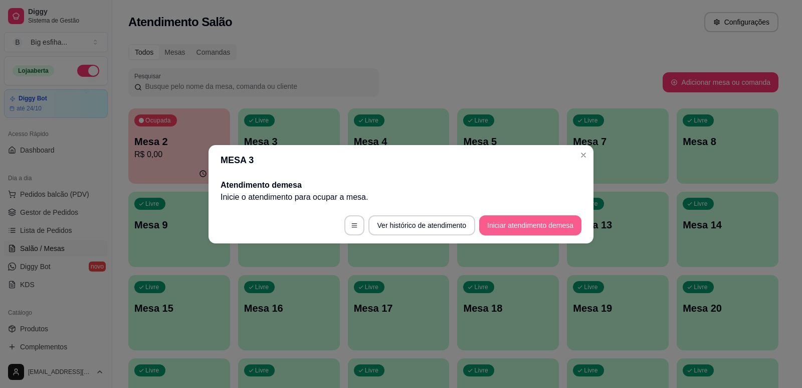
click at [559, 233] on button "Iniciar atendimento de mesa" at bounding box center [530, 225] width 102 height 20
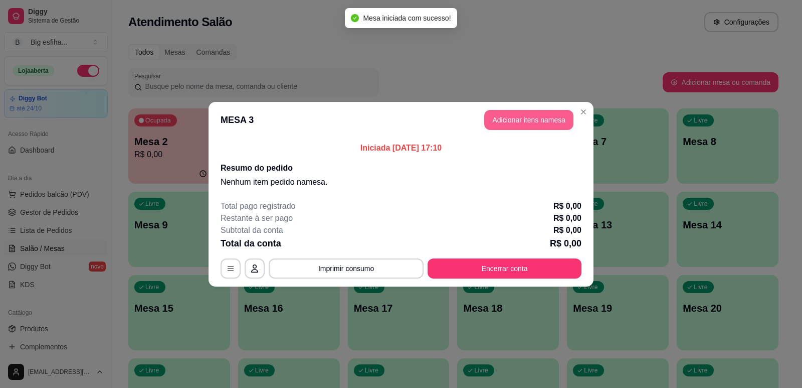
click at [540, 117] on button "Adicionar itens na mesa" at bounding box center [529, 120] width 89 height 20
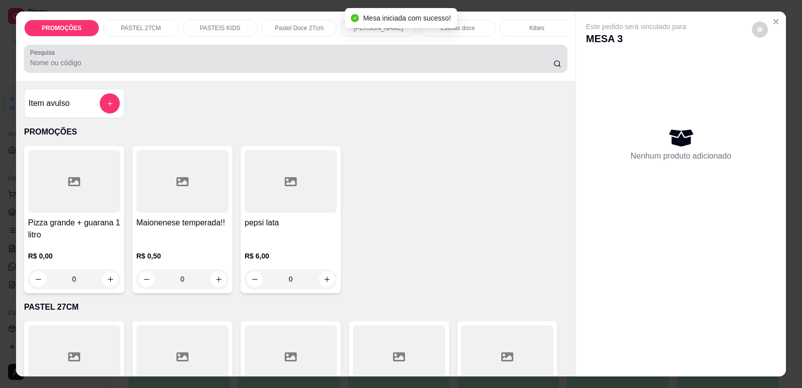
click at [294, 68] on input "Pesquisa" at bounding box center [292, 63] width 524 height 10
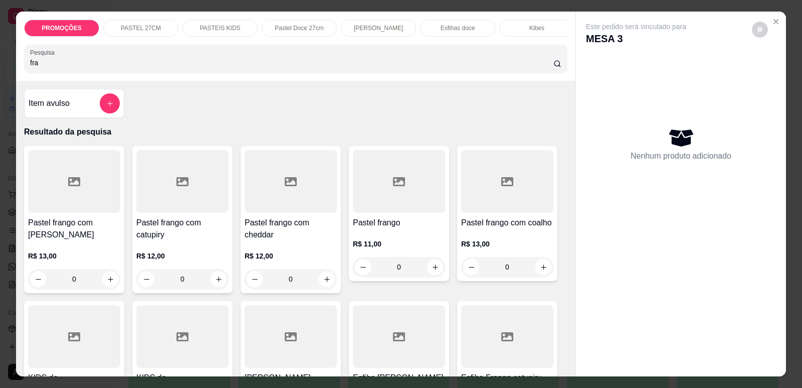
type input "fra"
click at [357, 229] on h4 "Pastel frango" at bounding box center [399, 223] width 92 height 12
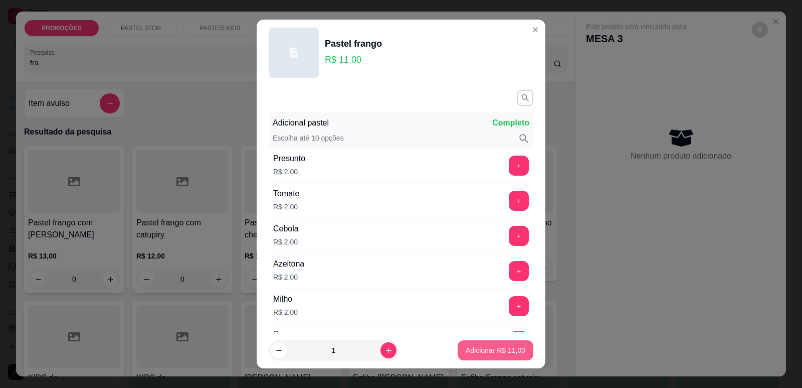
click at [494, 348] on p "Adicionar R$ 11,00" at bounding box center [496, 350] width 60 height 10
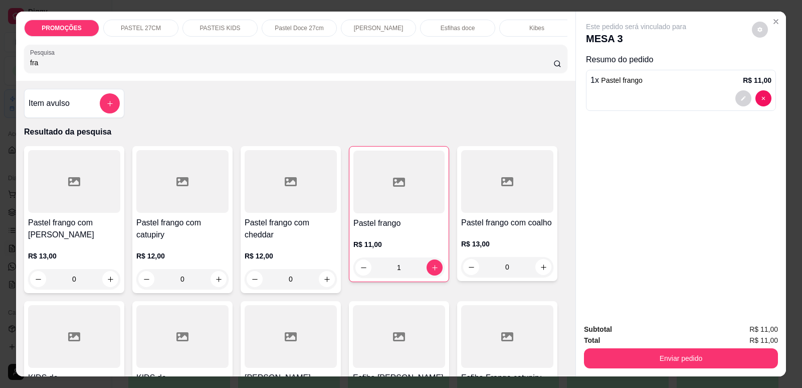
type input "1"
click at [474, 28] on div "Refrigerante" at bounding box center [450, 28] width 75 height 17
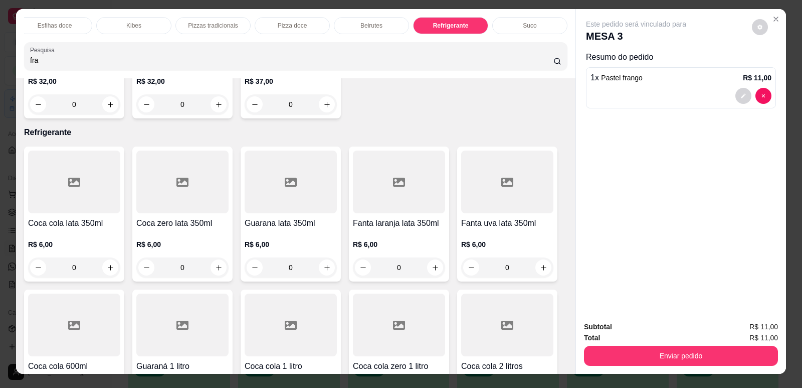
scroll to position [0, 0]
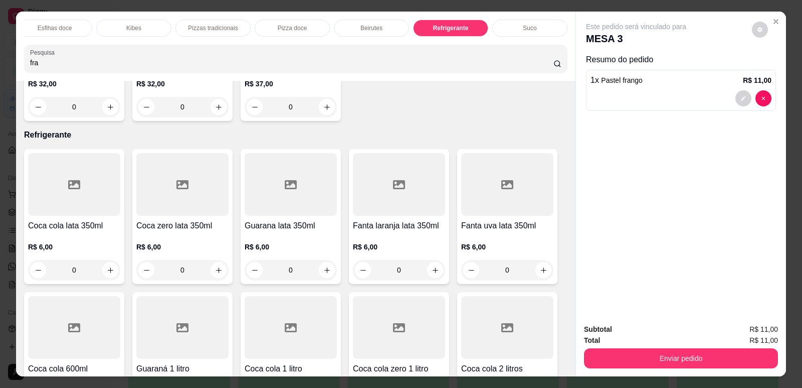
click at [543, 28] on div "Suco" at bounding box center [530, 28] width 75 height 17
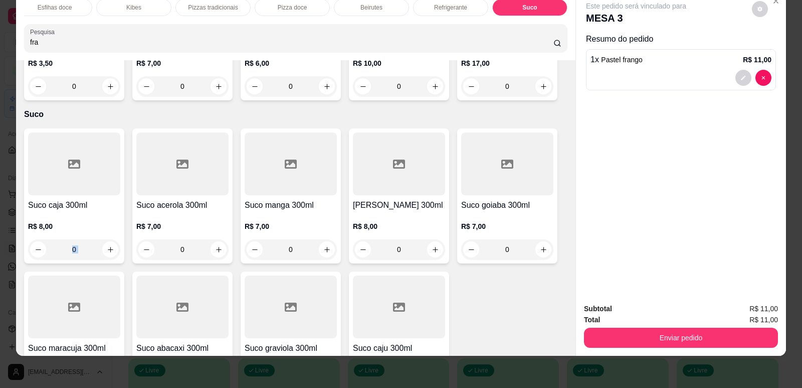
click at [99, 239] on div "0" at bounding box center [74, 249] width 92 height 20
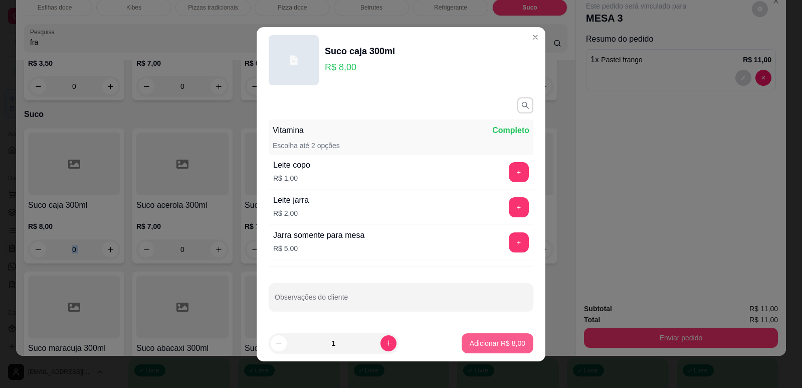
click at [477, 343] on p "Adicionar R$ 8,00" at bounding box center [498, 343] width 56 height 10
type input "1"
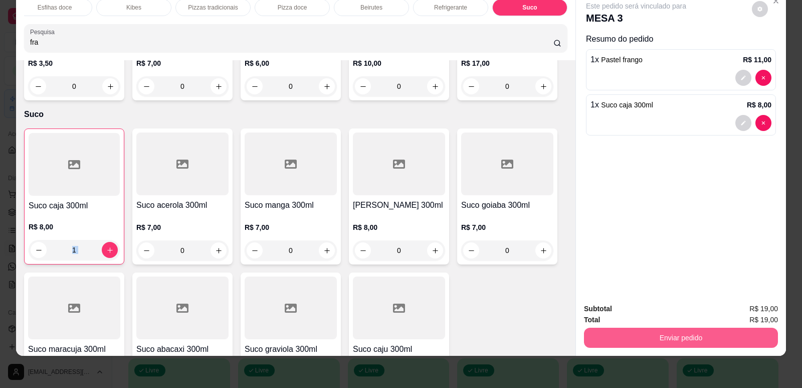
click at [667, 334] on button "Enviar pedido" at bounding box center [681, 338] width 194 height 20
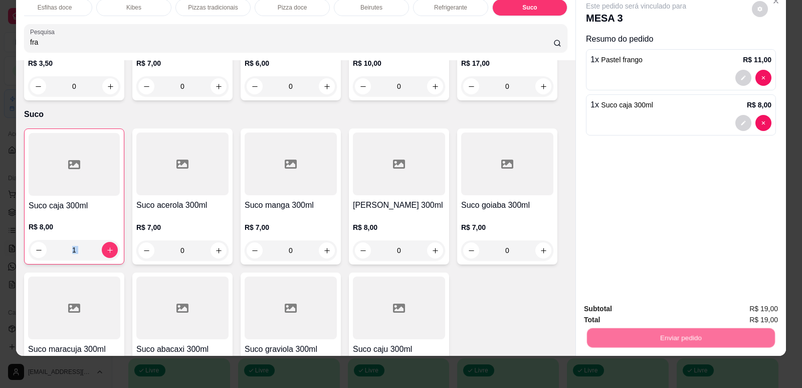
click at [748, 310] on button "Enviar pedido" at bounding box center [752, 312] width 55 height 19
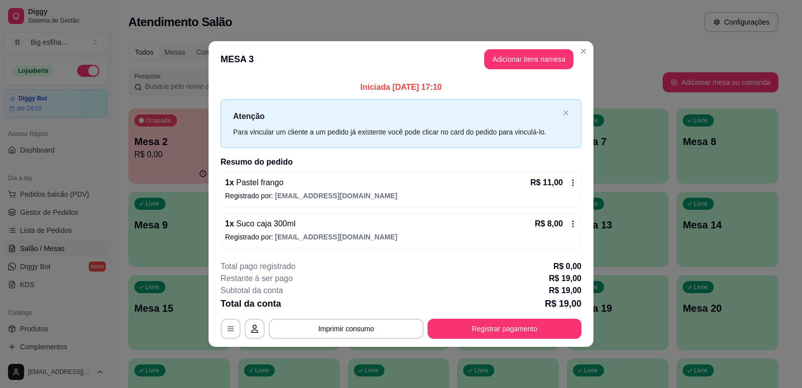
click at [498, 320] on button "Registrar pagamento" at bounding box center [505, 328] width 154 height 20
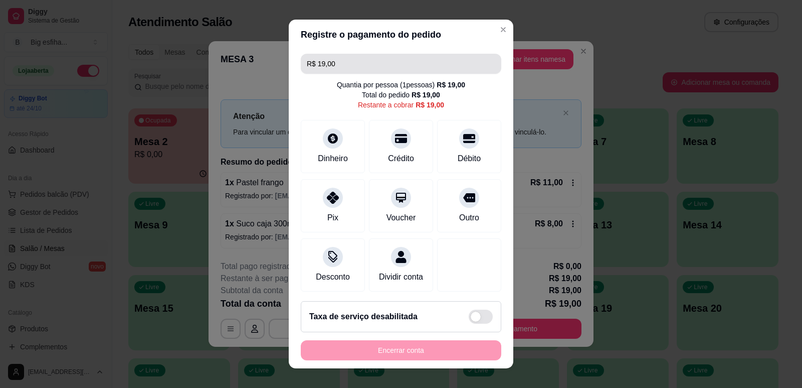
click at [370, 68] on input "R$ 19,00" at bounding box center [401, 64] width 189 height 20
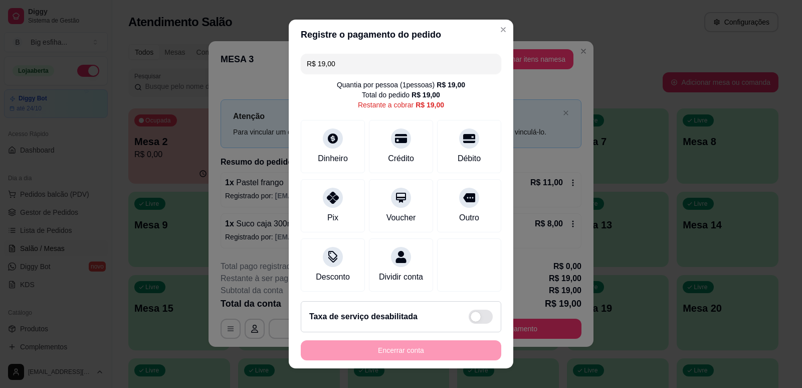
click at [370, 68] on input "R$ 19,00" at bounding box center [401, 64] width 189 height 20
click at [463, 136] on icon at bounding box center [469, 135] width 13 height 10
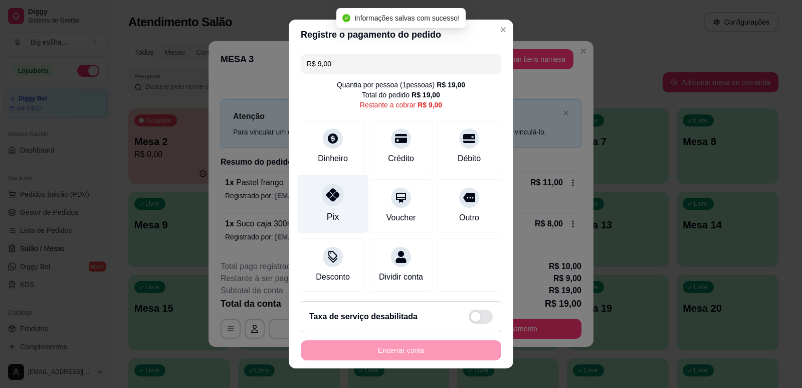
click at [327, 188] on icon at bounding box center [333, 194] width 13 height 13
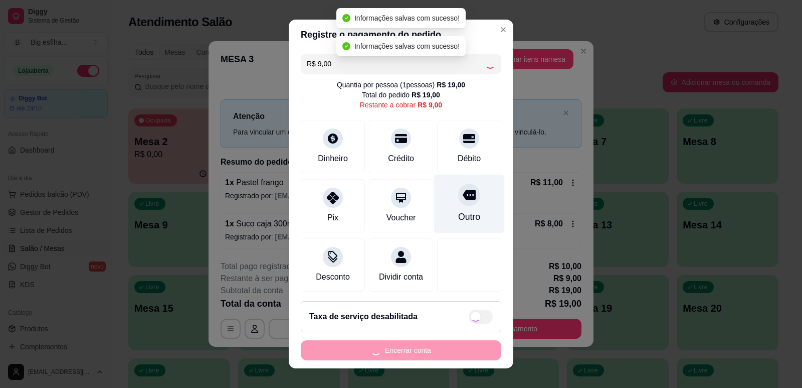
type input "R$ 0,00"
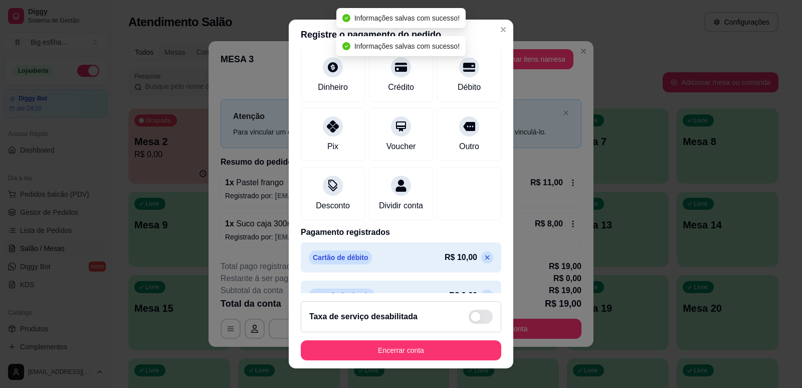
scroll to position [45, 0]
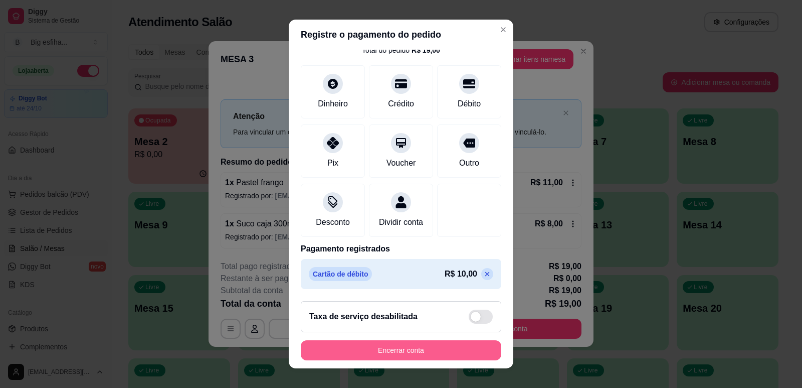
click at [399, 350] on button "Encerrar conta" at bounding box center [401, 350] width 201 height 20
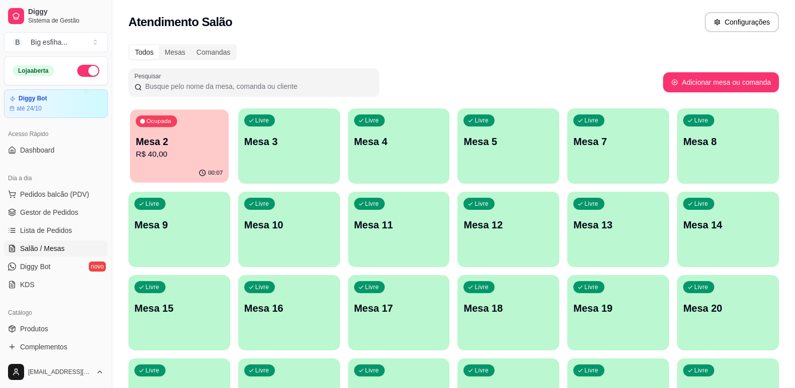
click at [154, 146] on p "Mesa 2" at bounding box center [179, 142] width 87 height 14
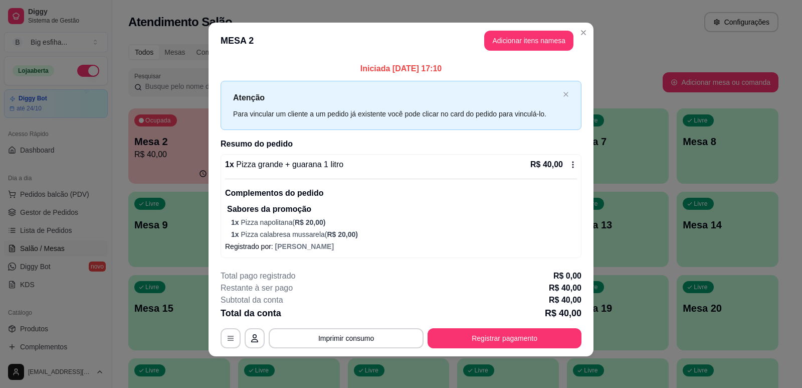
scroll to position [5, 0]
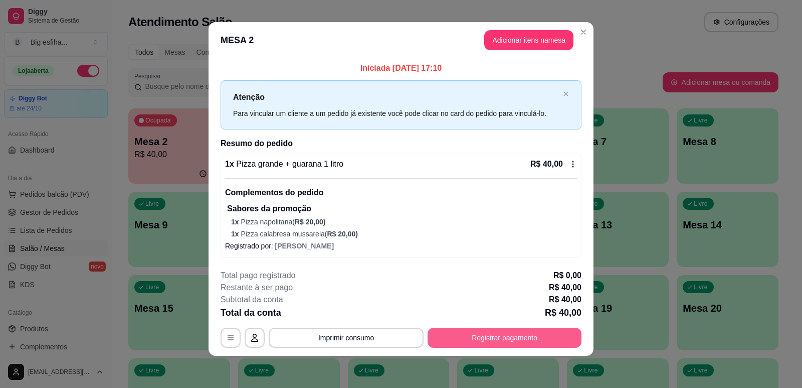
click at [517, 346] on button "Registrar pagamento" at bounding box center [505, 338] width 154 height 20
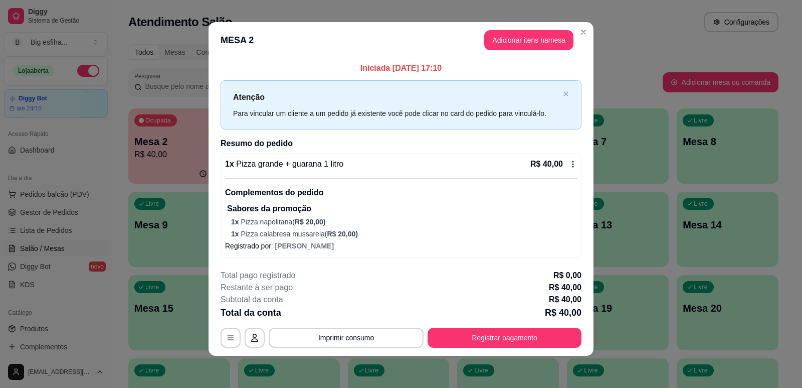
type input "R$ 0,00"
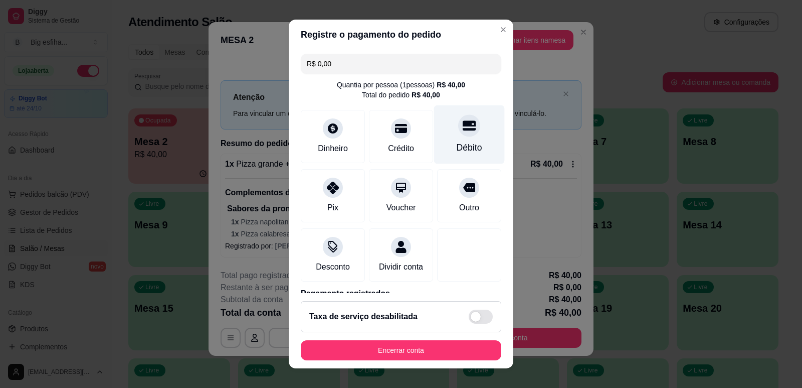
click at [458, 119] on div at bounding box center [469, 125] width 22 height 22
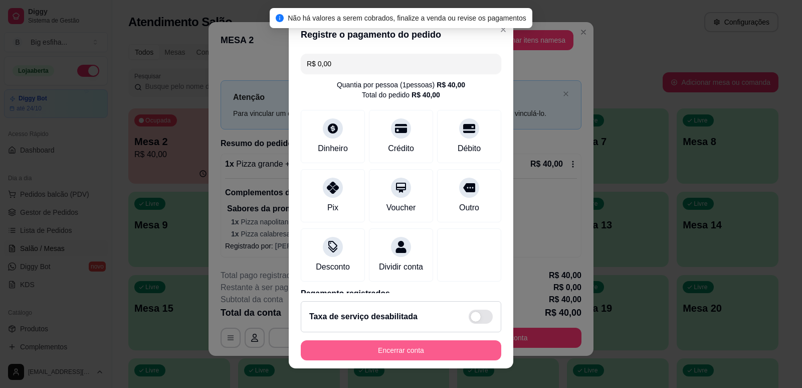
click at [353, 348] on button "Encerrar conta" at bounding box center [401, 350] width 201 height 20
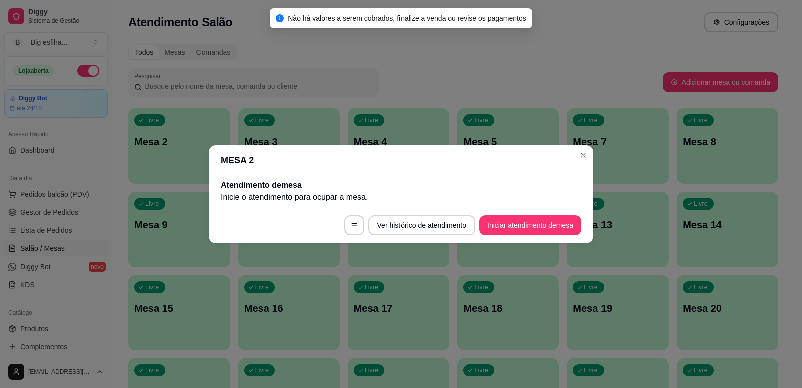
scroll to position [0, 0]
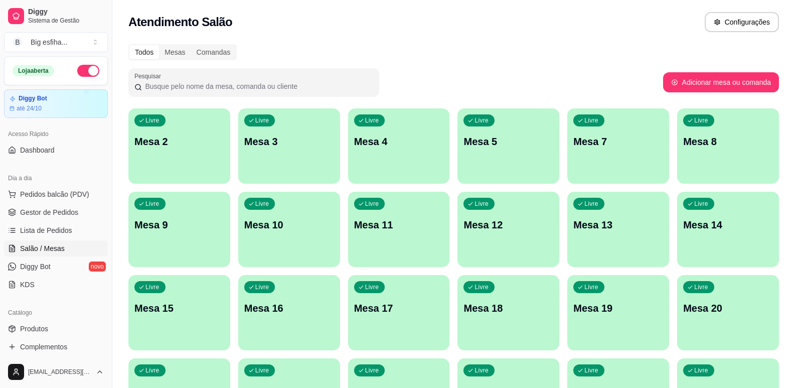
click at [177, 142] on p "Mesa 2" at bounding box center [179, 141] width 90 height 14
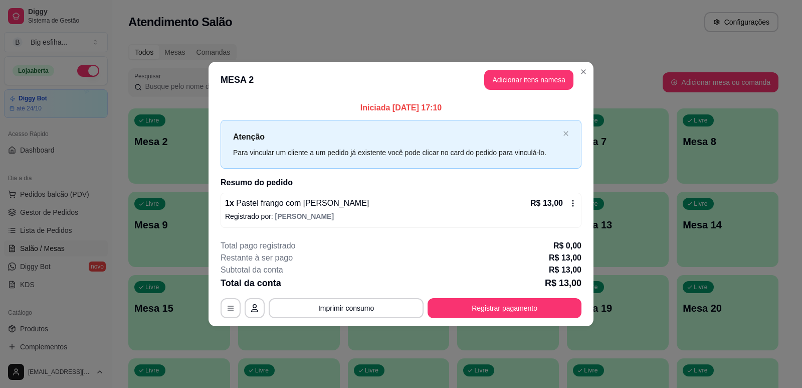
drag, startPoint x: 542, startPoint y: 232, endPoint x: 542, endPoint y: 292, distance: 60.2
click at [541, 232] on footer "**********" at bounding box center [401, 279] width 385 height 94
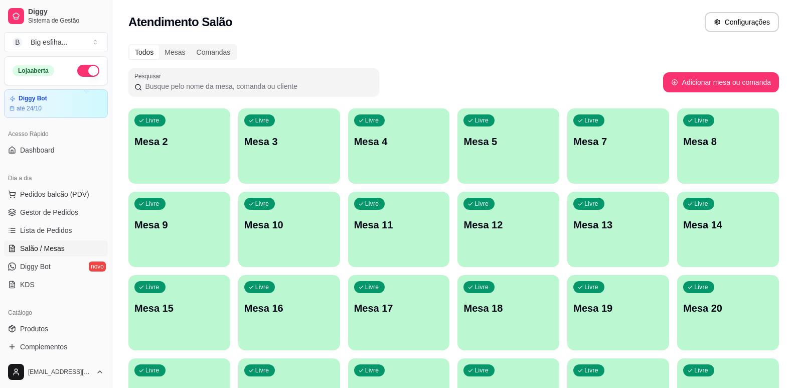
click at [284, 151] on div "Livre Mesa 3" at bounding box center [289, 139] width 102 height 63
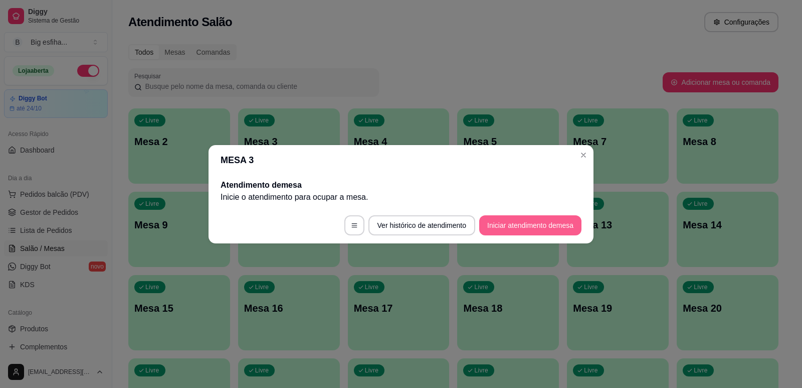
click at [533, 218] on button "Iniciar atendimento de mesa" at bounding box center [530, 225] width 102 height 20
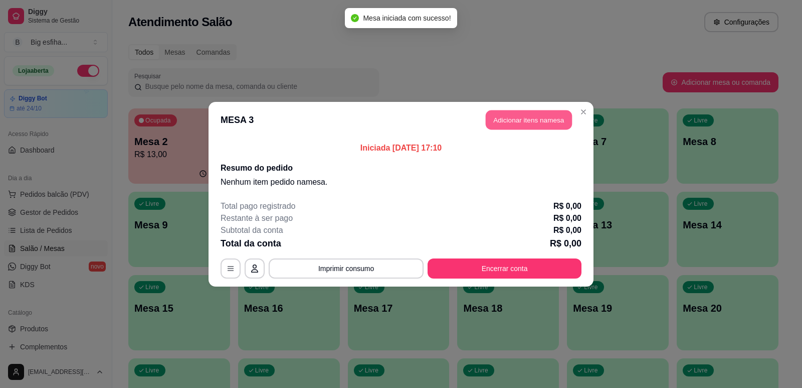
click at [528, 115] on button "Adicionar itens na mesa" at bounding box center [529, 120] width 86 height 20
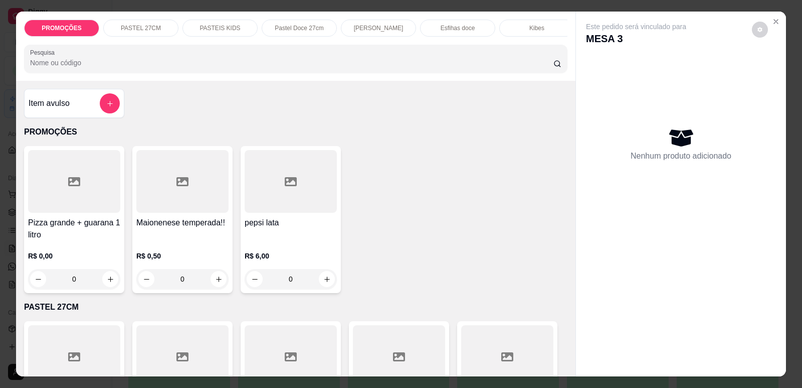
click at [375, 29] on p "[PERSON_NAME]" at bounding box center [379, 28] width 50 height 8
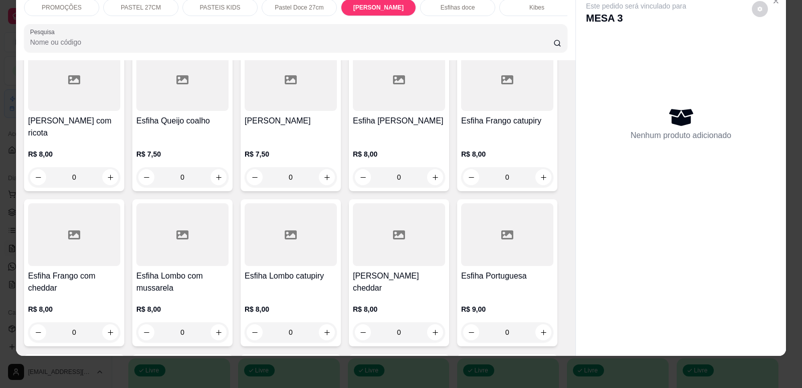
scroll to position [3858, 0]
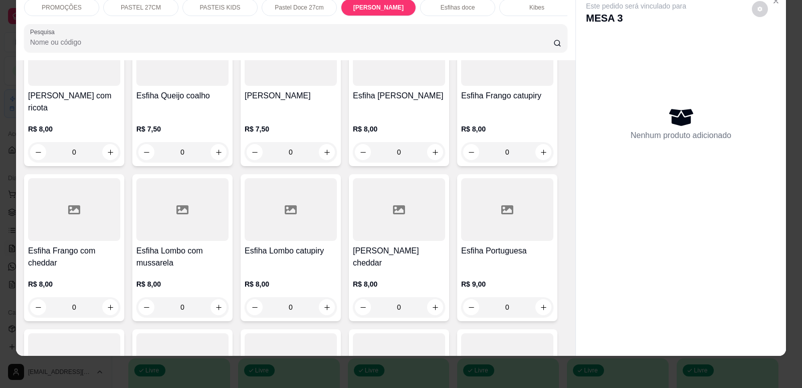
click at [278, 124] on p "R$ 7,50" at bounding box center [291, 129] width 92 height 10
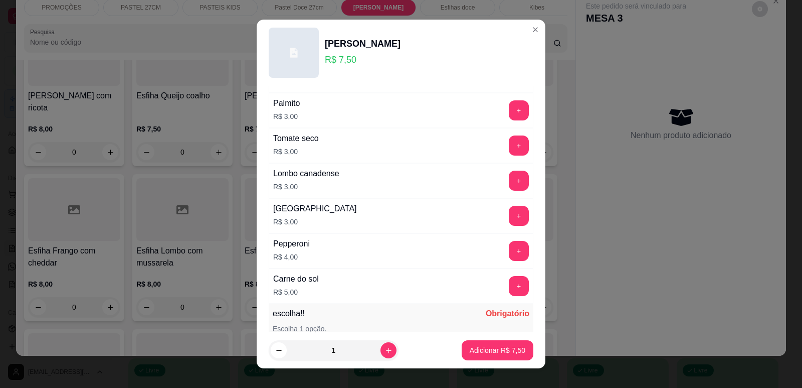
scroll to position [792, 0]
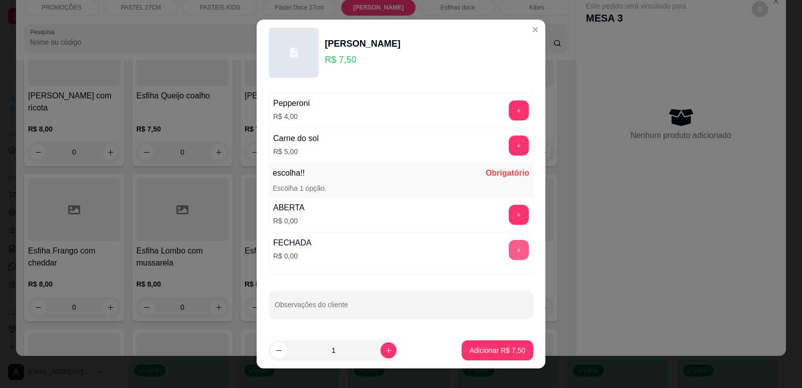
click at [509, 244] on button "+" at bounding box center [519, 250] width 20 height 20
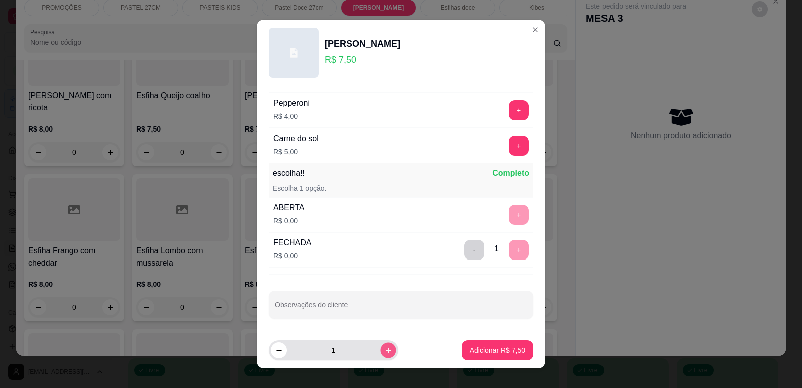
click at [381, 352] on button "increase-product-quantity" at bounding box center [389, 351] width 16 height 16
type input "2"
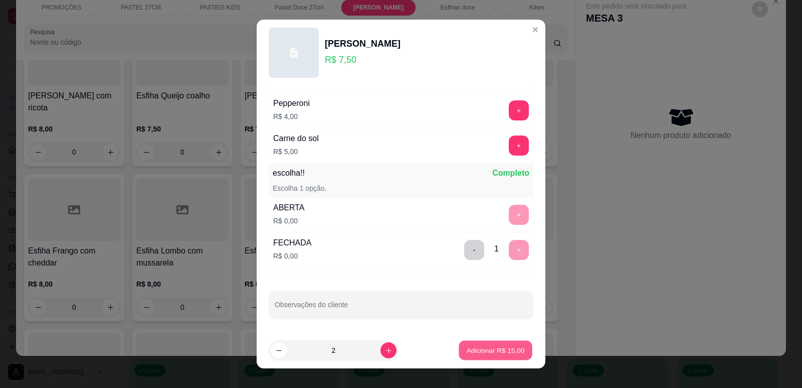
click at [490, 352] on p "Adicionar R$ 15,00" at bounding box center [496, 351] width 58 height 10
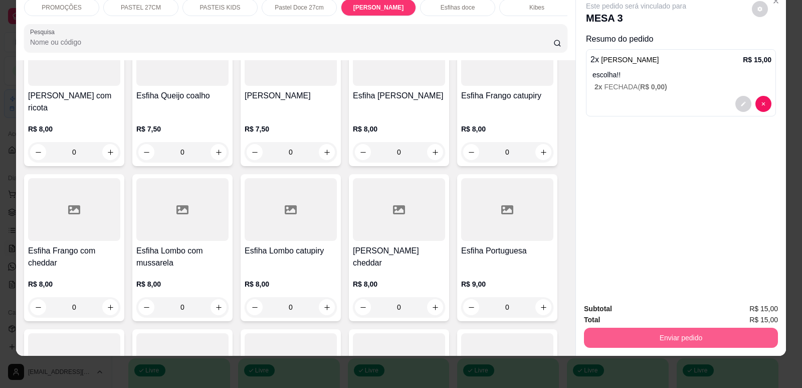
click at [631, 329] on button "Enviar pedido" at bounding box center [681, 338] width 194 height 20
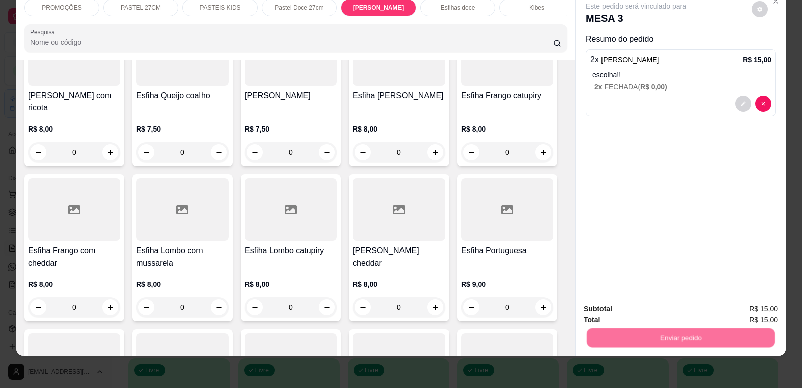
click at [763, 308] on button "Enviar pedido" at bounding box center [752, 312] width 57 height 19
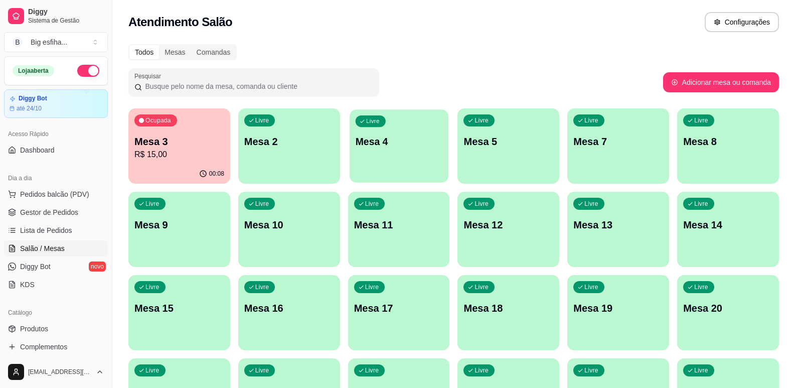
click at [406, 134] on div "Livre Mesa 4" at bounding box center [399, 139] width 99 height 61
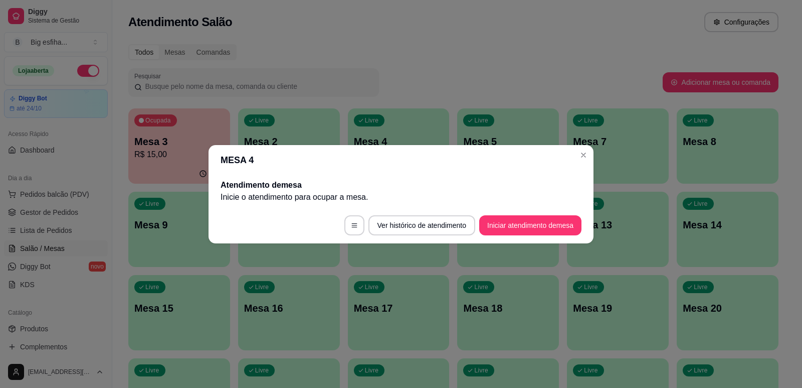
click at [511, 212] on footer "Ver histórico de atendimento Iniciar atendimento de mesa" at bounding box center [401, 225] width 385 height 36
click at [518, 220] on button "Iniciar atendimento de mesa" at bounding box center [530, 225] width 102 height 20
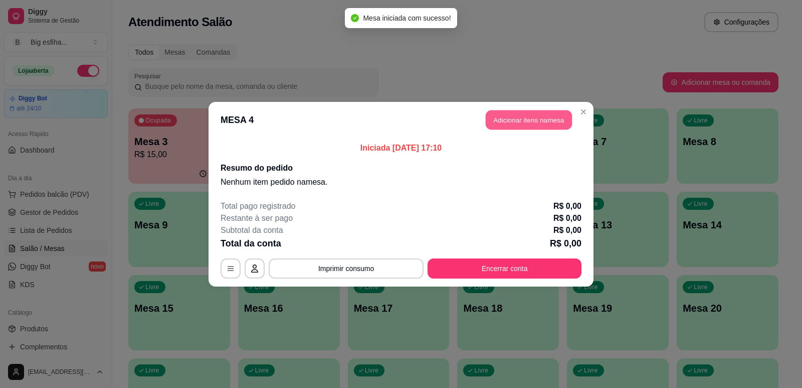
click at [533, 123] on button "Adicionar itens na mesa" at bounding box center [529, 120] width 86 height 20
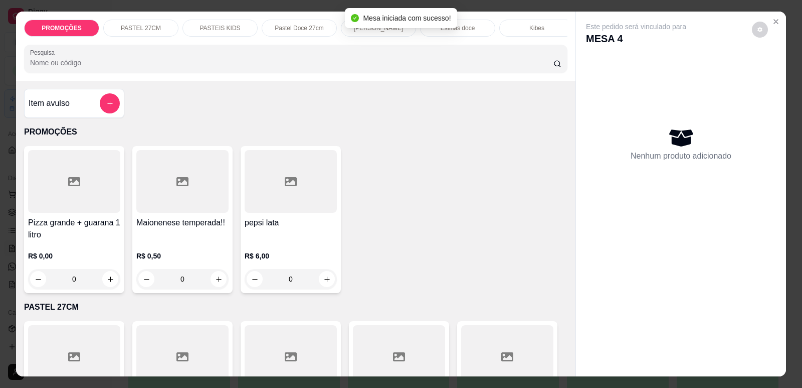
click at [176, 68] on input "Pesquisa" at bounding box center [292, 63] width 524 height 10
click at [140, 66] on input "Pesquisa" at bounding box center [292, 63] width 524 height 10
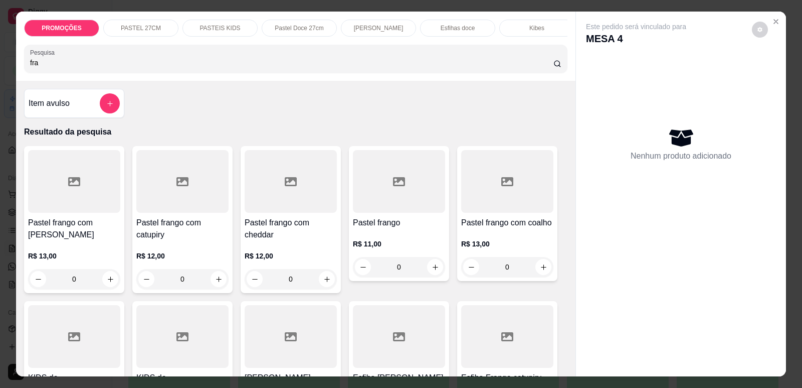
type input "fra"
click at [81, 226] on h4 "Pastel frango com [PERSON_NAME]" at bounding box center [74, 229] width 92 height 24
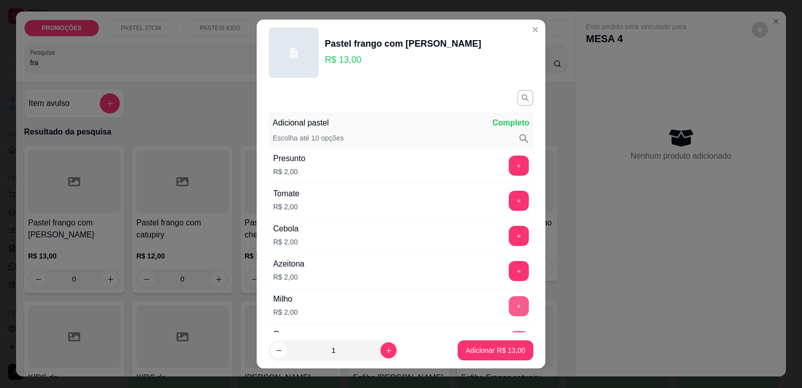
click at [509, 306] on button "+" at bounding box center [519, 306] width 20 height 20
click at [385, 350] on icon "increase-product-quantity" at bounding box center [389, 351] width 8 height 8
type input "2"
click at [480, 346] on p "Adicionar R$ 30,00" at bounding box center [496, 351] width 58 height 10
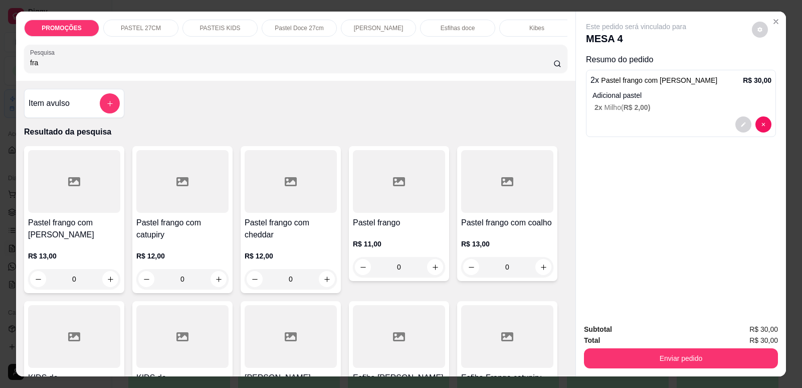
scroll to position [0, 403]
click at [453, 24] on p "Refrigerante" at bounding box center [450, 28] width 33 height 8
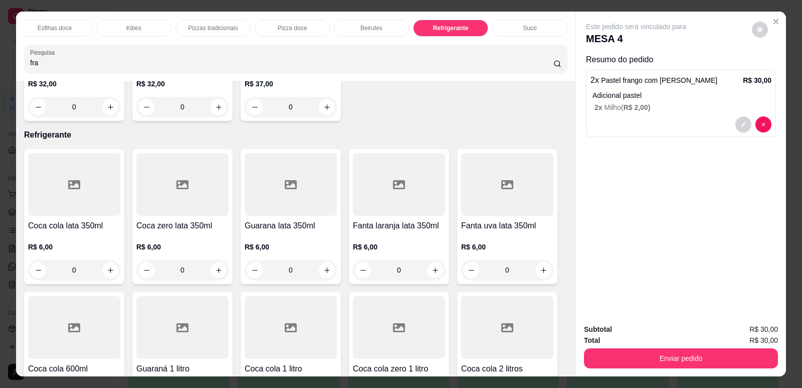
scroll to position [21, 0]
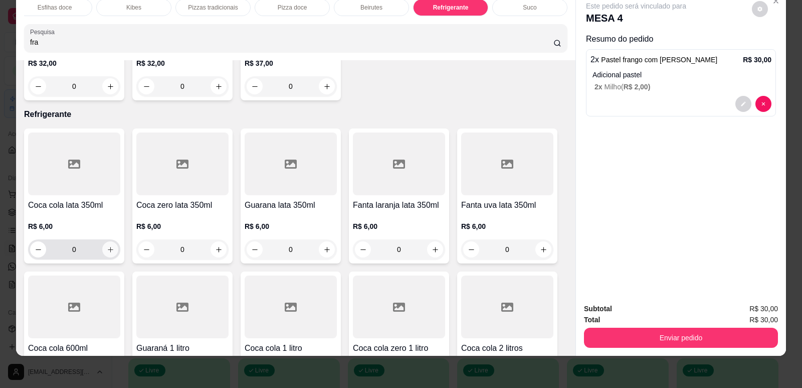
click at [108, 247] on icon "increase-product-quantity" at bounding box center [111, 250] width 6 height 6
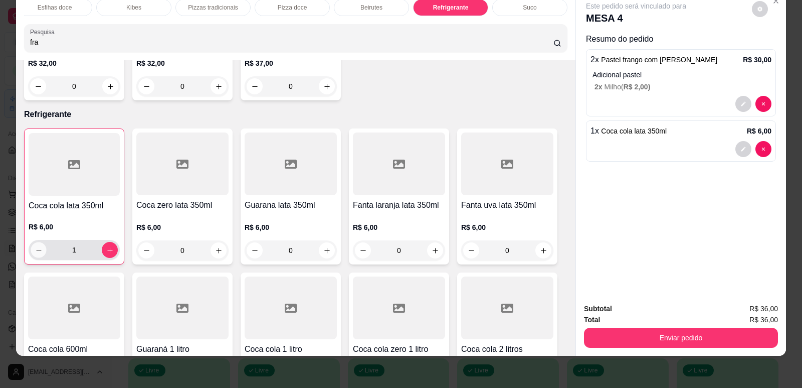
click at [31, 242] on button "decrease-product-quantity" at bounding box center [39, 250] width 16 height 16
type input "0"
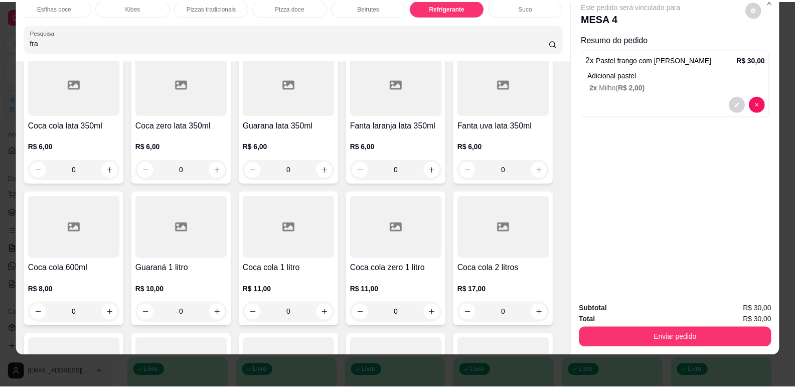
scroll to position [6385, 0]
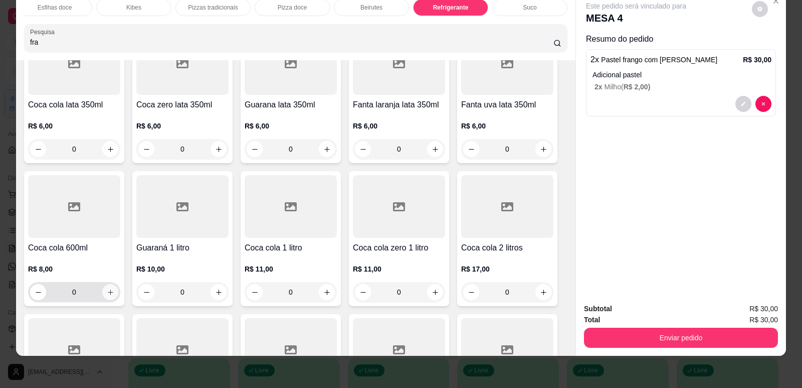
click at [107, 288] on icon "increase-product-quantity" at bounding box center [111, 292] width 8 height 8
type input "1"
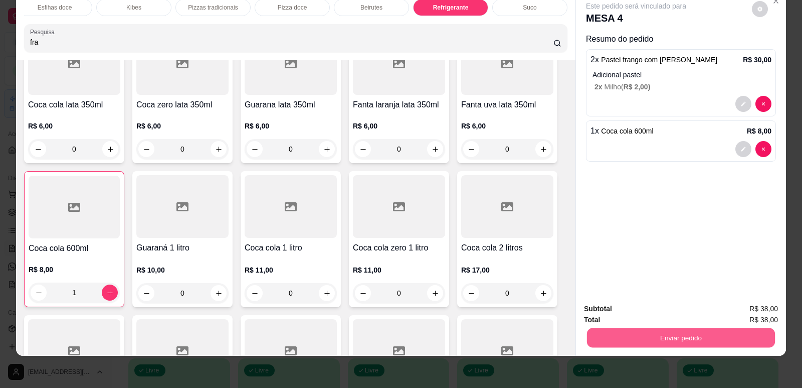
click at [712, 342] on button "Enviar pedido" at bounding box center [681, 338] width 188 height 20
click at [757, 313] on button "Enviar pedido" at bounding box center [752, 312] width 55 height 19
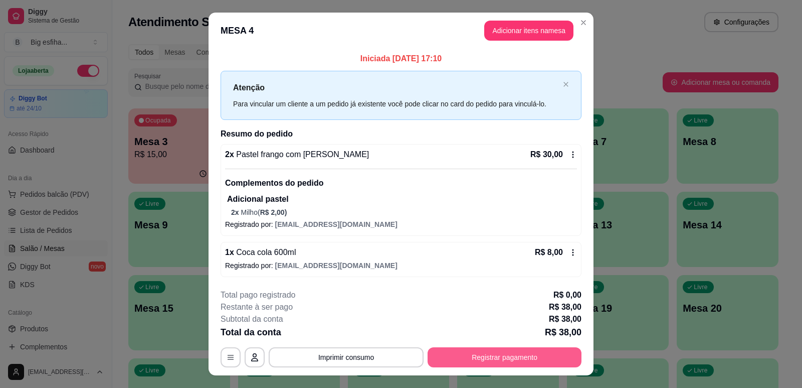
click at [504, 363] on button "Registrar pagamento" at bounding box center [505, 357] width 154 height 20
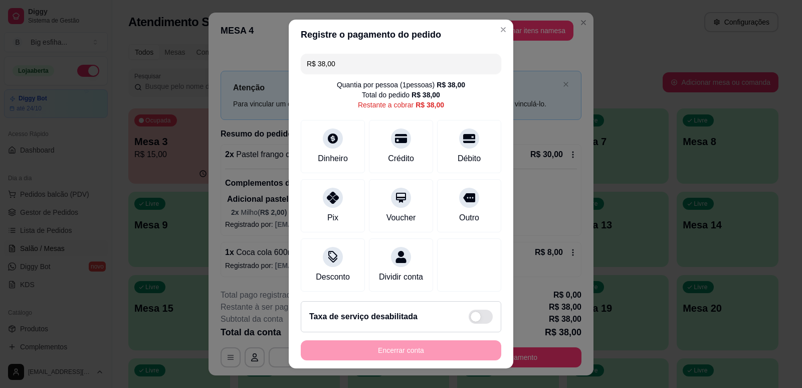
click at [359, 131] on div "Dinheiro Crédito Débito" at bounding box center [401, 146] width 201 height 53
drag, startPoint x: 369, startPoint y: 132, endPoint x: 372, endPoint y: 141, distance: 9.4
click at [369, 132] on div "Crédito" at bounding box center [401, 144] width 71 height 59
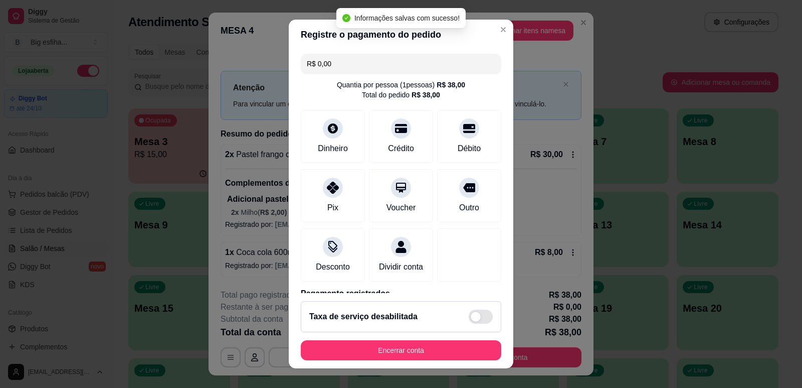
type input "R$ 0,00"
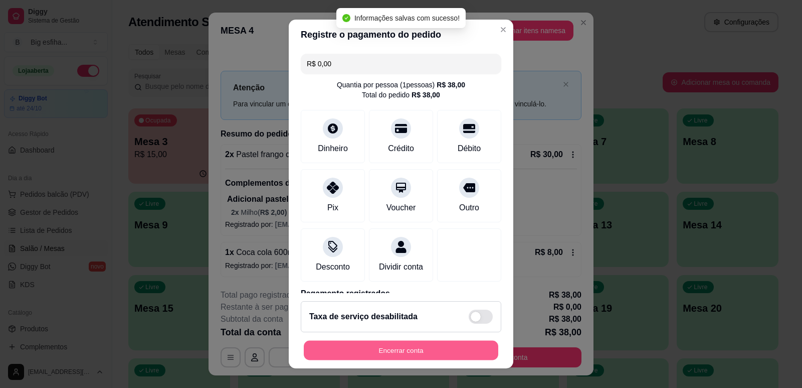
click at [373, 350] on button "Encerrar conta" at bounding box center [401, 351] width 195 height 20
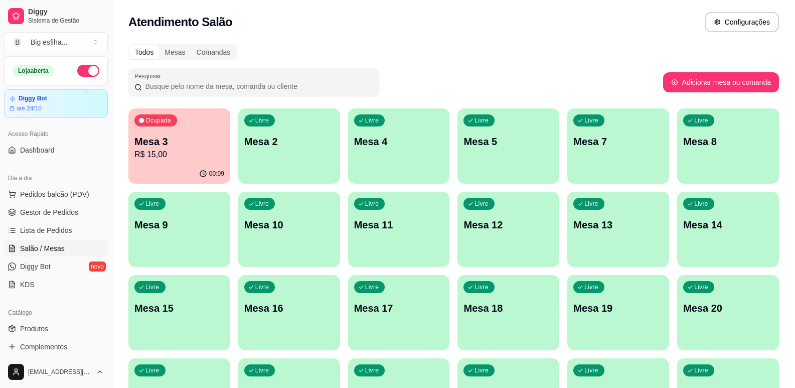
drag, startPoint x: 177, startPoint y: 184, endPoint x: 181, endPoint y: 179, distance: 5.7
click at [181, 184] on div "Ocupada Mesa 3 R$ 15,00 00:09 Livre Mesa 2 Livre Mesa 4 Livre Mesa 5 Livre Mesa…" at bounding box center [453, 312] width 651 height 408
click at [176, 156] on p "R$ 15,00" at bounding box center [179, 154] width 90 height 12
click at [58, 223] on link "Lista de Pedidos" at bounding box center [56, 230] width 104 height 16
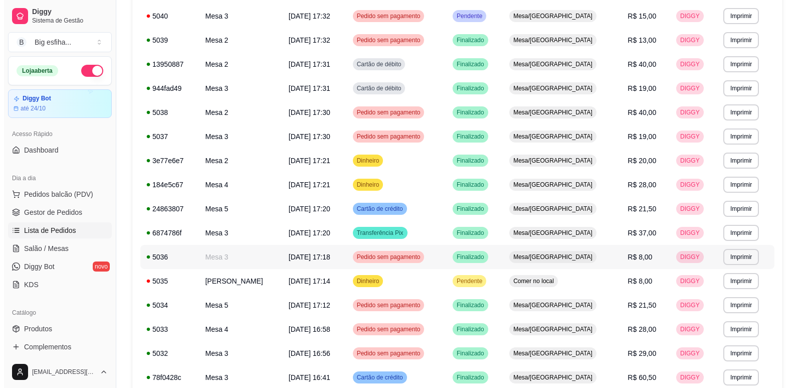
scroll to position [301, 0]
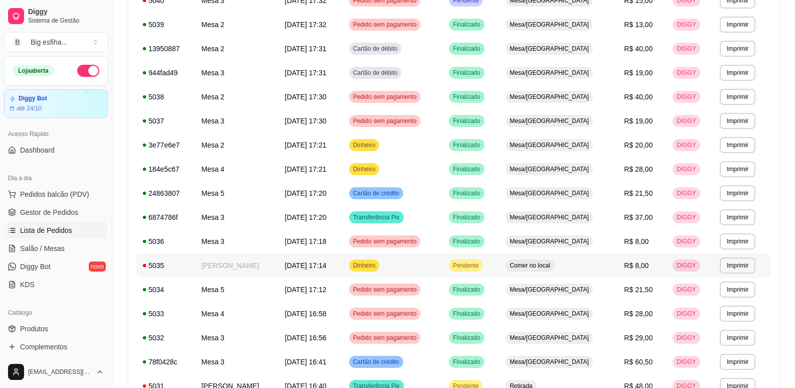
click at [392, 254] on td "Dinheiro" at bounding box center [393, 265] width 100 height 24
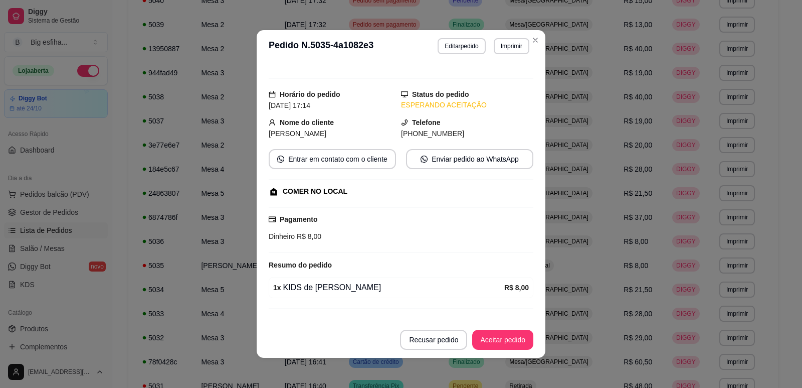
scroll to position [0, 0]
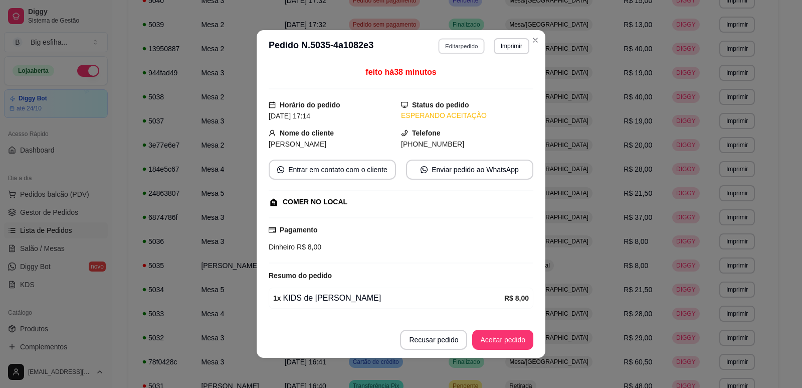
click at [461, 47] on button "Editar pedido" at bounding box center [462, 46] width 47 height 16
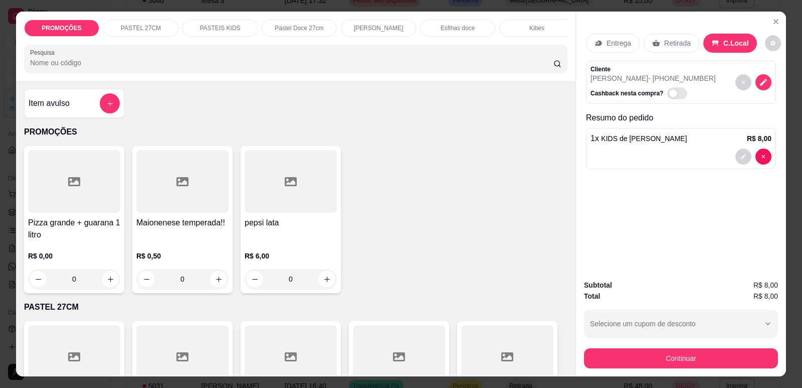
click at [486, 35] on div "Esfihas doce" at bounding box center [457, 28] width 75 height 17
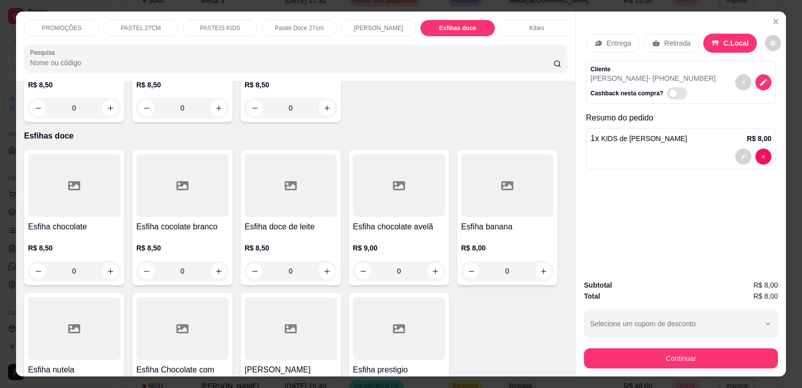
scroll to position [0, 403]
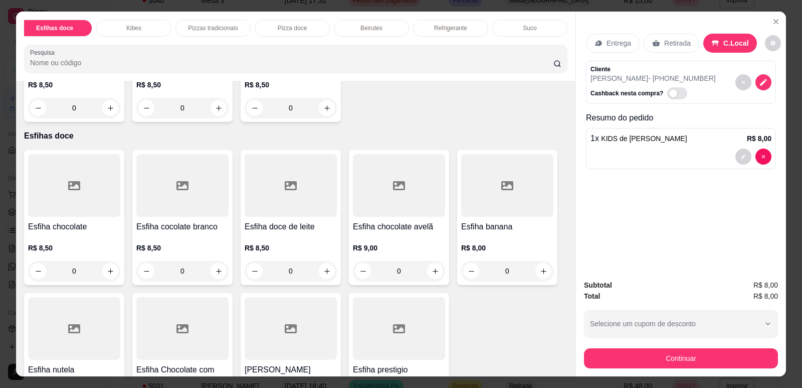
click at [477, 33] on div "Refrigerante" at bounding box center [450, 28] width 75 height 17
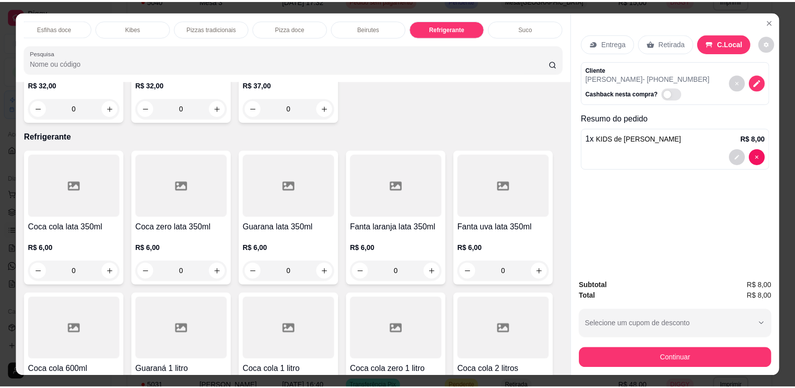
scroll to position [21, 0]
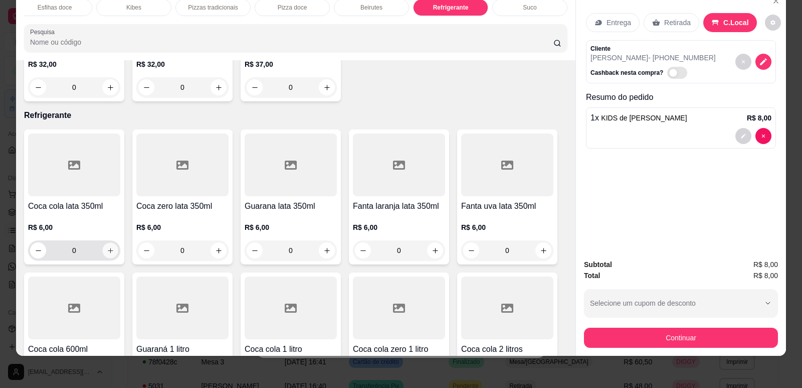
click at [108, 248] on icon "increase-product-quantity" at bounding box center [110, 250] width 5 height 5
type input "1"
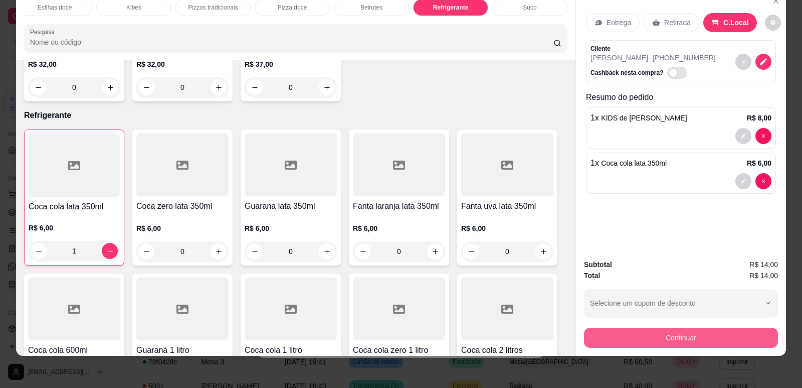
click at [677, 341] on button "Continuar" at bounding box center [681, 338] width 194 height 20
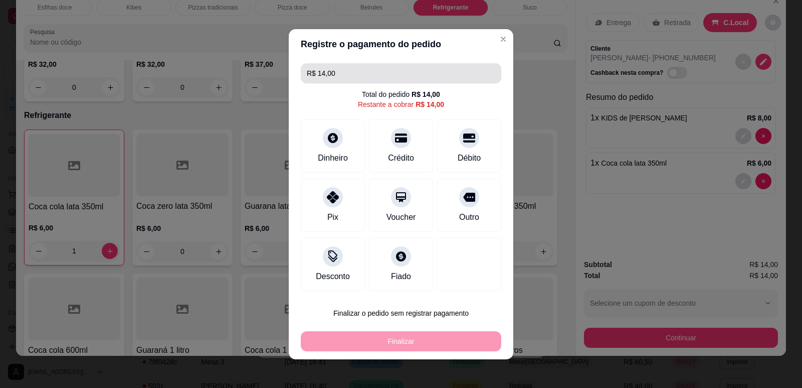
click at [401, 70] on input "R$ 14,00" at bounding box center [401, 73] width 189 height 20
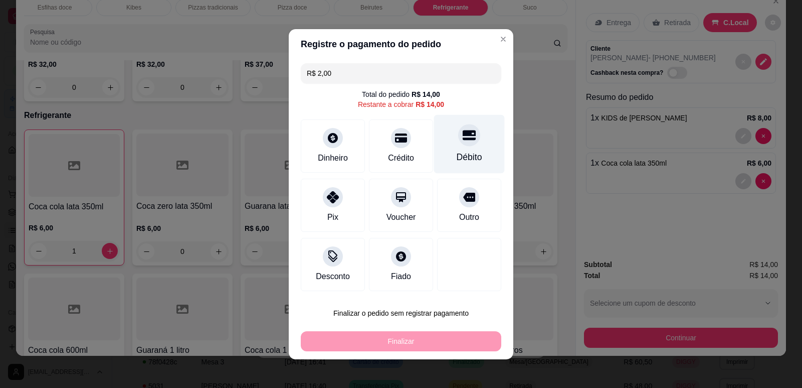
click at [474, 142] on div "Débito" at bounding box center [469, 143] width 71 height 59
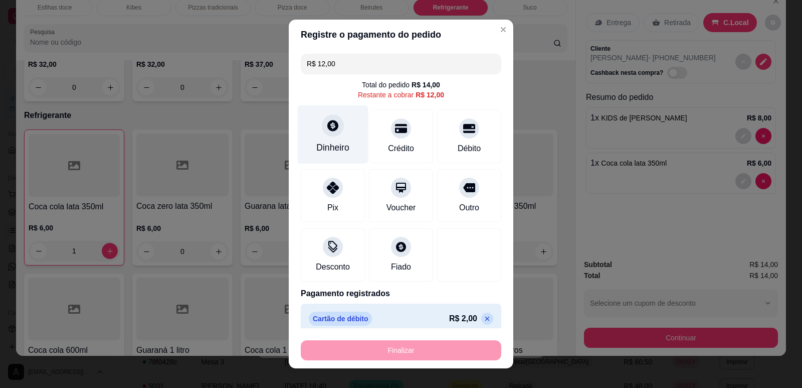
click at [339, 134] on div "Dinheiro" at bounding box center [333, 134] width 71 height 59
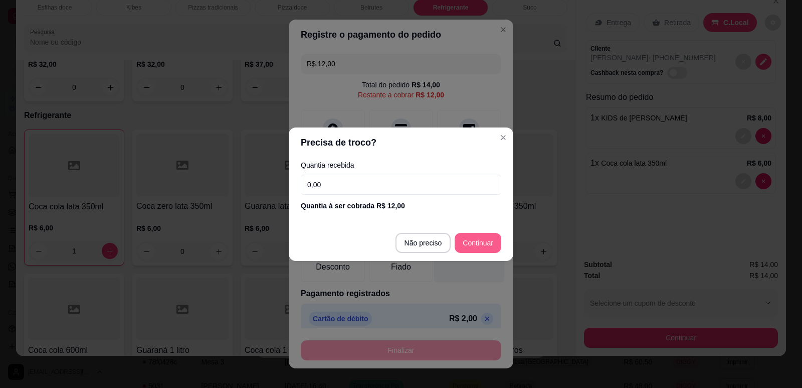
type input "R$ 0,00"
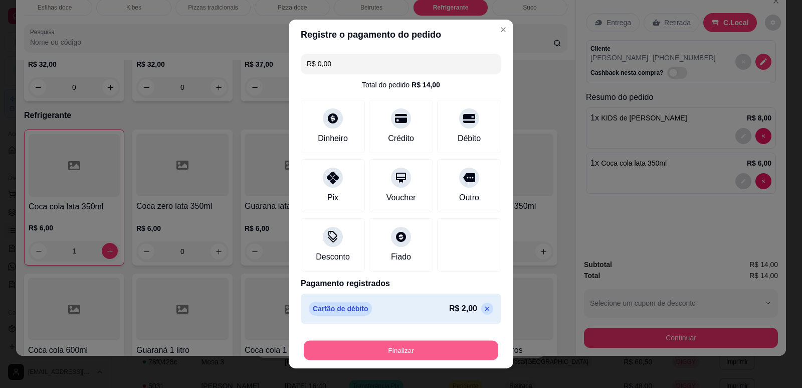
click at [373, 352] on button "Finalizar" at bounding box center [401, 351] width 195 height 20
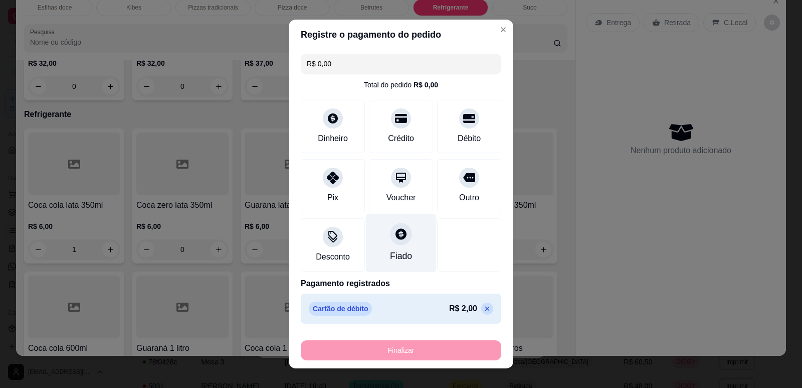
type input "0"
type input "-R$ 14,00"
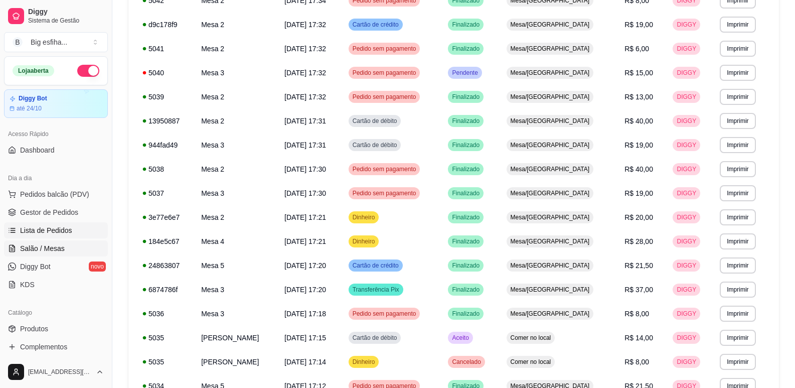
click at [49, 240] on link "Salão / Mesas" at bounding box center [56, 248] width 104 height 16
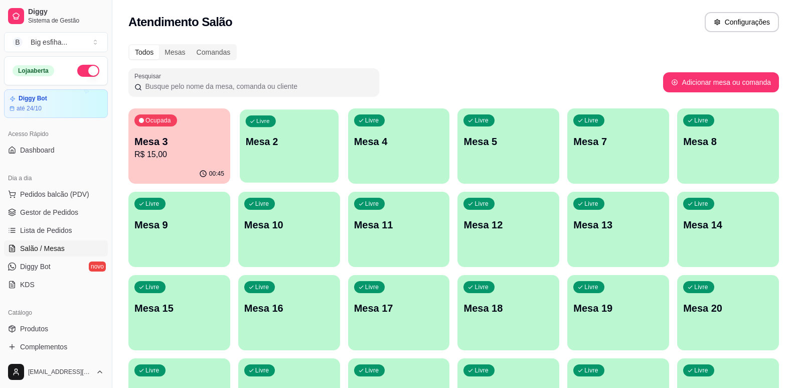
click at [320, 162] on div "Livre Mesa 2" at bounding box center [289, 139] width 99 height 61
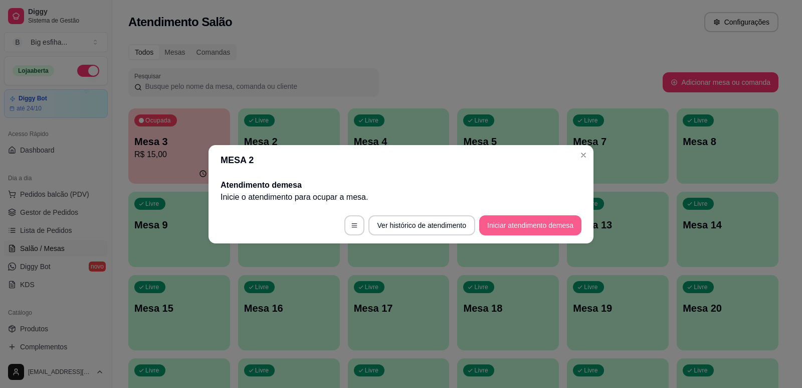
click at [542, 235] on button "Iniciar atendimento de mesa" at bounding box center [530, 225] width 102 height 20
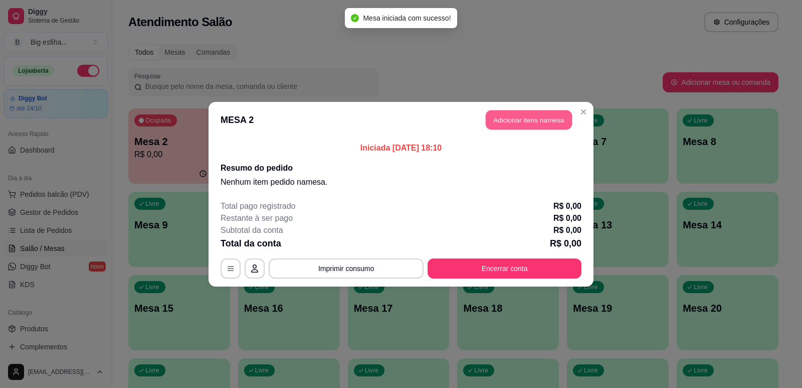
click at [539, 116] on button "Adicionar itens na mesa" at bounding box center [529, 120] width 86 height 20
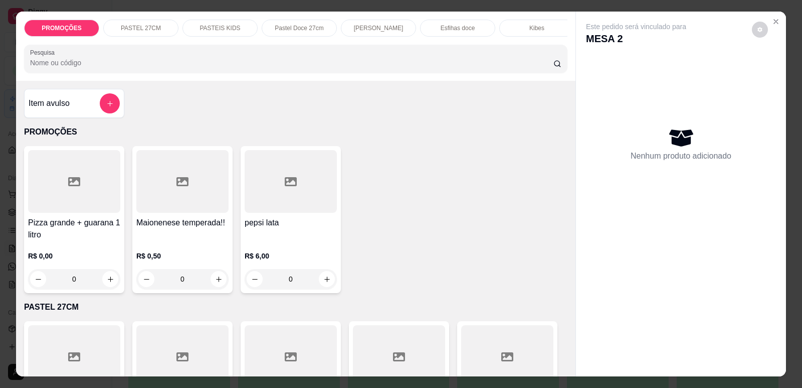
click at [377, 29] on p "[PERSON_NAME]" at bounding box center [379, 28] width 50 height 8
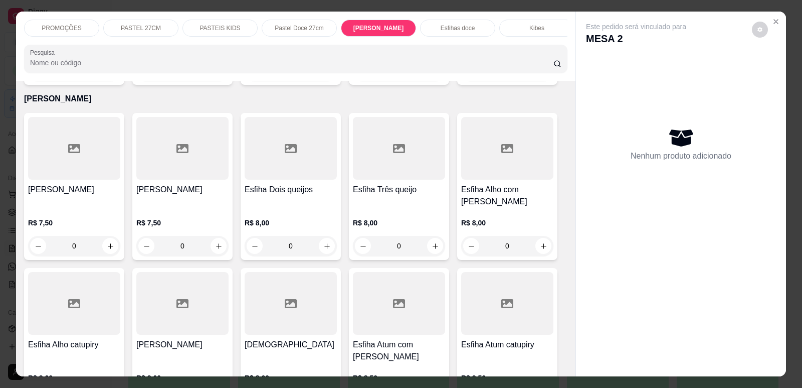
scroll to position [21, 0]
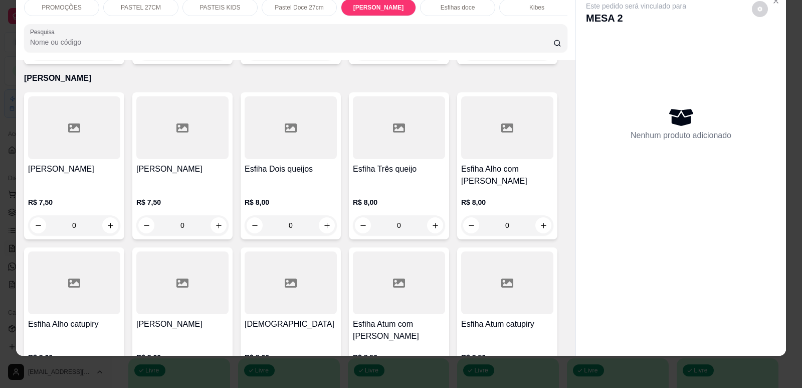
click at [63, 138] on div at bounding box center [74, 127] width 92 height 63
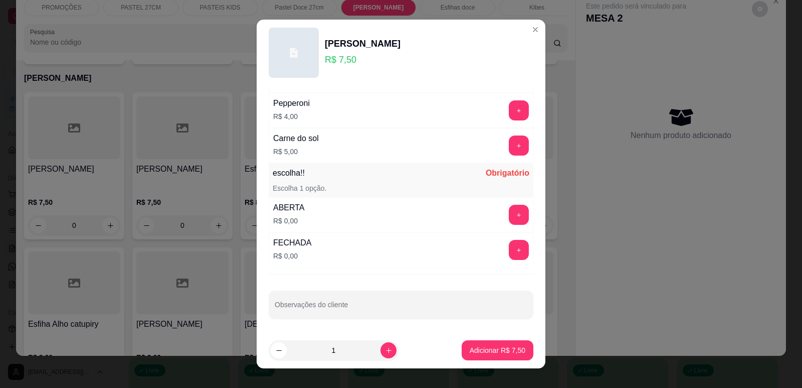
scroll to position [13, 0]
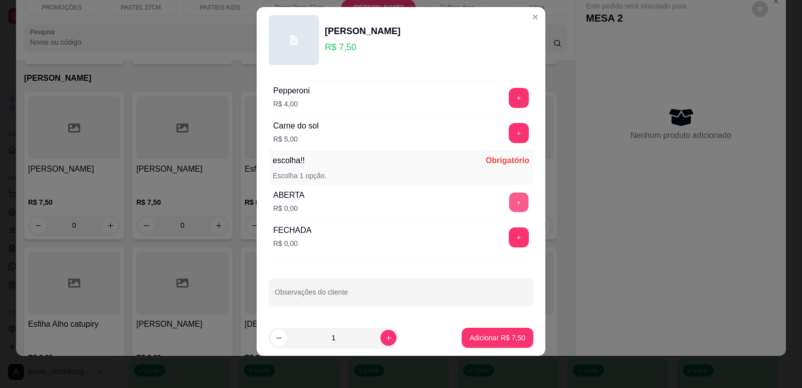
click at [510, 197] on button "+" at bounding box center [520, 202] width 20 height 20
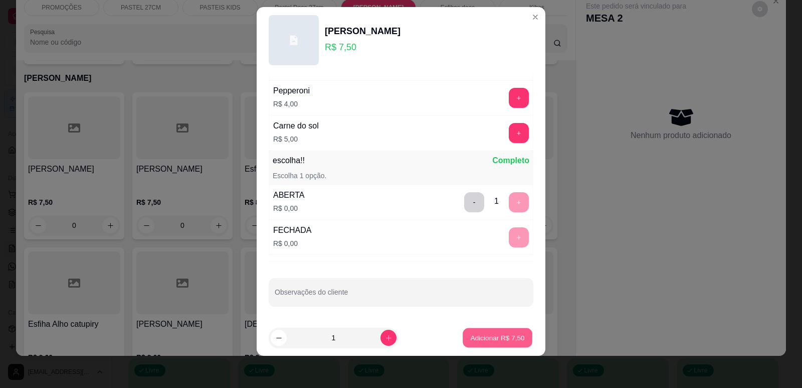
click at [497, 333] on p "Adicionar R$ 7,50" at bounding box center [497, 338] width 54 height 10
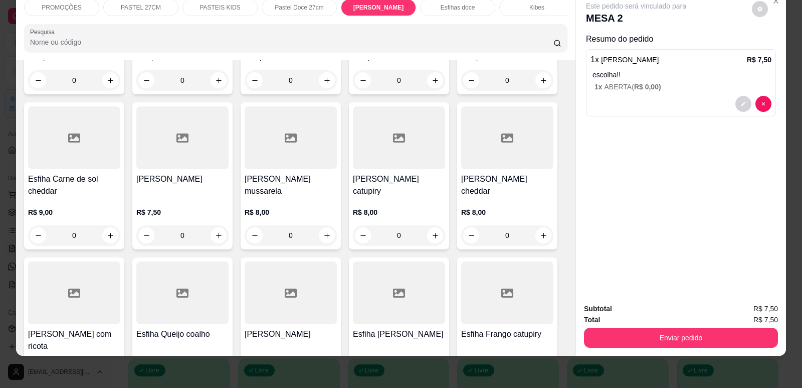
scroll to position [3657, 0]
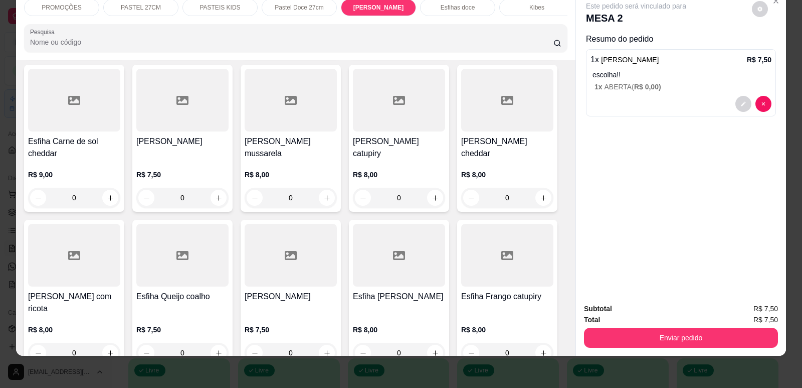
click at [276, 244] on div at bounding box center [291, 255] width 92 height 63
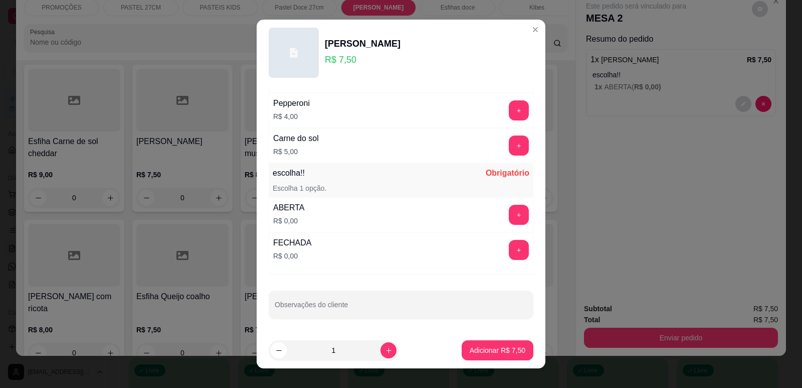
scroll to position [13, 0]
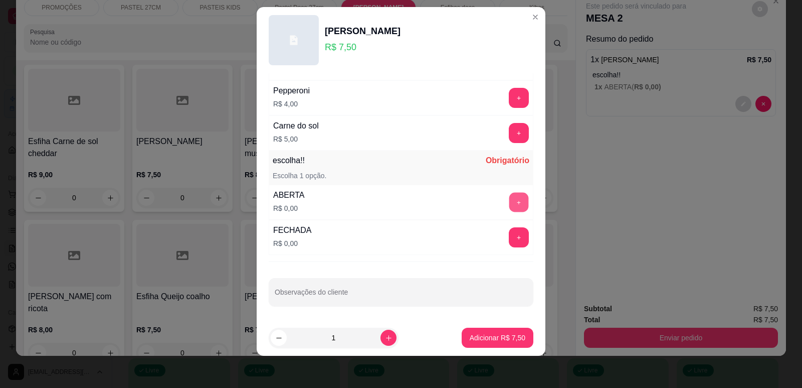
click at [510, 193] on button "+" at bounding box center [520, 202] width 20 height 20
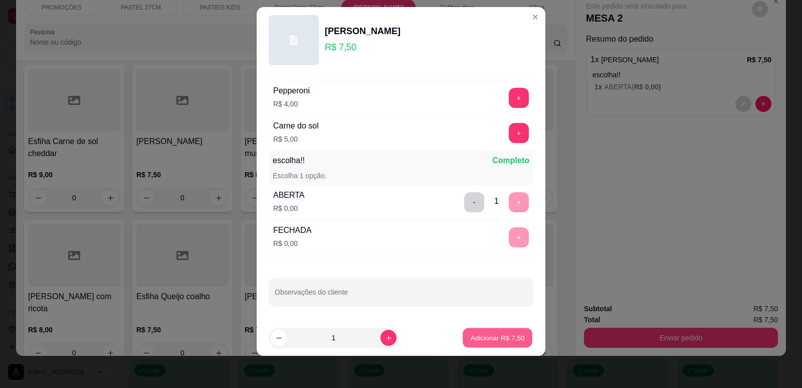
click at [502, 333] on p "Adicionar R$ 7,50" at bounding box center [497, 338] width 54 height 10
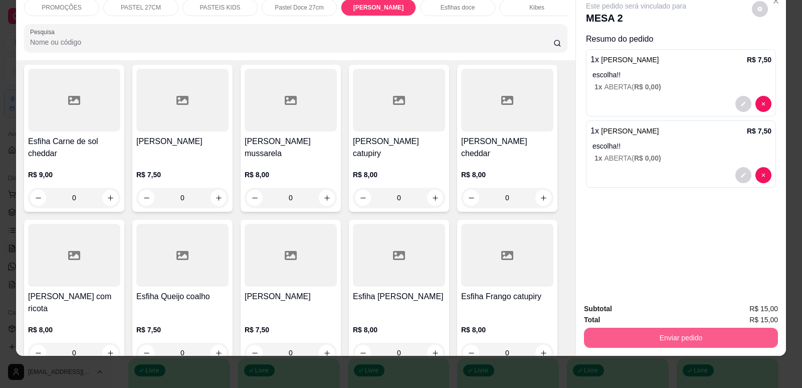
click at [707, 339] on button "Enviar pedido" at bounding box center [681, 338] width 194 height 20
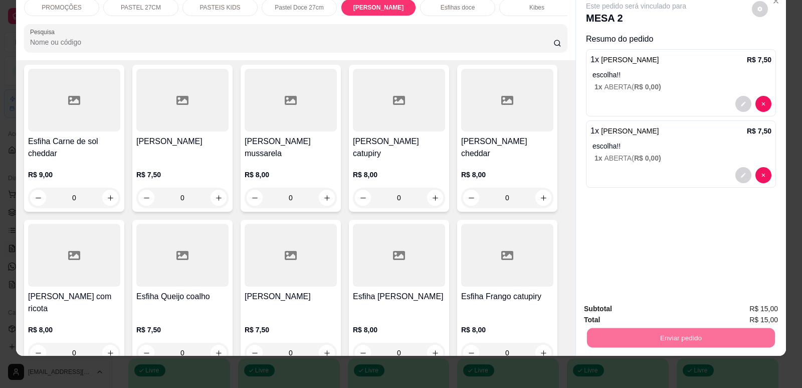
click at [743, 316] on button "Enviar pedido" at bounding box center [752, 312] width 57 height 19
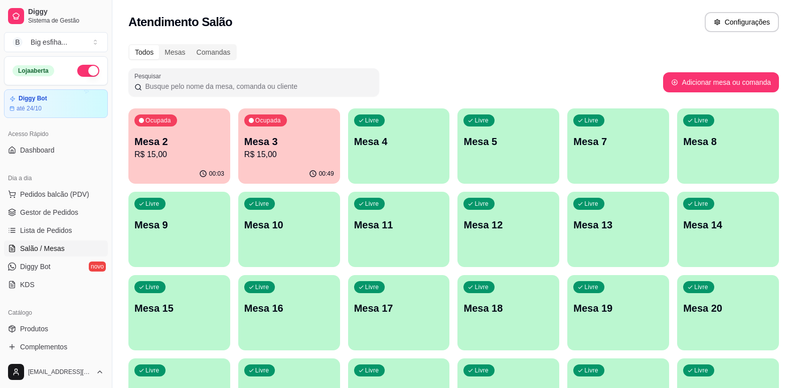
click at [188, 153] on p "R$ 15,00" at bounding box center [179, 154] width 90 height 12
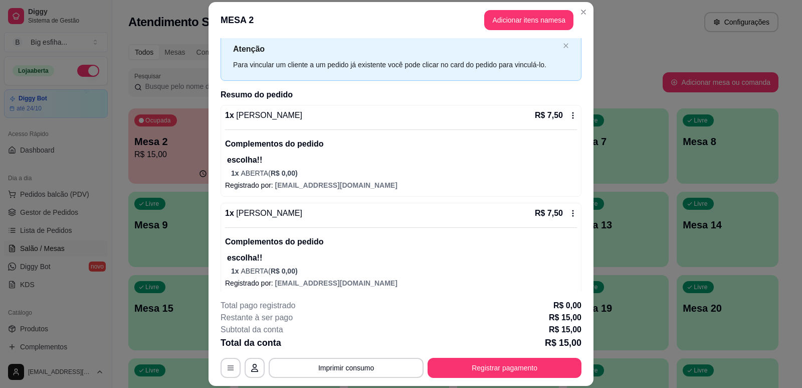
scroll to position [35, 0]
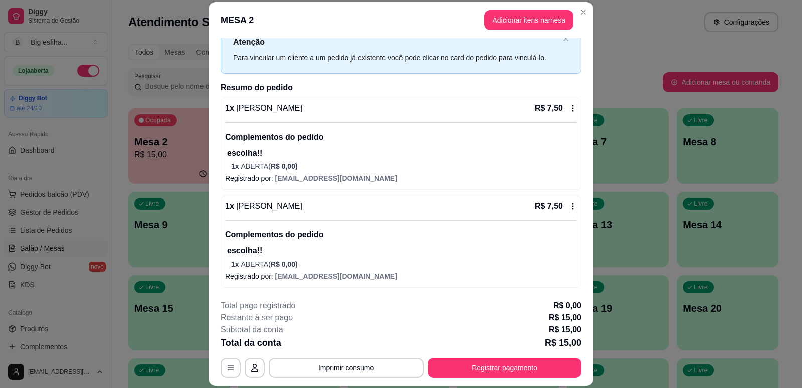
click at [209, 270] on div "Iniciada [DATE] 18:10 Atenção Para vincular um cliente a um pedido já existente…" at bounding box center [401, 164] width 385 height 253
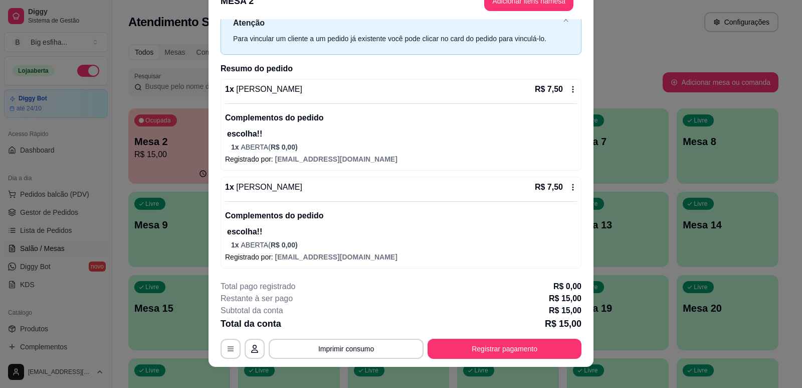
scroll to position [30, 0]
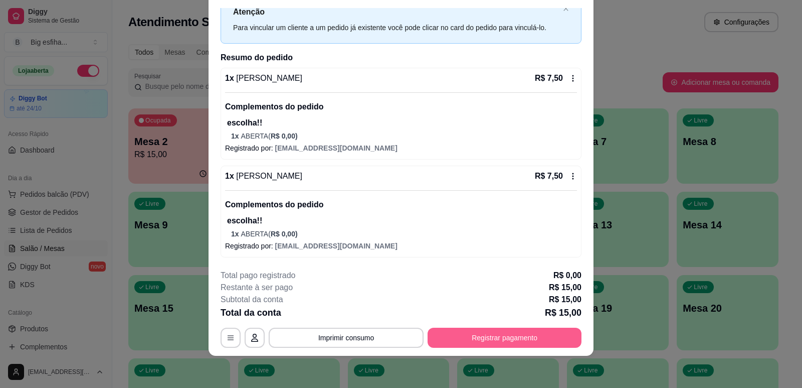
click at [487, 337] on button "Registrar pagamento" at bounding box center [505, 338] width 154 height 20
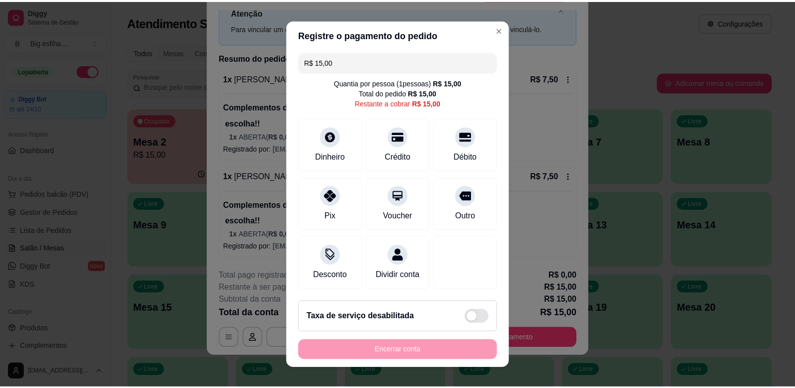
scroll to position [14, 0]
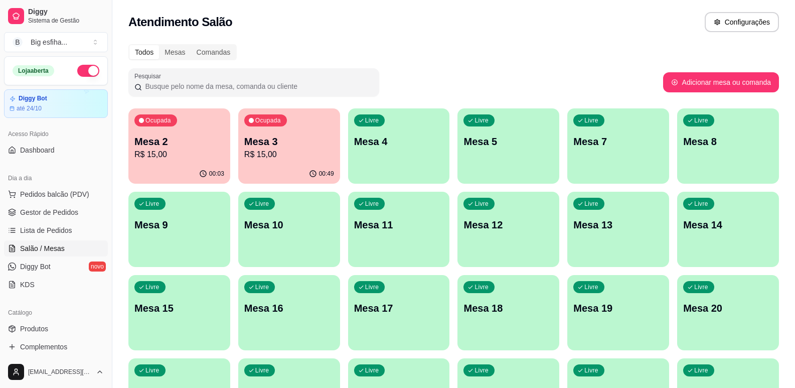
click at [341, 137] on div "Ocupada Mesa 2 R$ 15,00 00:03 Ocupada Mesa 3 R$ 15,00 00:49 Livre Mesa 4 Livre …" at bounding box center [453, 312] width 651 height 408
click at [300, 140] on p "Mesa 3" at bounding box center [289, 142] width 87 height 14
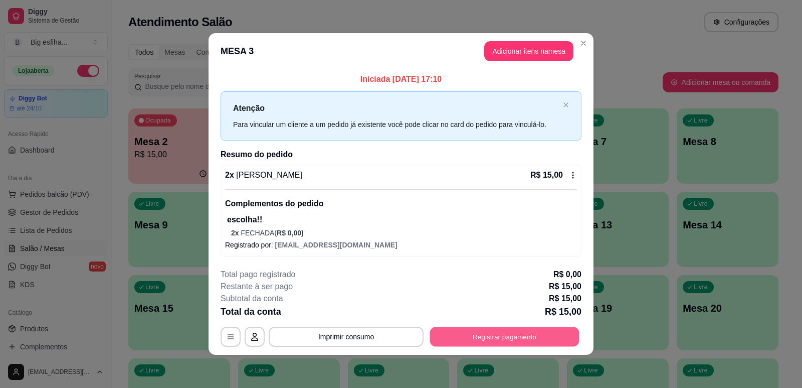
click at [506, 339] on button "Registrar pagamento" at bounding box center [504, 337] width 149 height 20
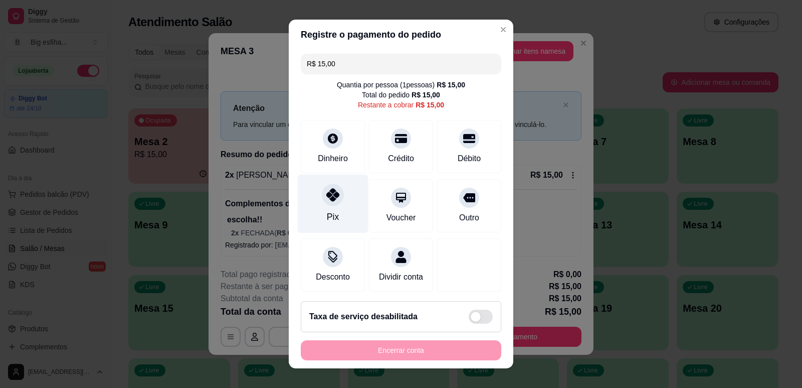
drag, startPoint x: 329, startPoint y: 190, endPoint x: 335, endPoint y: 206, distance: 16.7
click at [330, 192] on icon at bounding box center [333, 194] width 13 height 13
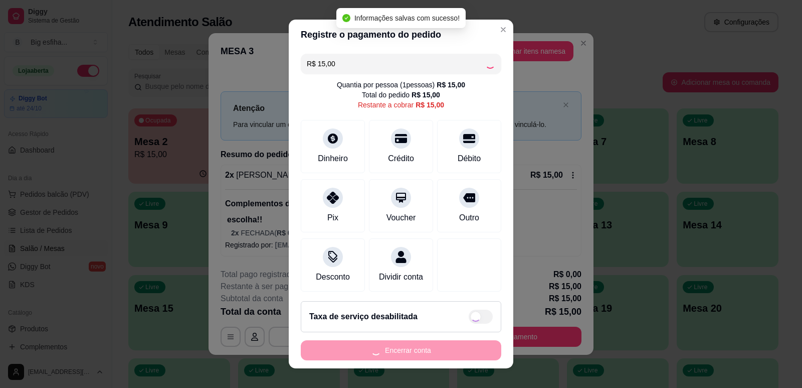
type input "R$ 0,00"
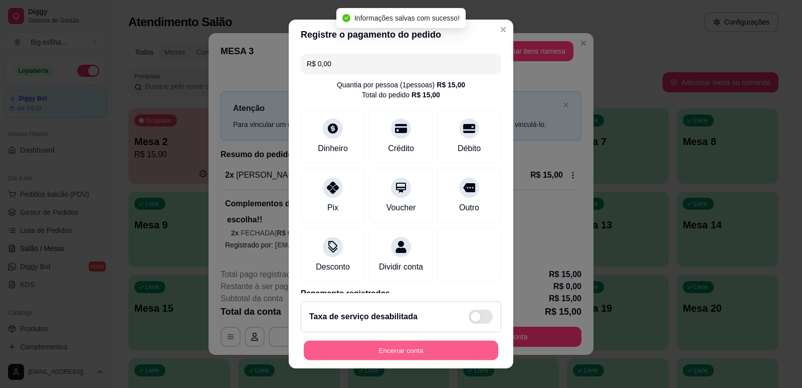
click at [345, 353] on button "Encerrar conta" at bounding box center [401, 351] width 195 height 20
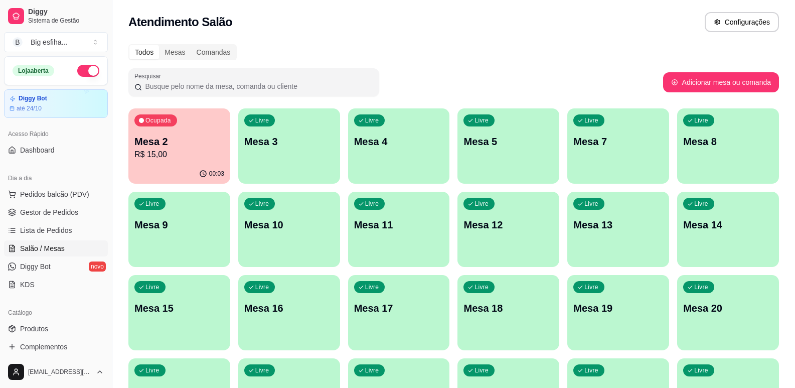
click at [165, 142] on p "Mesa 2" at bounding box center [179, 141] width 90 height 14
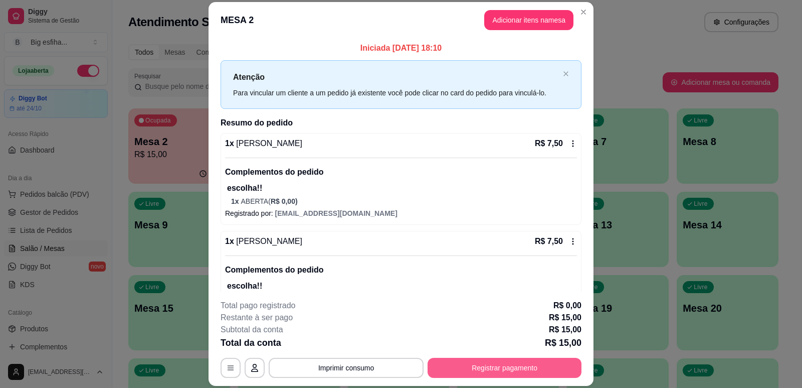
click at [511, 368] on button "Registrar pagamento" at bounding box center [505, 368] width 154 height 20
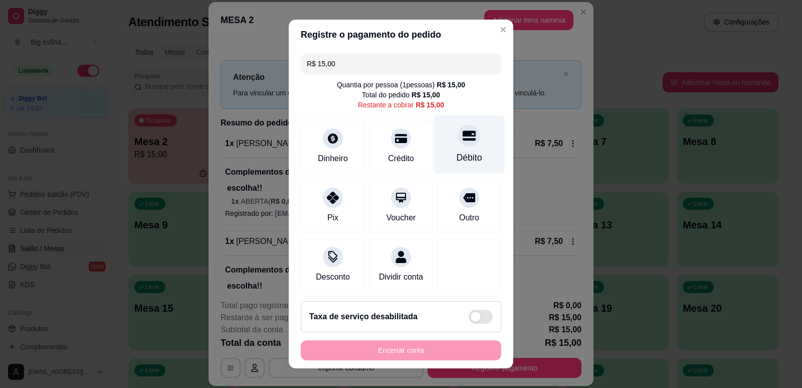
click at [476, 141] on div "Débito" at bounding box center [469, 144] width 71 height 59
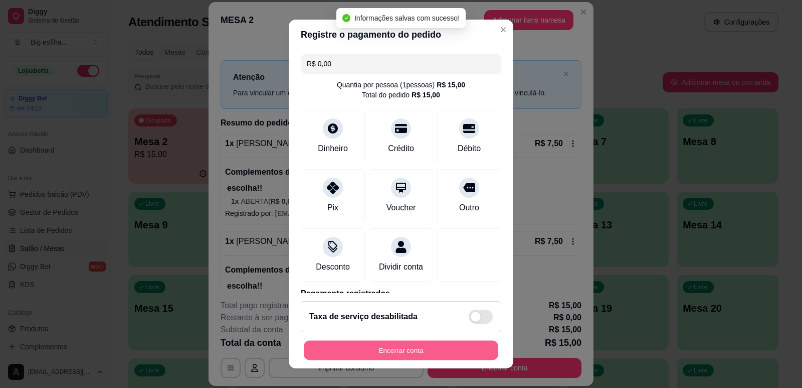
type input "R$ 0,00"
click at [457, 348] on button "Encerrar conta" at bounding box center [401, 351] width 195 height 20
